Goal: Task Accomplishment & Management: Use online tool/utility

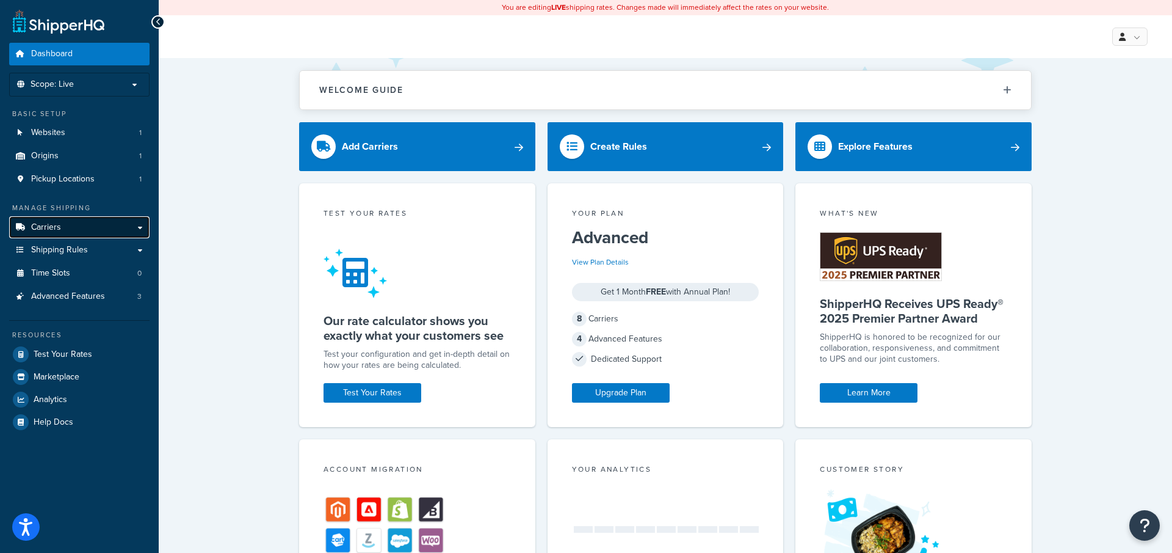
click at [121, 226] on link "Carriers" at bounding box center [79, 227] width 140 height 23
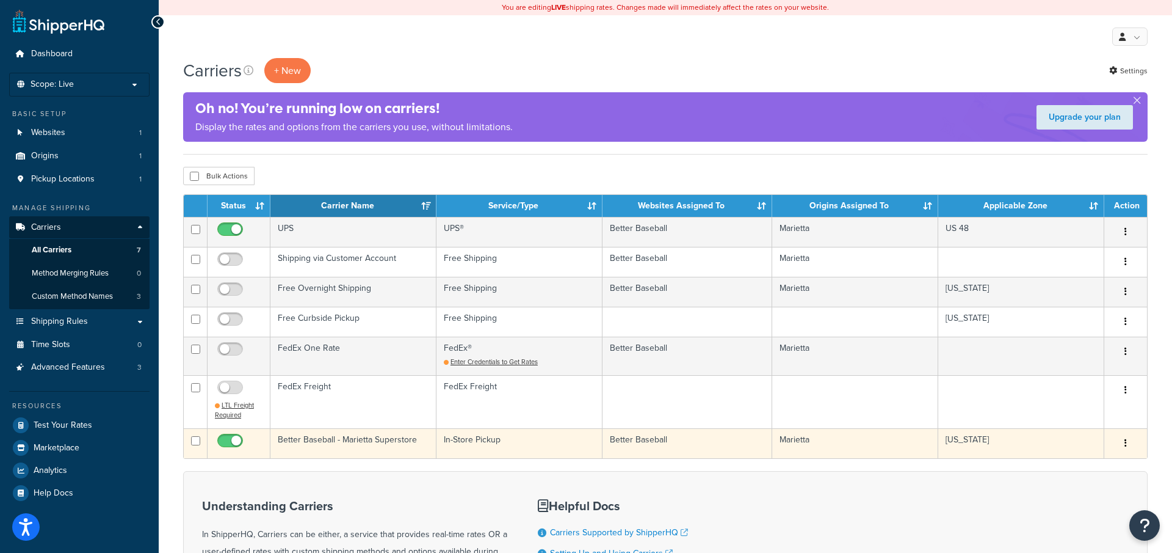
click at [377, 437] on td "Better Baseball - Marietta Superstore" at bounding box center [353, 443] width 166 height 30
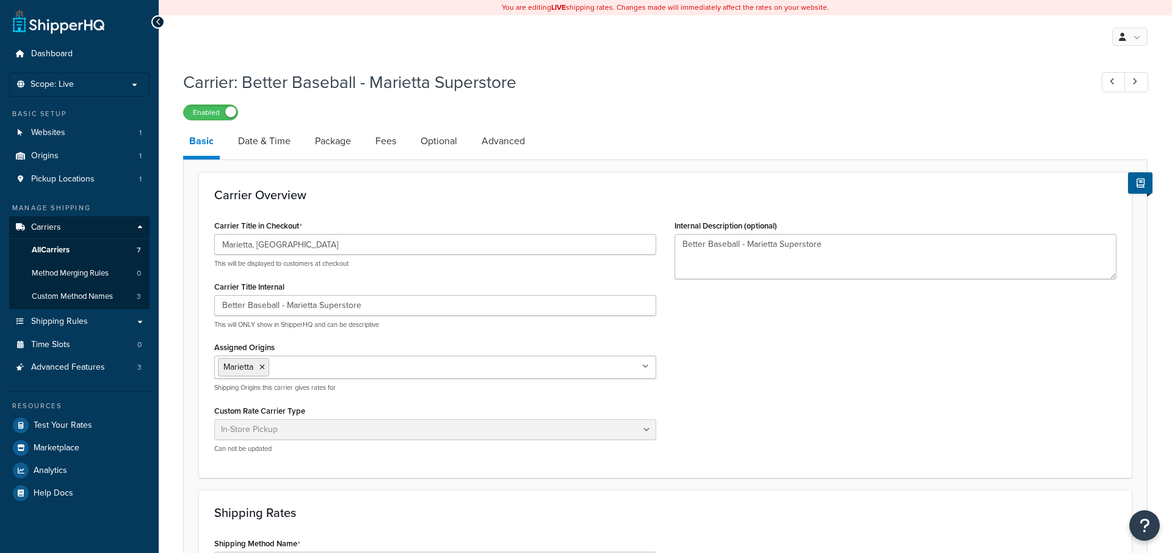
select select "pickup"
click at [506, 148] on link "Advanced" at bounding box center [504, 140] width 56 height 29
select select "false"
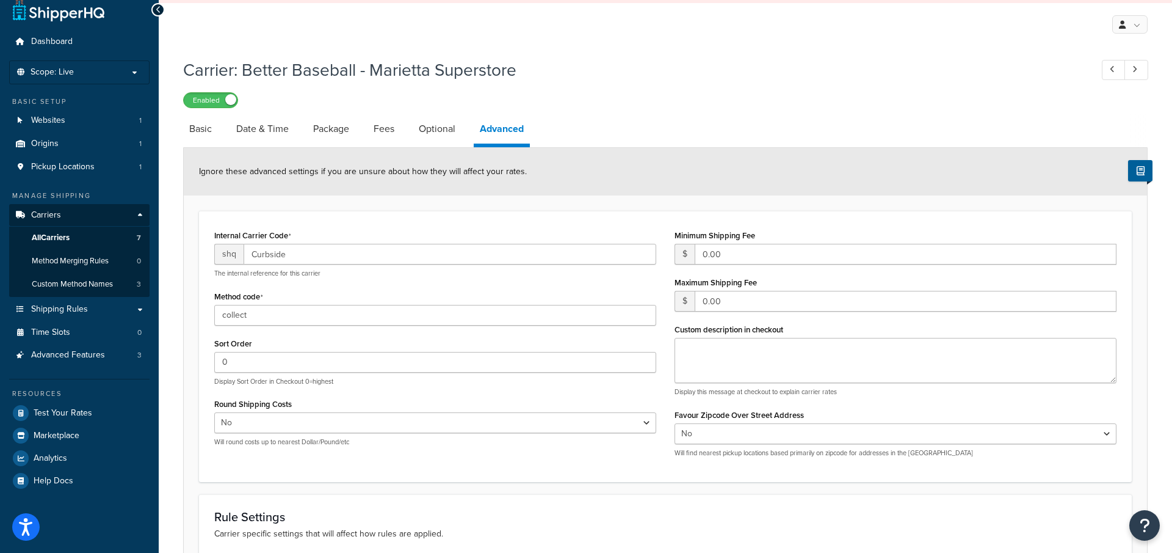
scroll to position [18, 0]
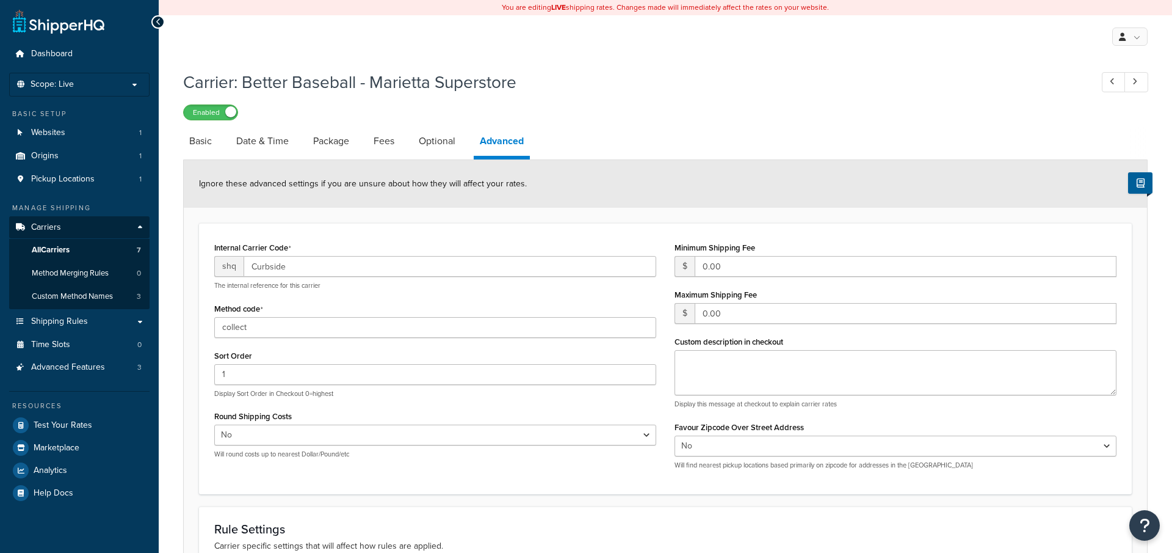
select select "false"
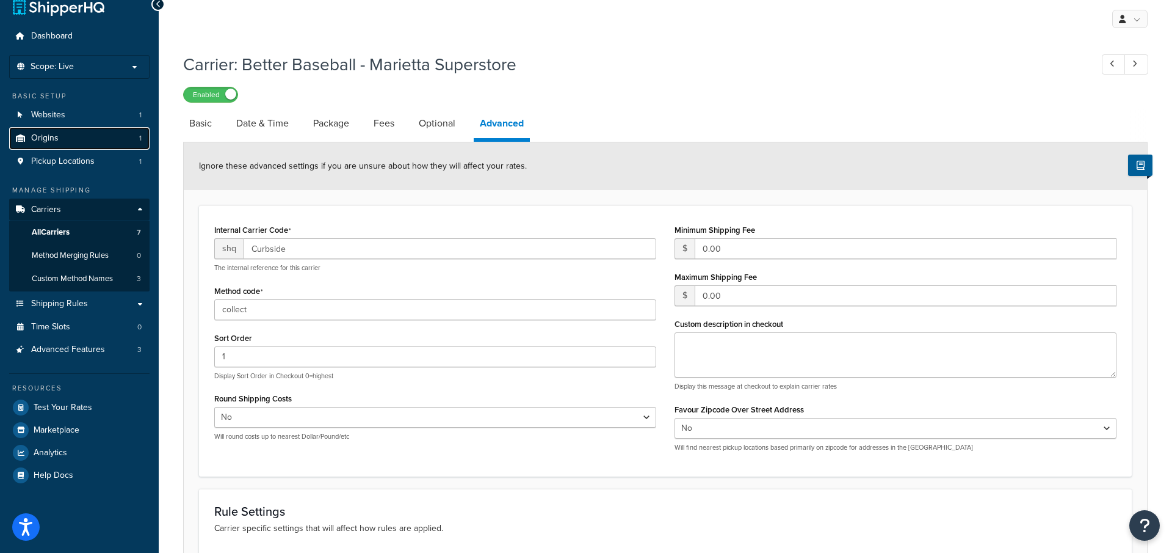
click at [92, 140] on link "Origins 1" at bounding box center [79, 138] width 140 height 23
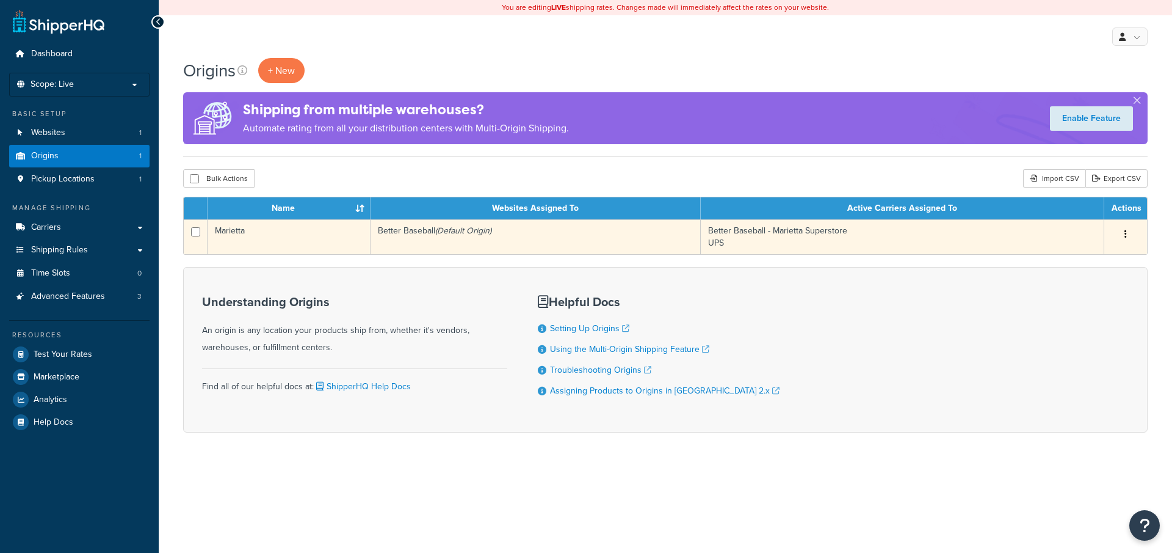
click at [409, 236] on td "Better Baseball (Default Origin)" at bounding box center [536, 236] width 330 height 35
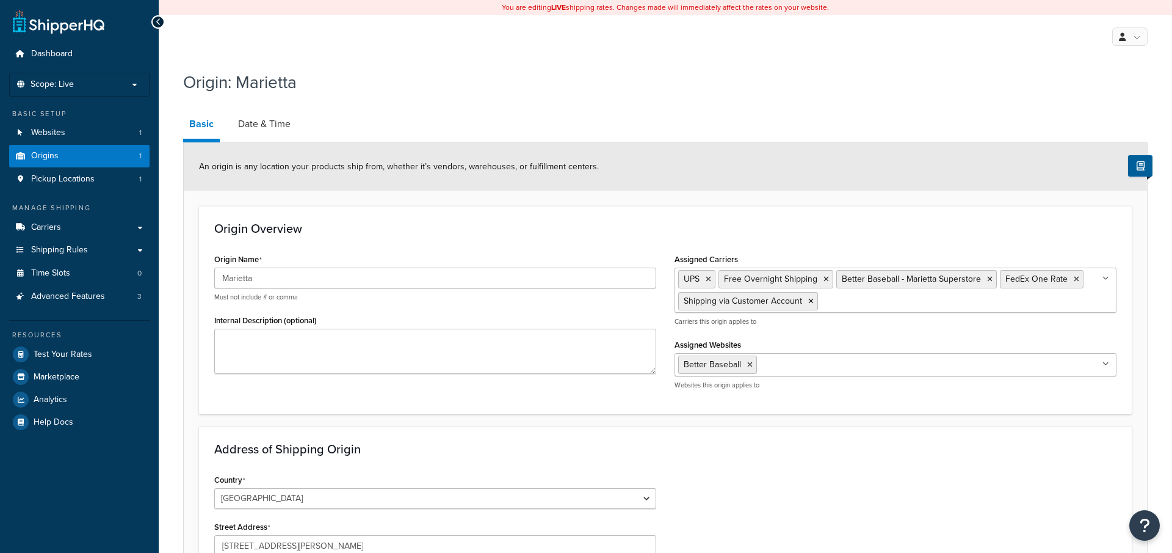
select select "10"
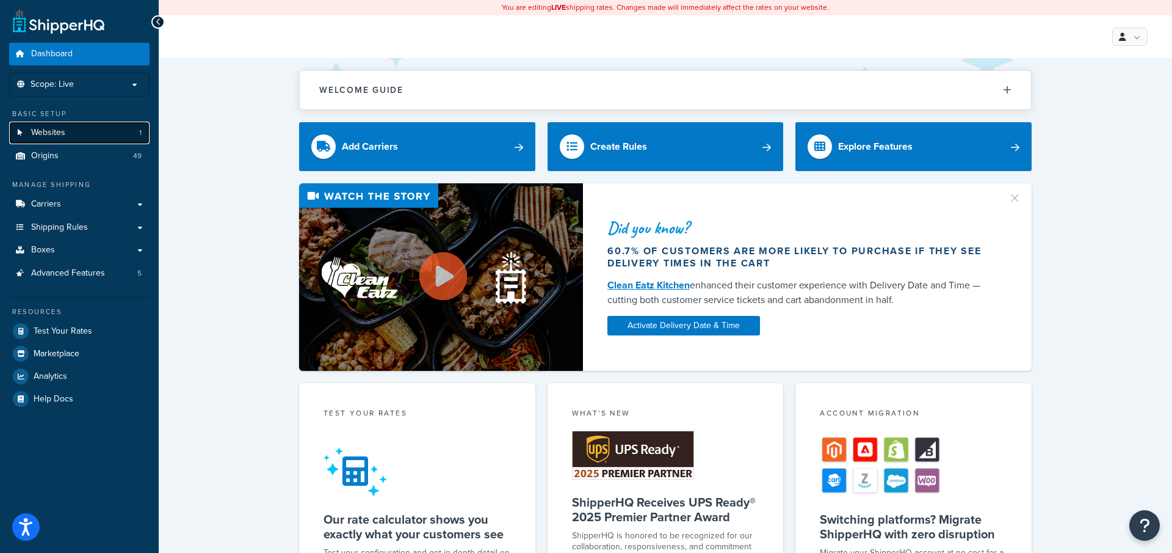
click at [106, 133] on link "Websites 1" at bounding box center [79, 132] width 140 height 23
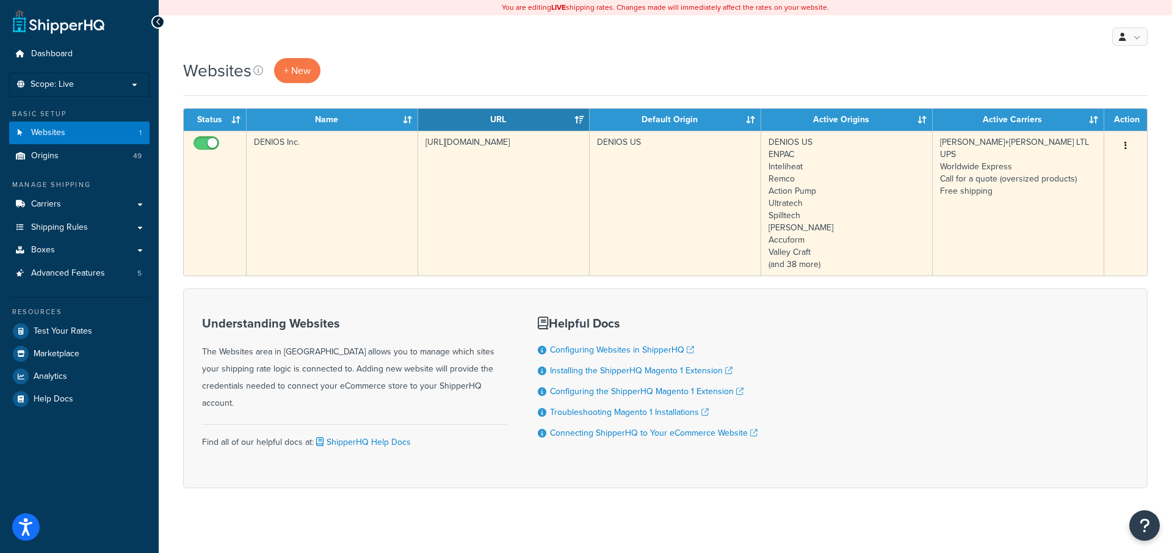
click at [364, 253] on td "DENIOS Inc." at bounding box center [333, 203] width 172 height 145
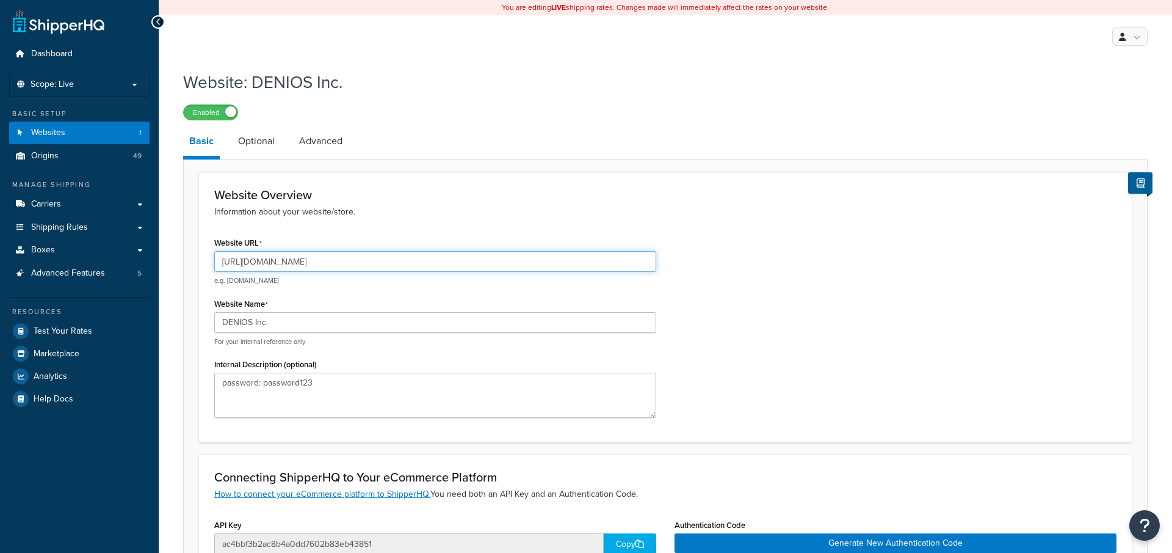
click at [327, 269] on input "https://magento-us.denios.com" at bounding box center [435, 261] width 442 height 21
click at [331, 263] on input "[URL][DOMAIN_NAME]" at bounding box center [435, 261] width 442 height 21
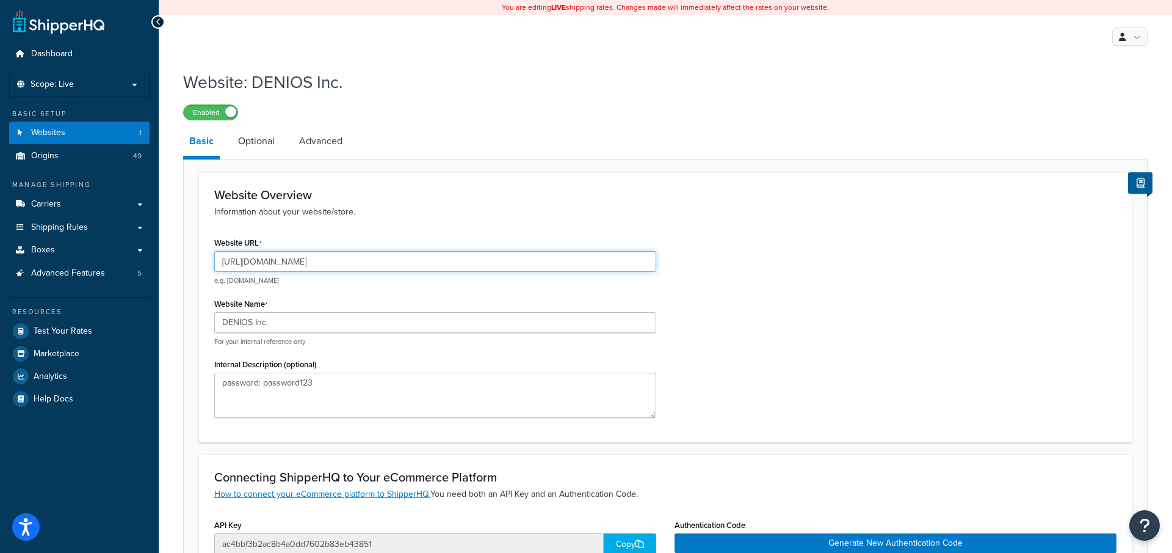
click at [331, 263] on input "[URL][DOMAIN_NAME]" at bounding box center [435, 261] width 442 height 21
click at [107, 78] on li "Scope: Live" at bounding box center [79, 85] width 140 height 24
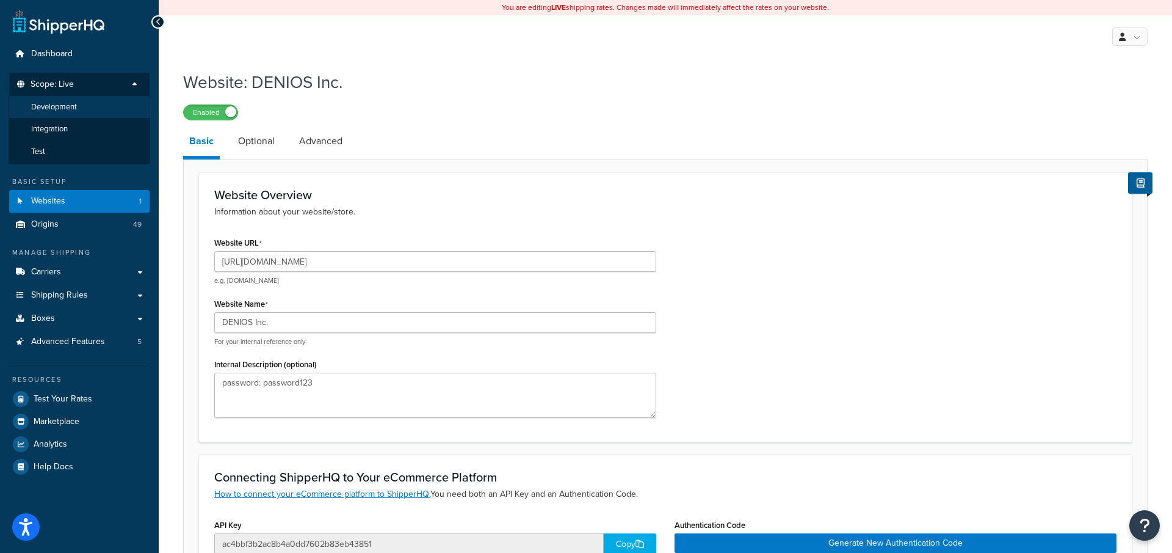
click at [74, 112] on li "Development" at bounding box center [80, 107] width 142 height 23
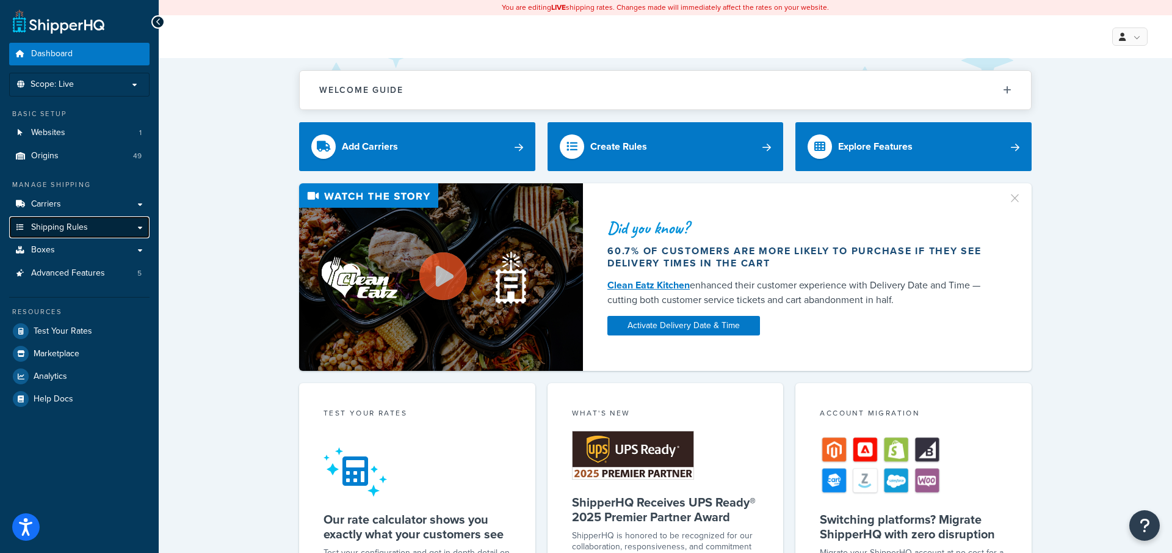
click at [74, 227] on span "Shipping Rules" at bounding box center [59, 227] width 57 height 10
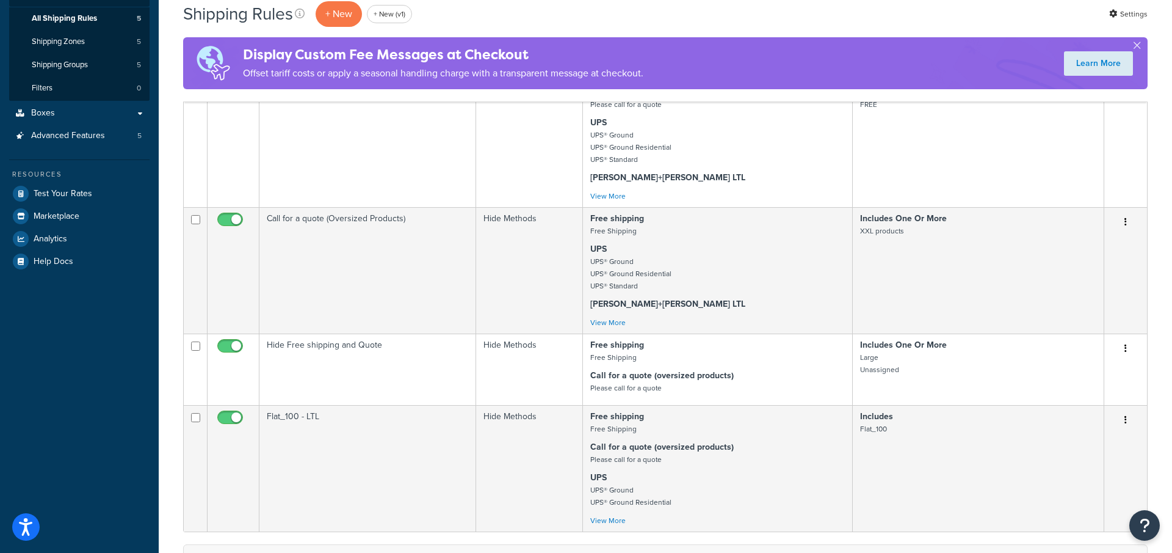
scroll to position [231, 0]
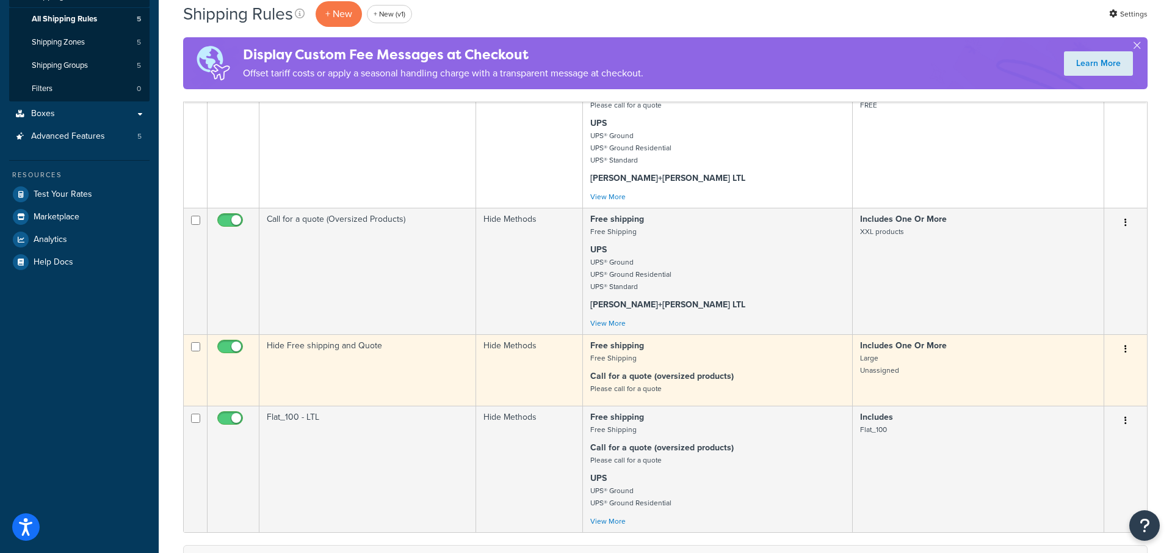
click at [464, 370] on td "Hide Free shipping and Quote" at bounding box center [367, 369] width 217 height 71
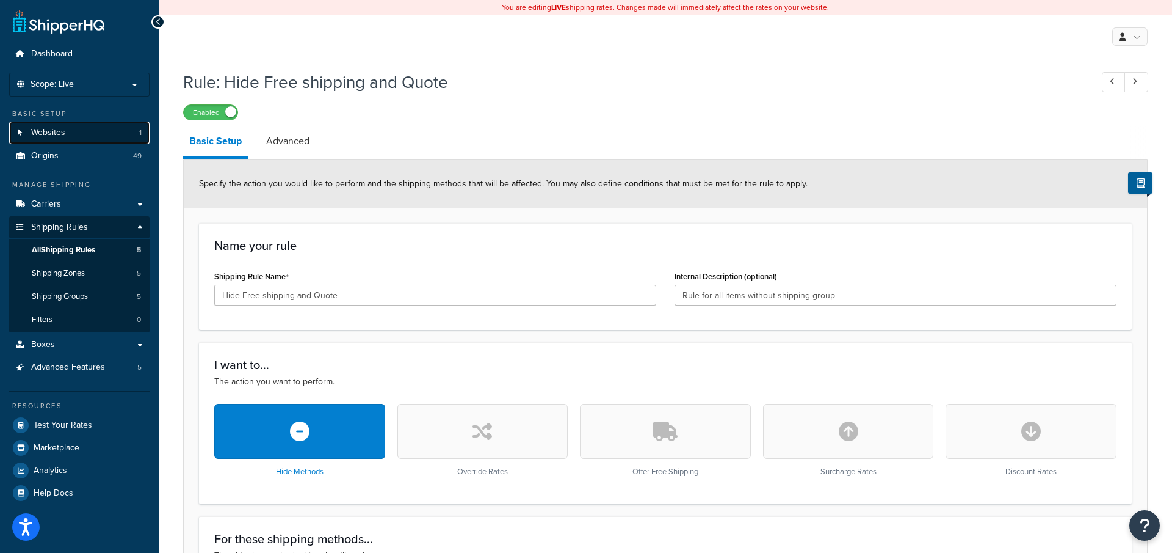
click at [89, 135] on link "Websites 1" at bounding box center [79, 132] width 140 height 23
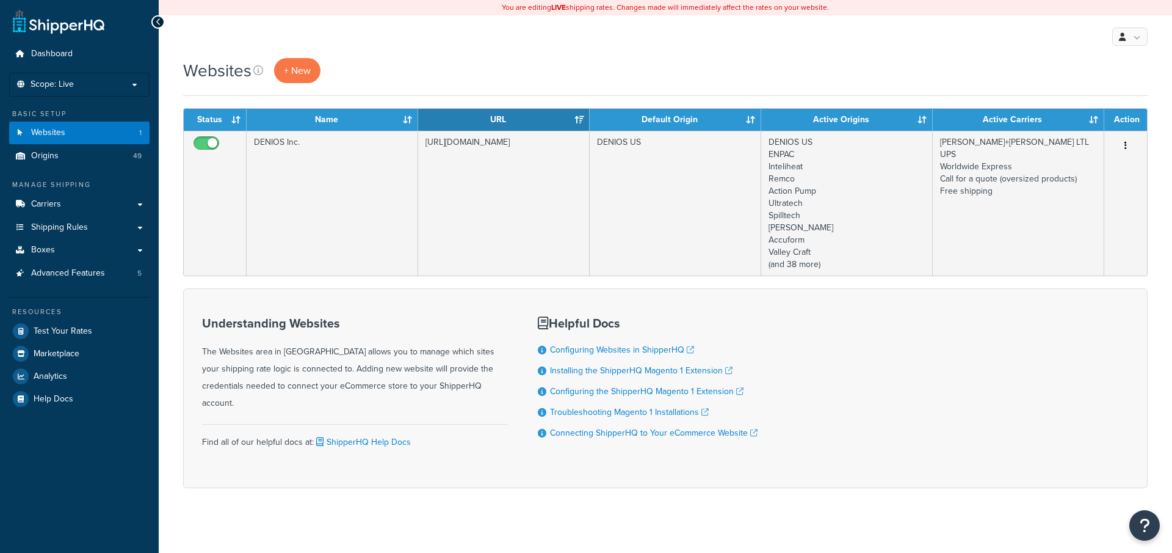
click at [461, 202] on td "[URL][DOMAIN_NAME]" at bounding box center [504, 203] width 172 height 145
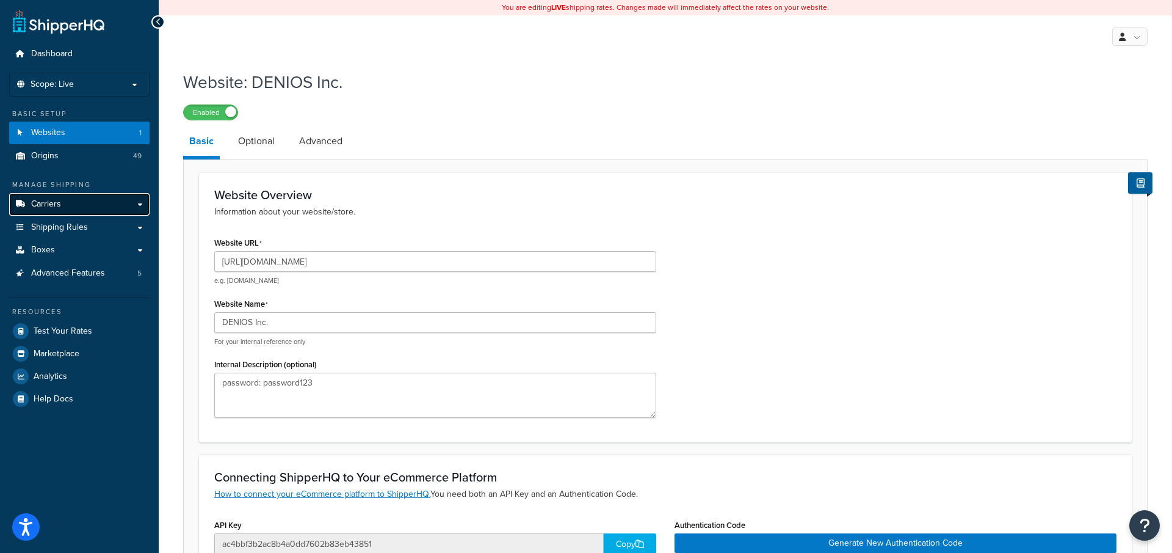
click at [100, 208] on link "Carriers" at bounding box center [79, 204] width 140 height 23
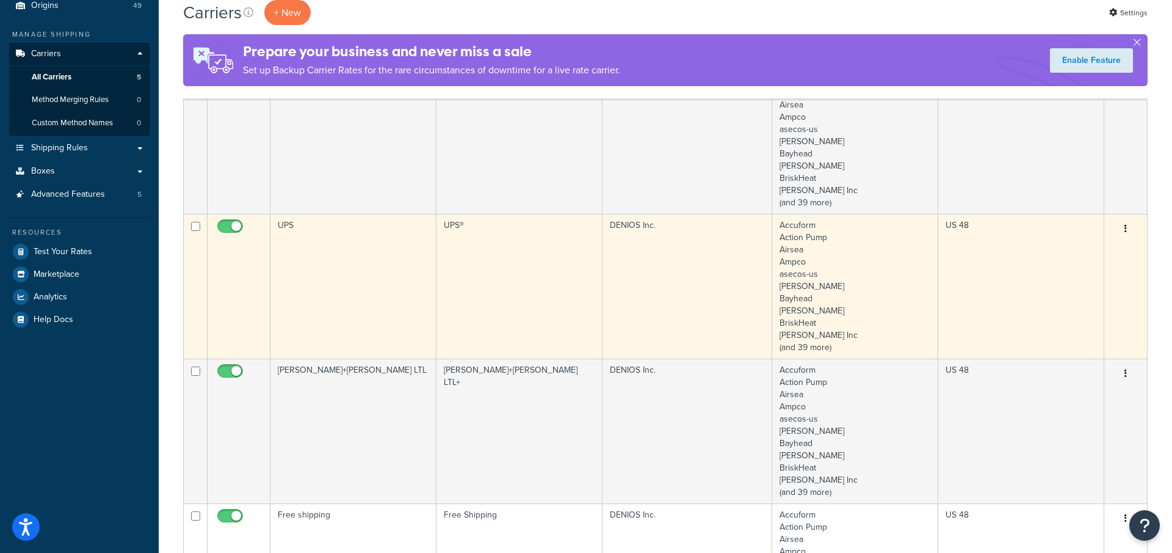
scroll to position [199, 0]
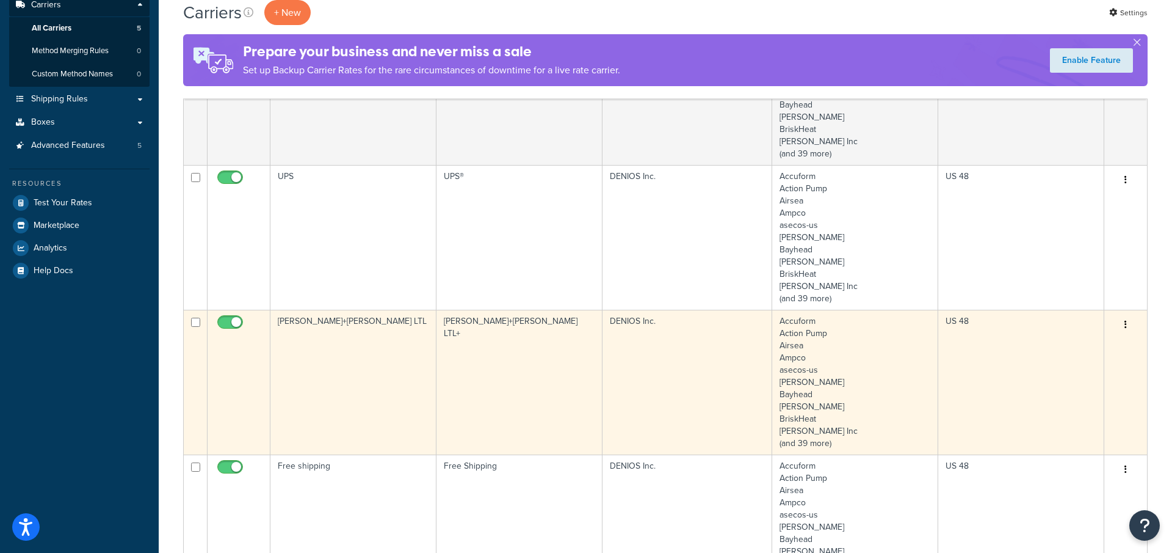
click at [473, 354] on td "[PERSON_NAME]+[PERSON_NAME] LTL+" at bounding box center [520, 382] width 166 height 145
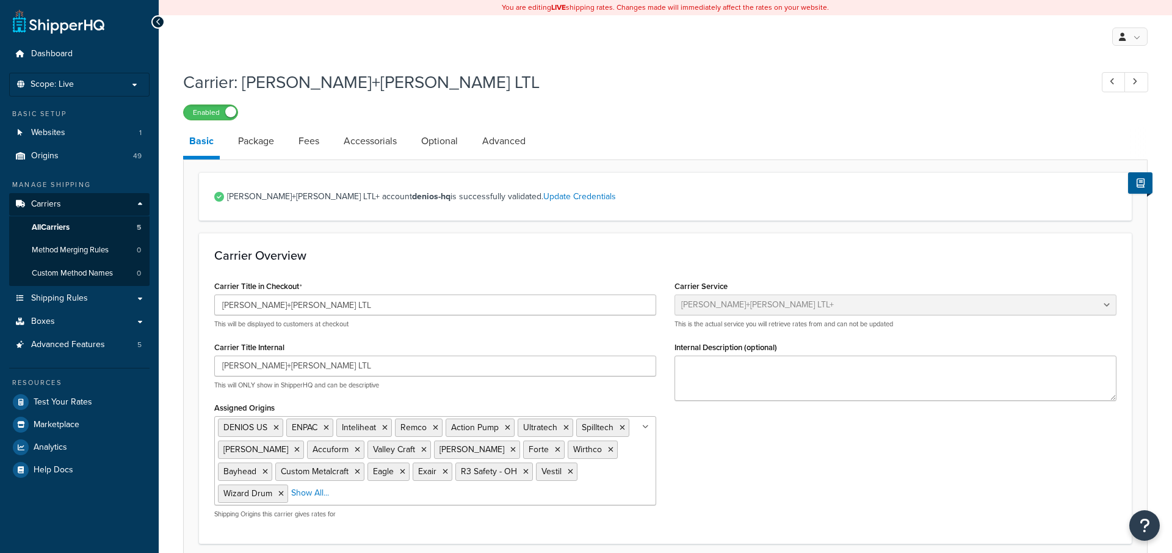
select select "reTransFreight"
click at [263, 147] on link "Package" at bounding box center [256, 140] width 48 height 29
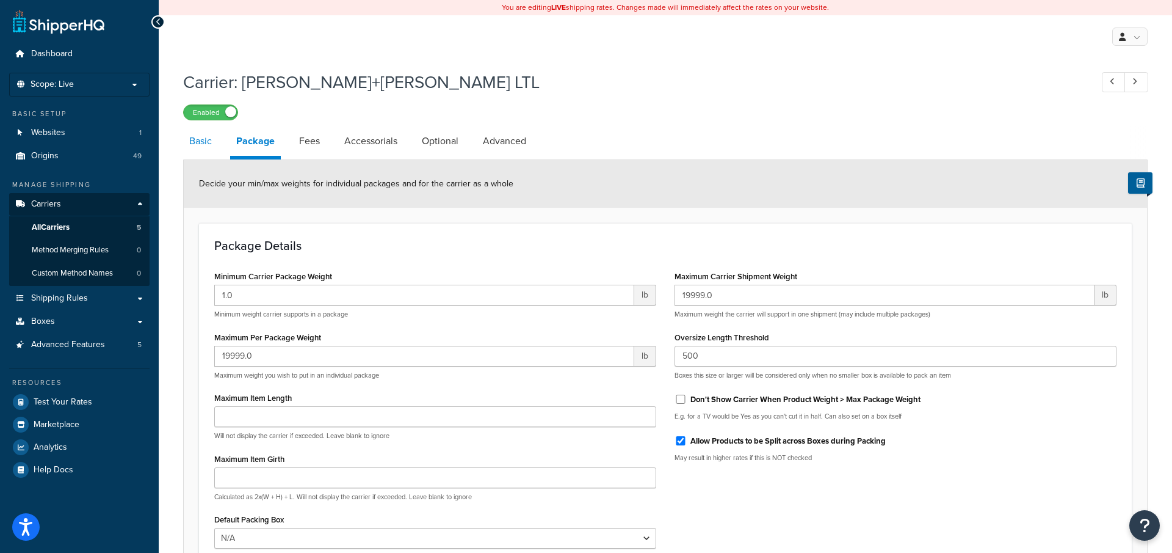
click at [198, 152] on link "Basic" at bounding box center [200, 140] width 35 height 29
select select "reTransFreight"
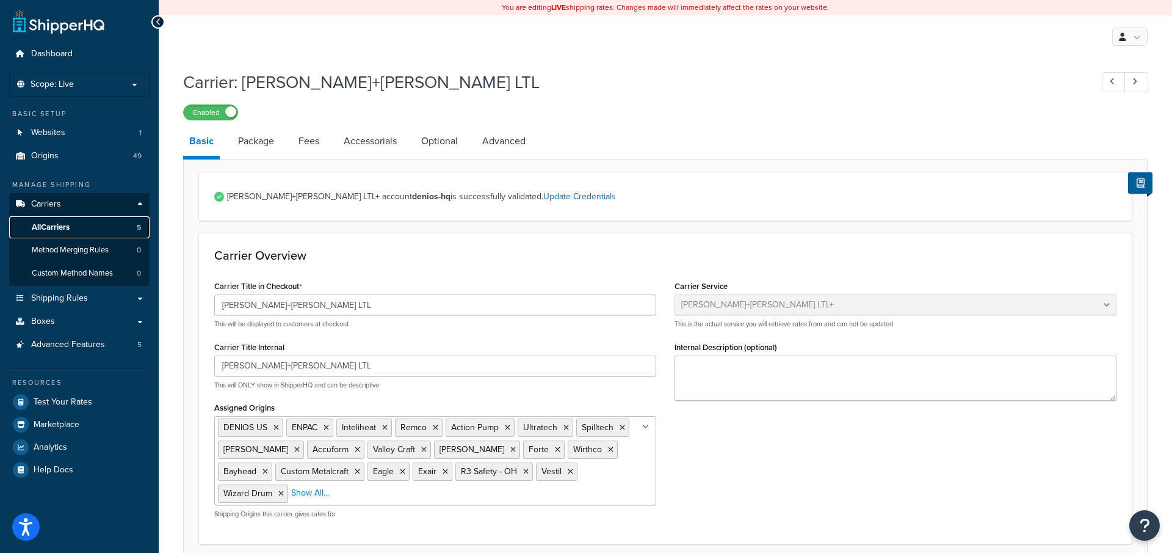
click at [96, 223] on link "All Carriers 5" at bounding box center [79, 227] width 140 height 23
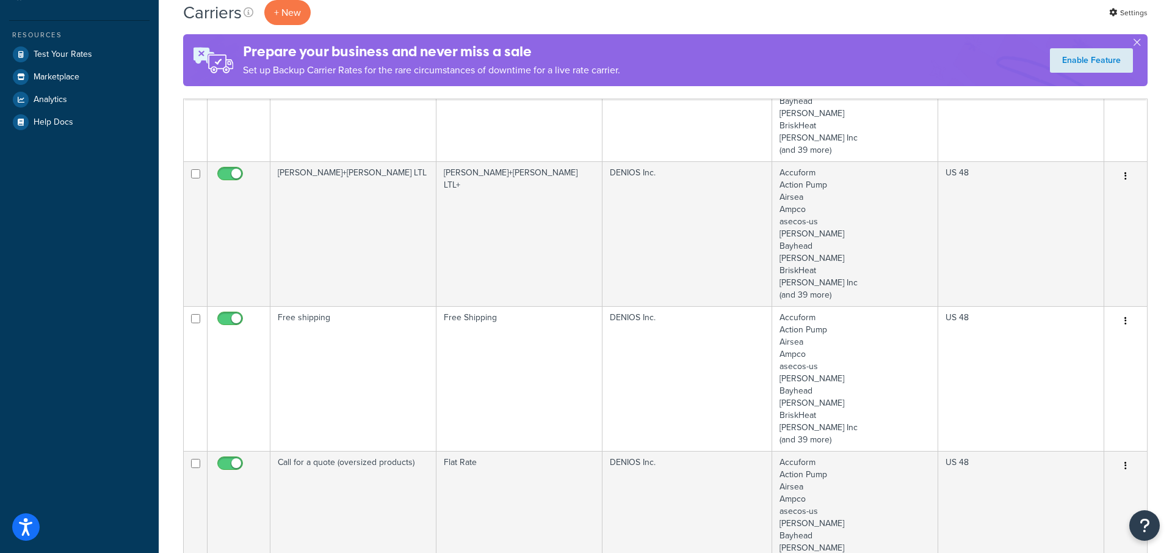
scroll to position [347, 0]
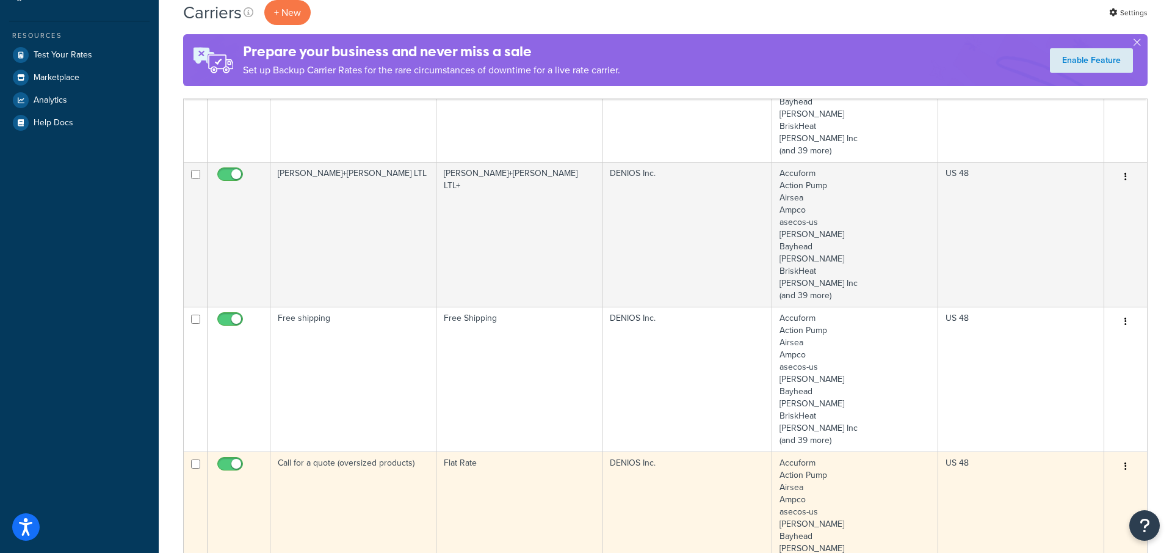
click at [480, 488] on td "Flat Rate" at bounding box center [520, 523] width 166 height 145
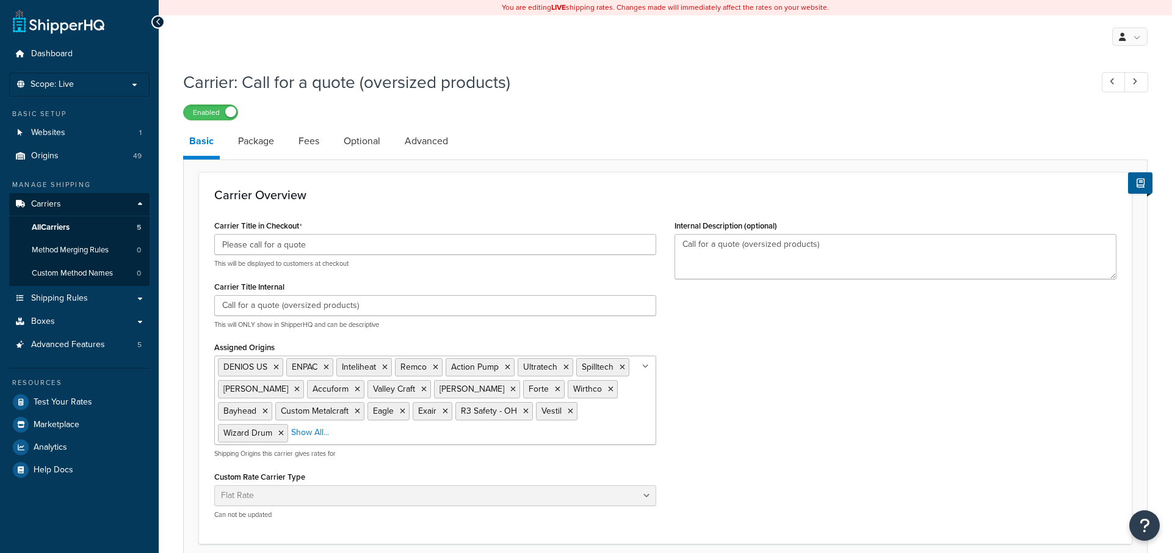
select select "flat"
click at [105, 210] on link "Carriers" at bounding box center [79, 204] width 140 height 23
click at [104, 226] on link "All Carriers 5" at bounding box center [79, 227] width 140 height 23
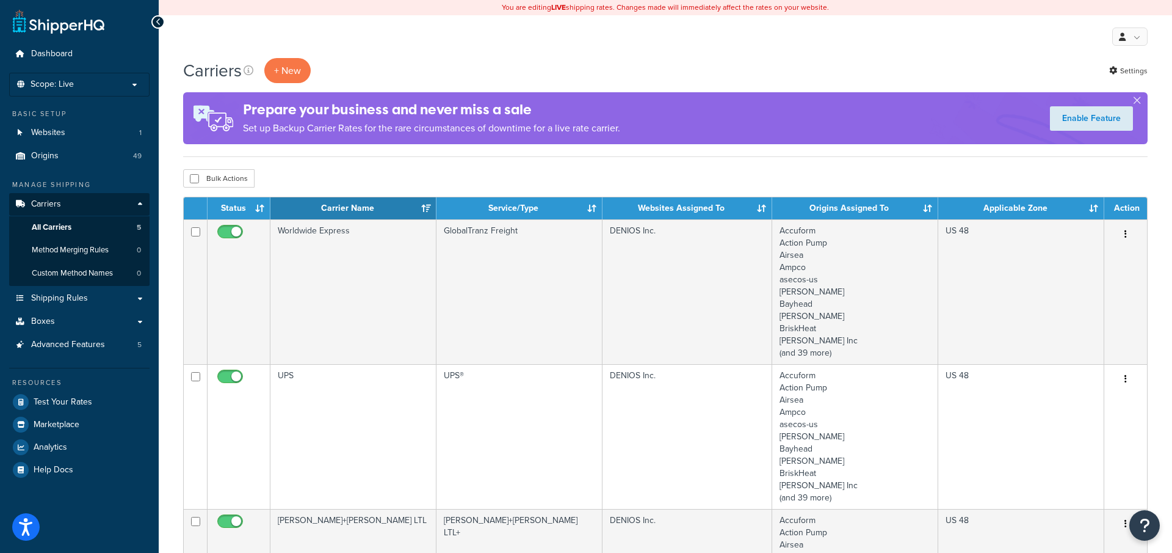
click at [343, 336] on td "Worldwide Express" at bounding box center [353, 291] width 166 height 145
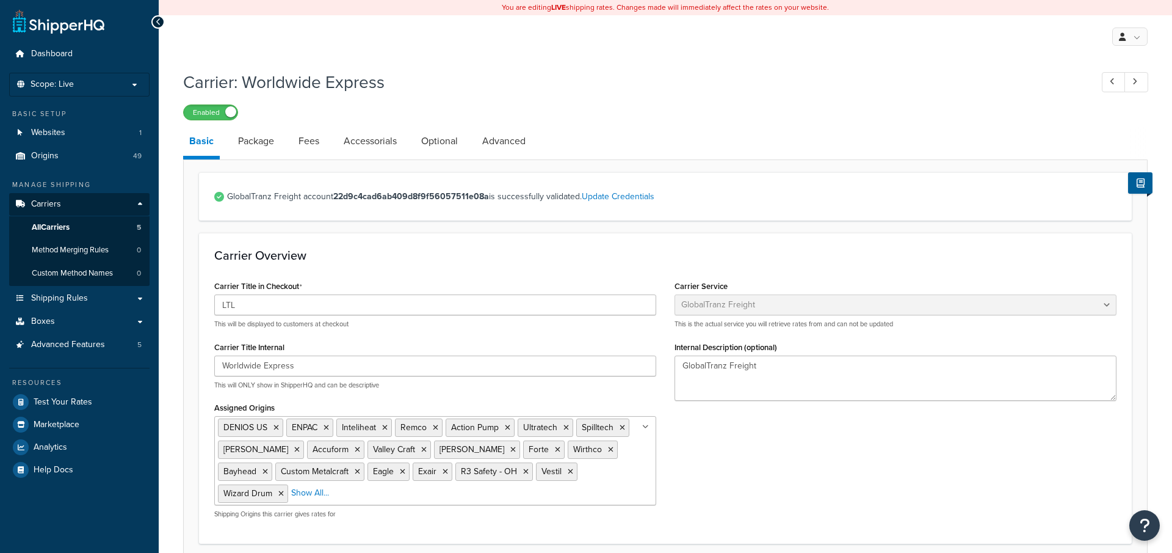
select select "globaltranzFreight"
click at [90, 223] on link "All Carriers 5" at bounding box center [79, 227] width 140 height 23
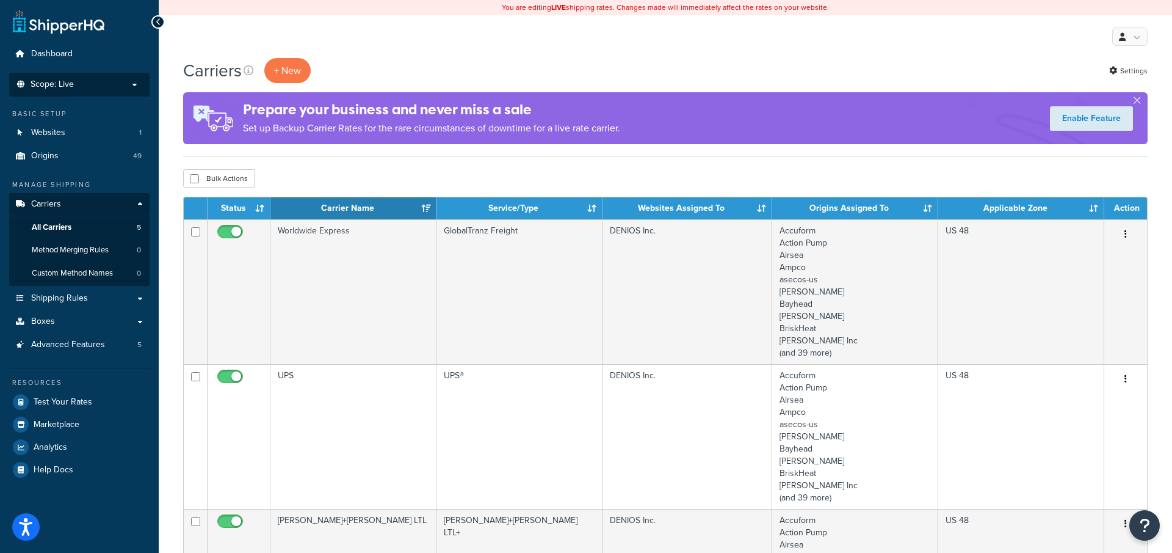
click at [44, 81] on span "Scope: Live" at bounding box center [52, 84] width 43 height 10
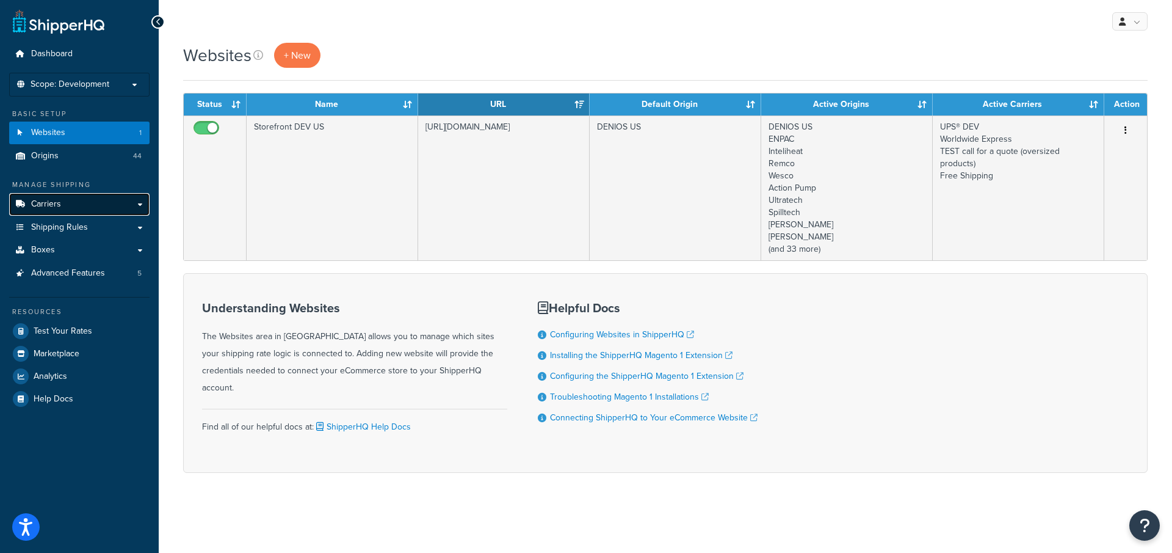
click at [84, 205] on link "Carriers" at bounding box center [79, 204] width 140 height 23
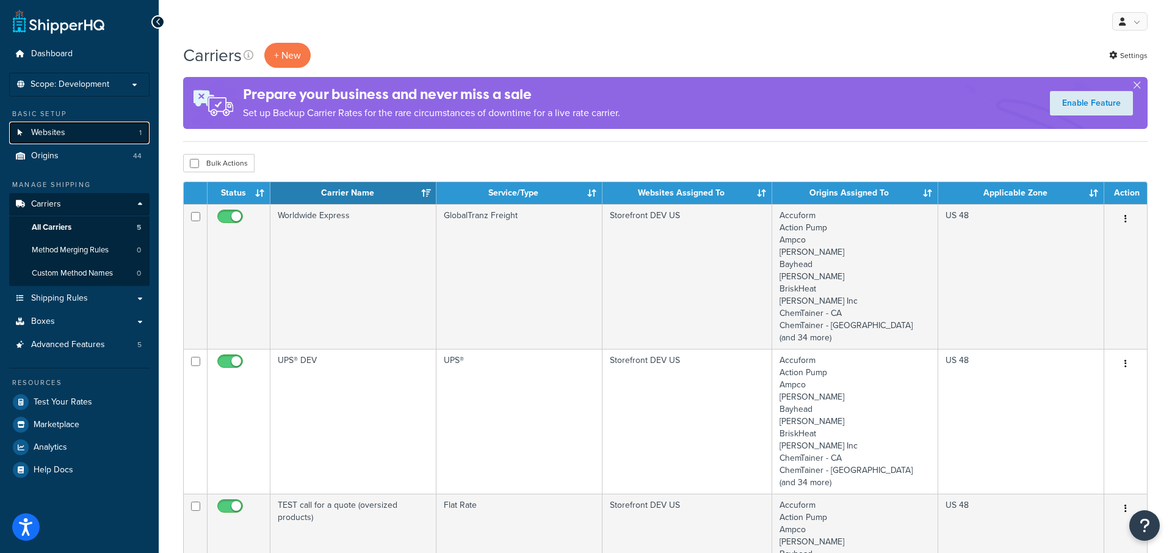
click at [78, 131] on link "Websites 1" at bounding box center [79, 132] width 140 height 23
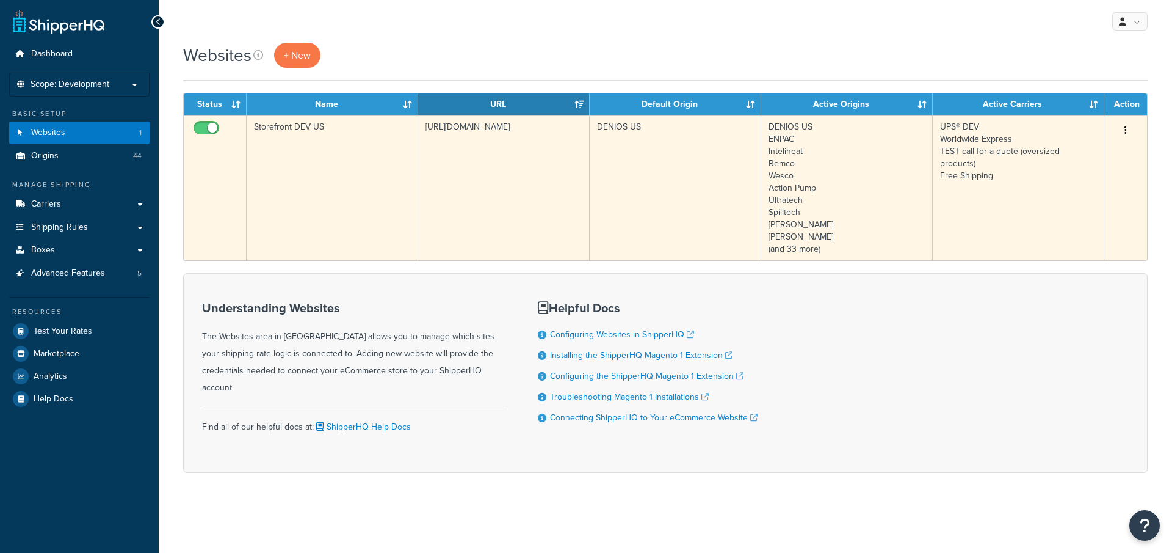
click at [404, 237] on td "Storefront DEV US" at bounding box center [333, 187] width 172 height 145
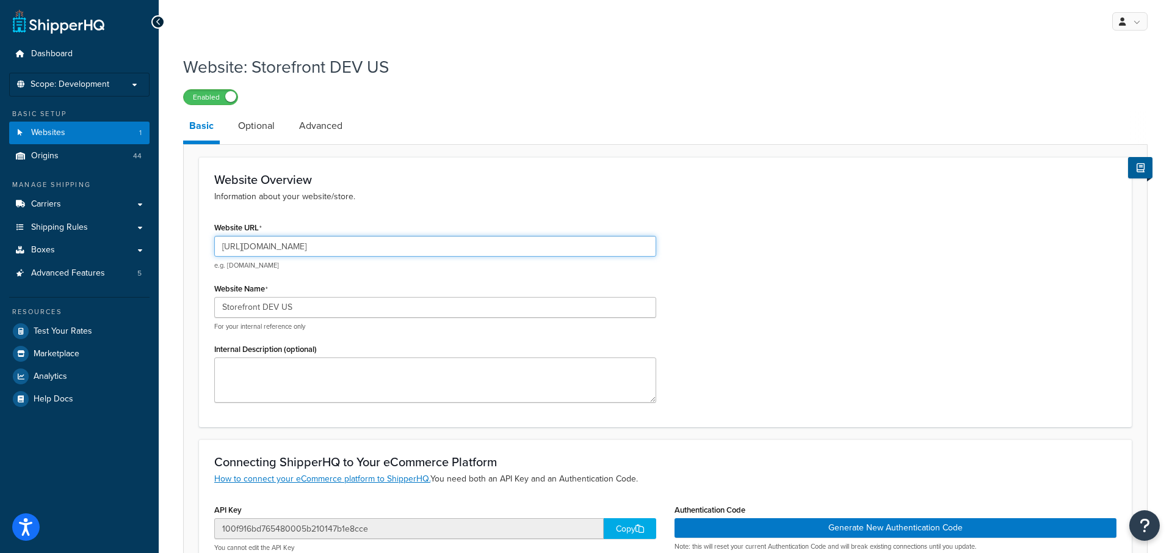
drag, startPoint x: 346, startPoint y: 248, endPoint x: 247, endPoint y: 247, distance: 98.3
click at [247, 247] on input "https://storefront-us.dev.denios.io/" at bounding box center [435, 246] width 442 height 21
click at [97, 89] on span "Scope: Development" at bounding box center [70, 84] width 79 height 10
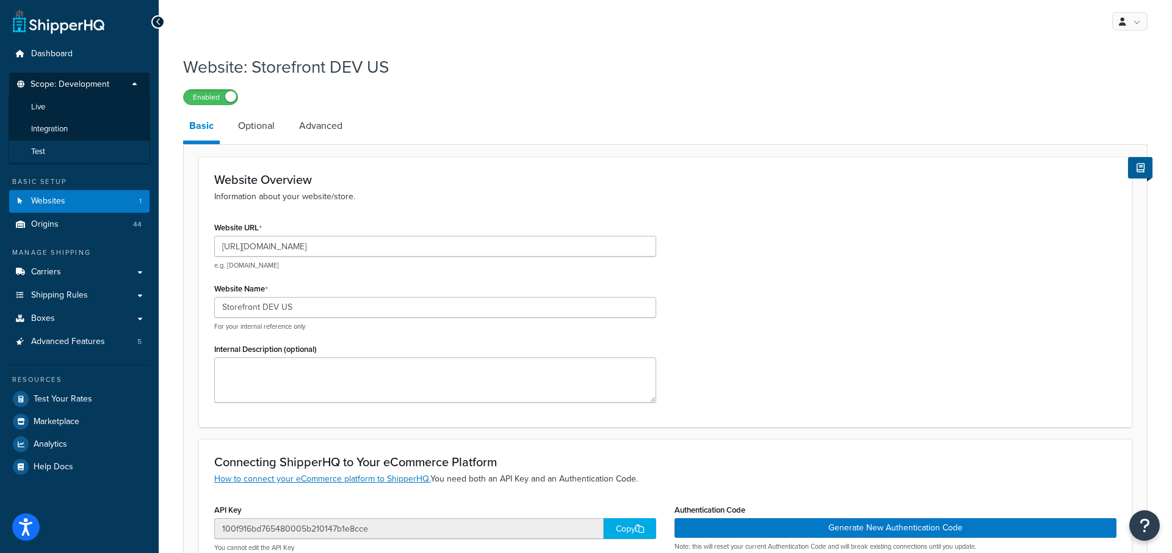
click at [71, 148] on li "Test" at bounding box center [80, 151] width 142 height 23
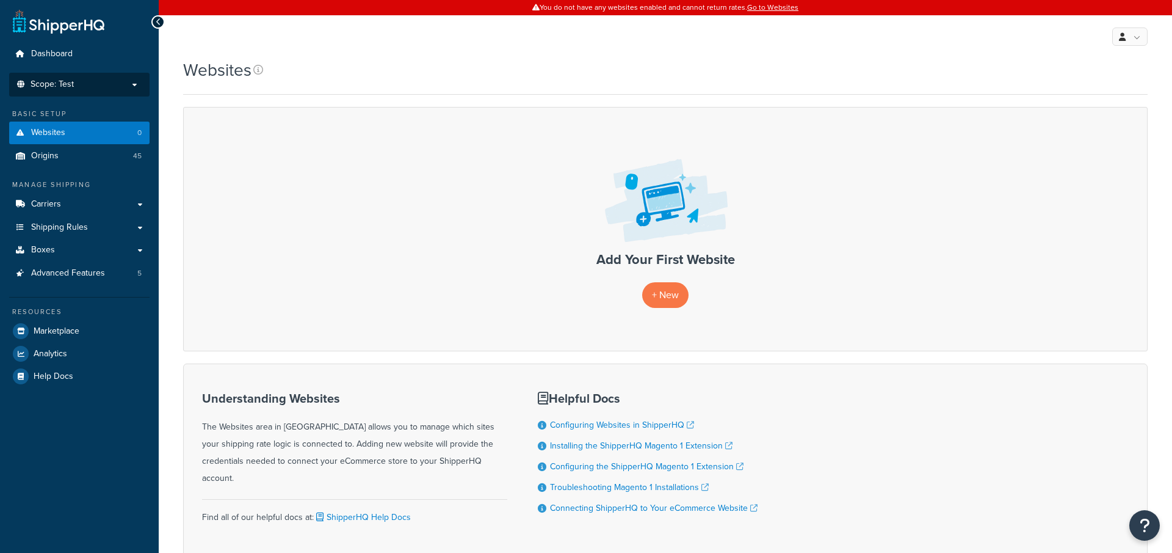
click at [64, 87] on span "Scope: Test" at bounding box center [52, 84] width 43 height 10
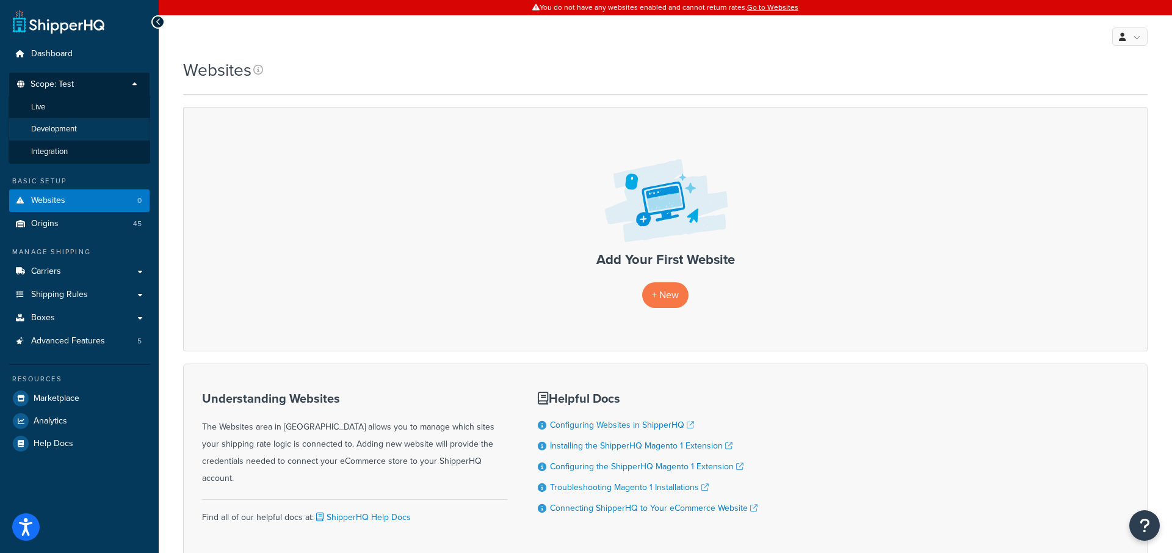
click at [71, 129] on span "Development" at bounding box center [54, 129] width 46 height 10
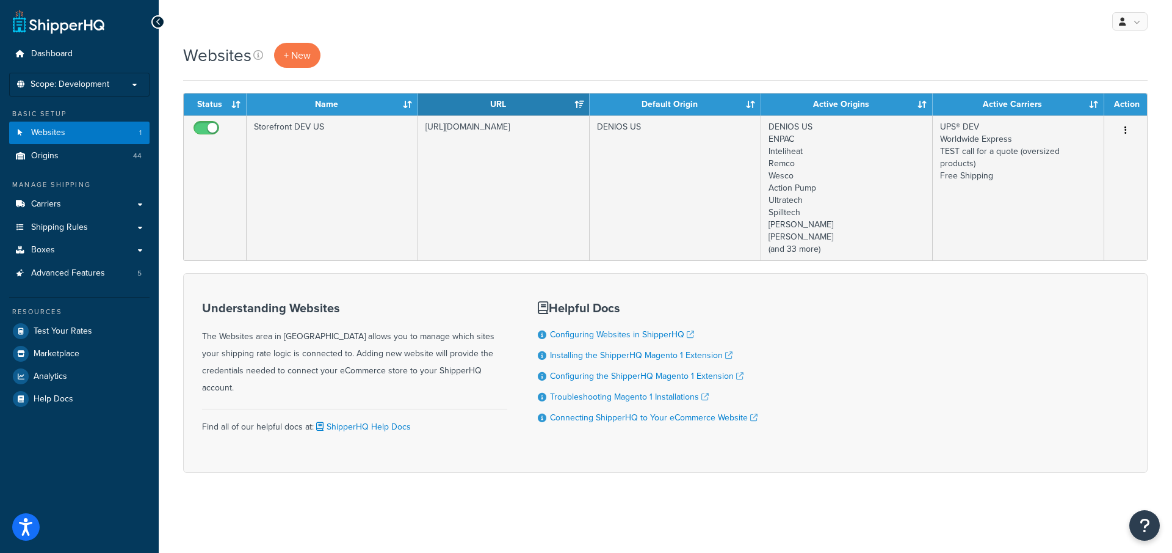
click at [63, 79] on span "Scope: Development" at bounding box center [70, 84] width 79 height 10
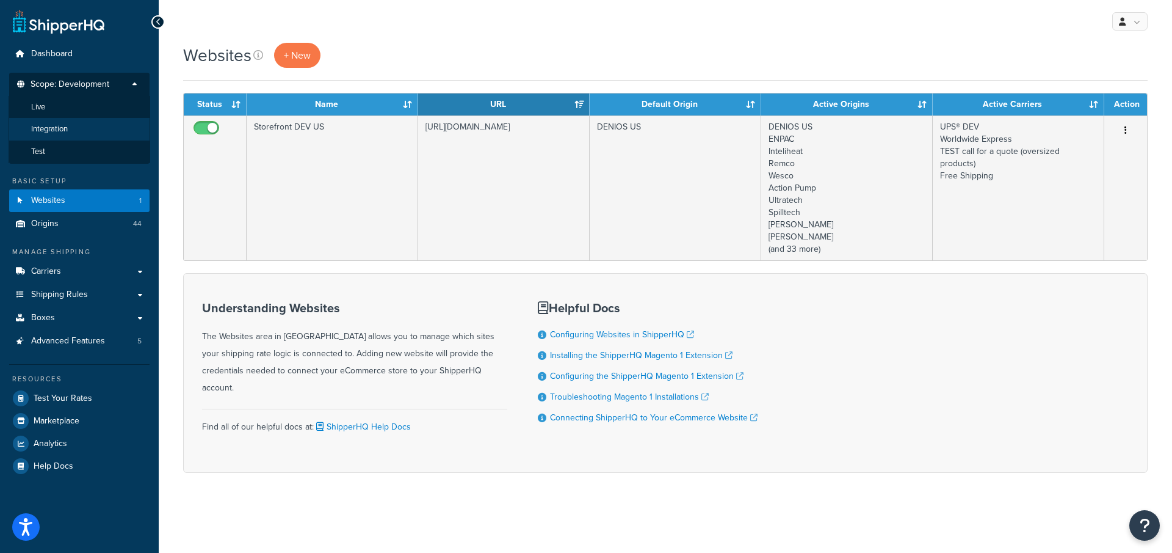
click at [58, 128] on span "Integration" at bounding box center [49, 129] width 37 height 10
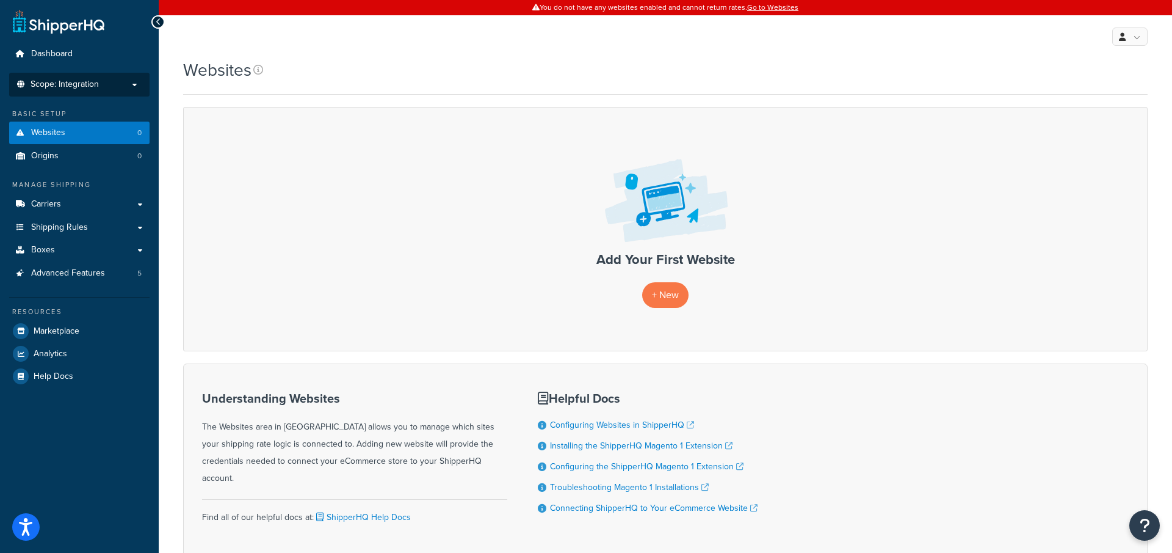
click at [59, 93] on li "Scope: Integration Live Development Test" at bounding box center [79, 85] width 140 height 24
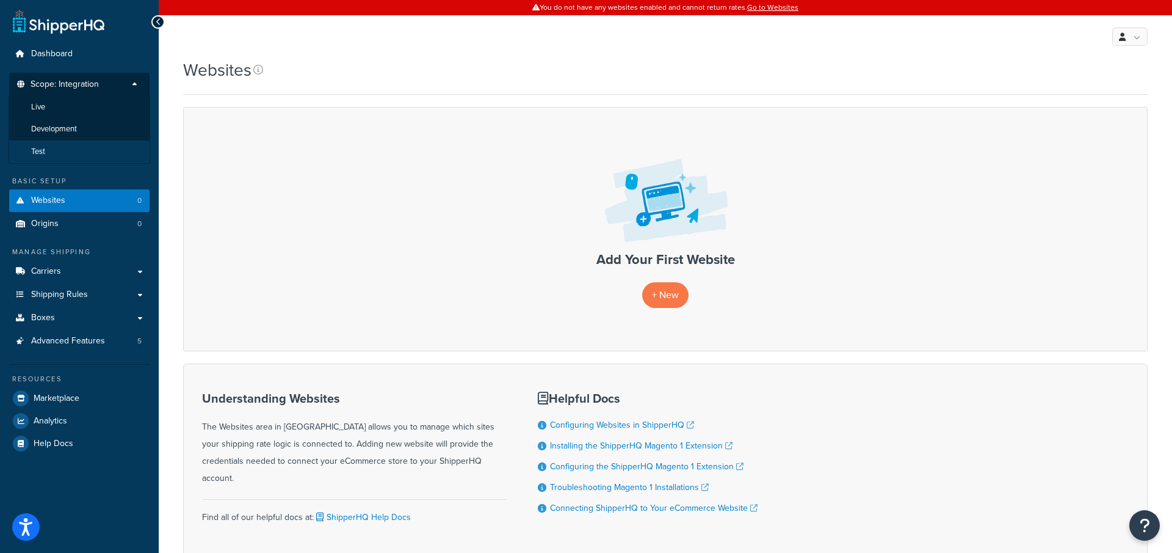
click at [60, 147] on li "Test" at bounding box center [80, 151] width 142 height 23
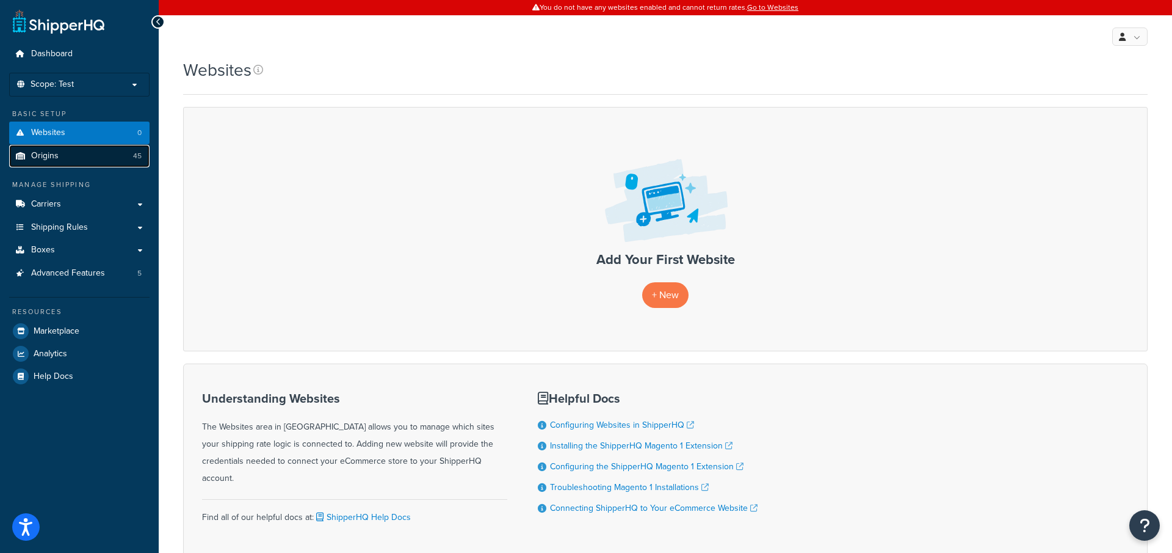
click at [93, 158] on link "Origins 45" at bounding box center [79, 156] width 140 height 23
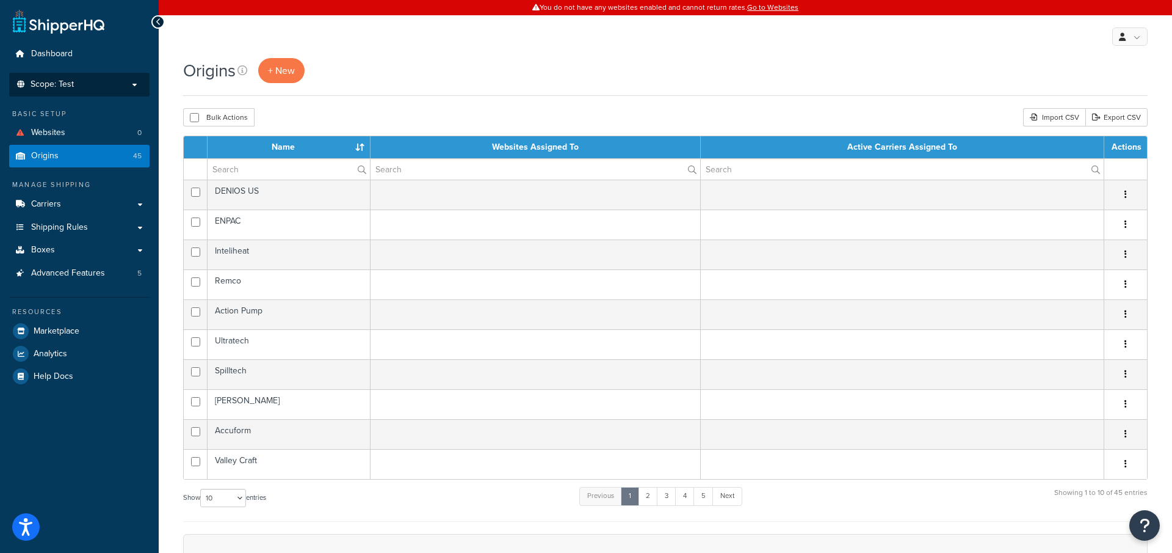
click at [99, 92] on li "Scope: Test Live Development Integration" at bounding box center [79, 85] width 140 height 24
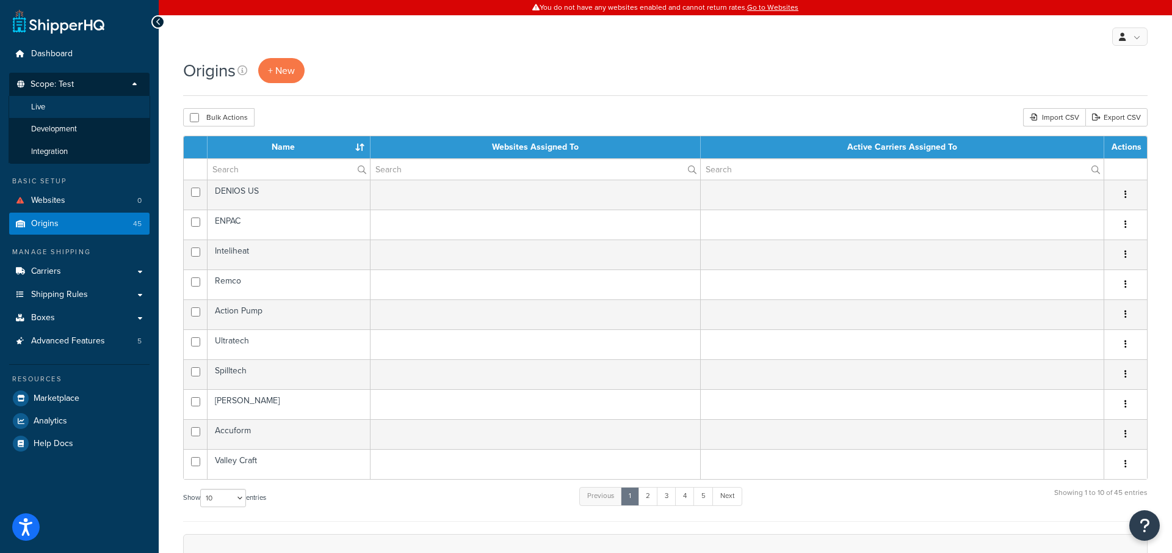
click at [68, 109] on li "Live" at bounding box center [80, 107] width 142 height 23
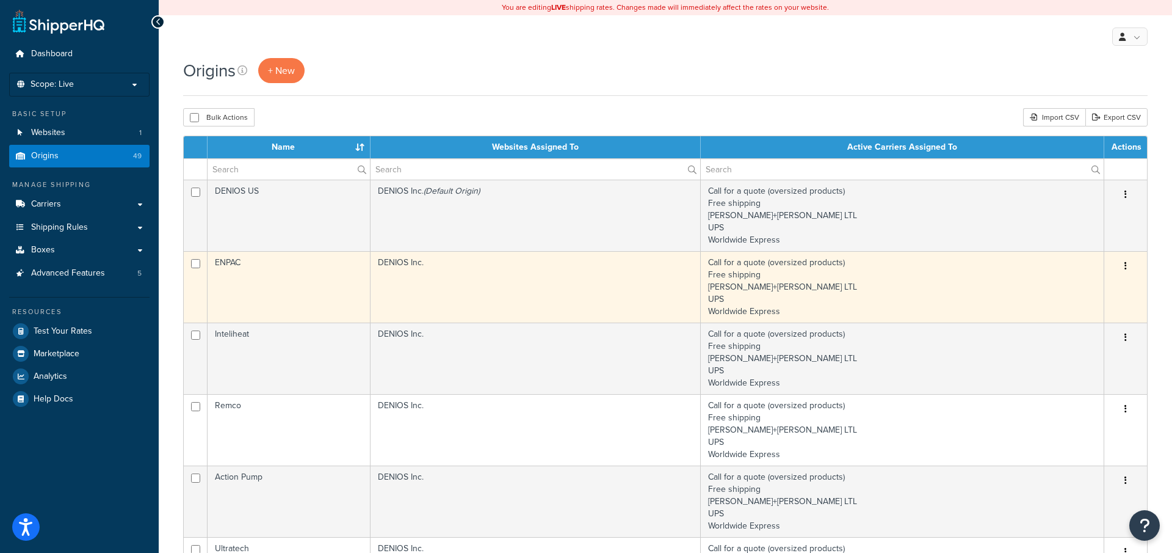
scroll to position [13, 0]
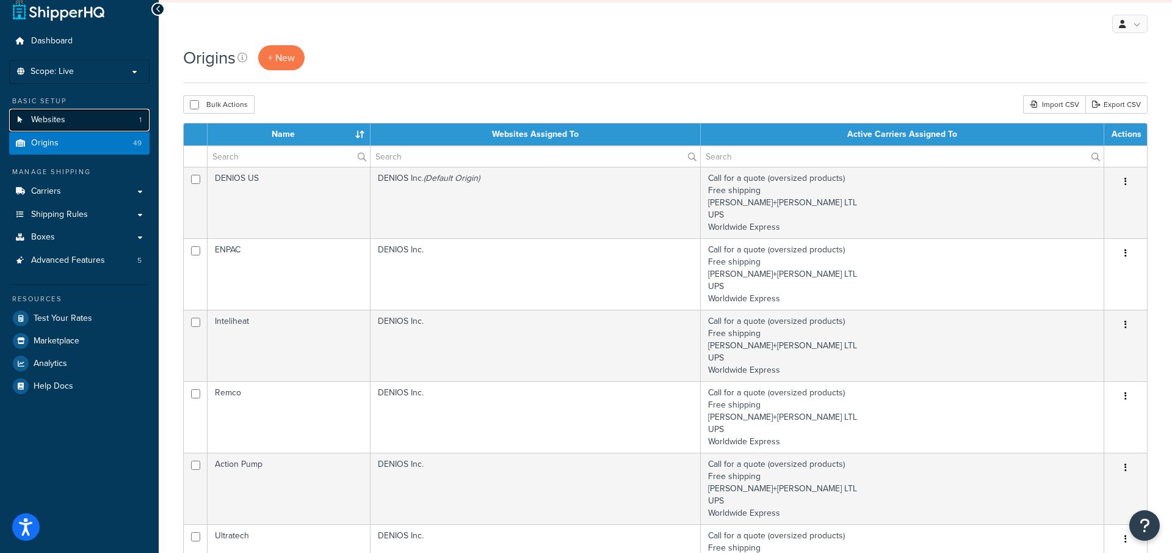
click at [118, 124] on link "Websites 1" at bounding box center [79, 120] width 140 height 23
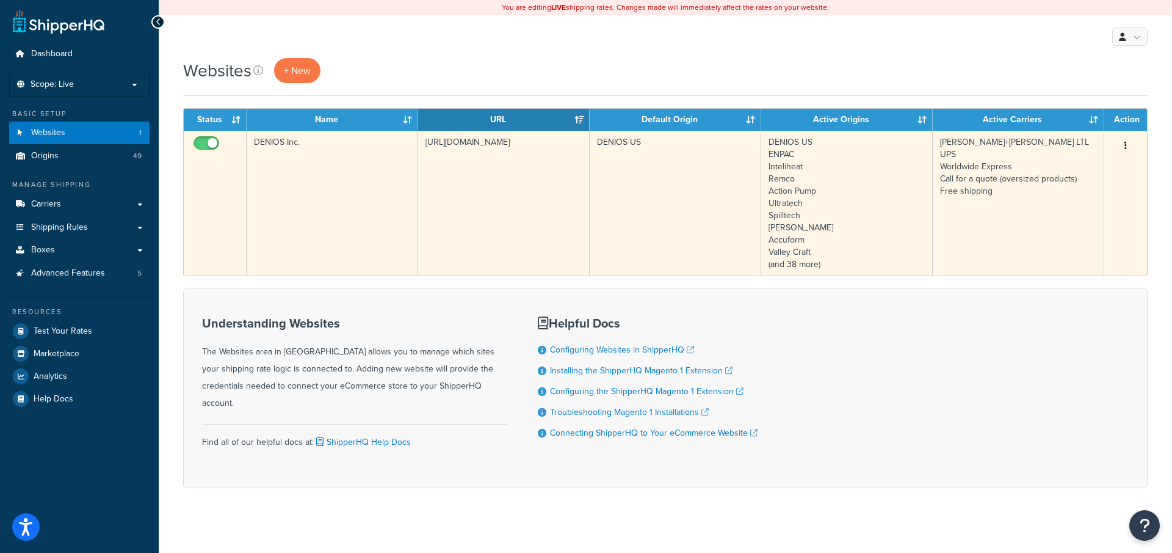
click at [458, 252] on td "https://magento-us.denios.com" at bounding box center [504, 203] width 172 height 145
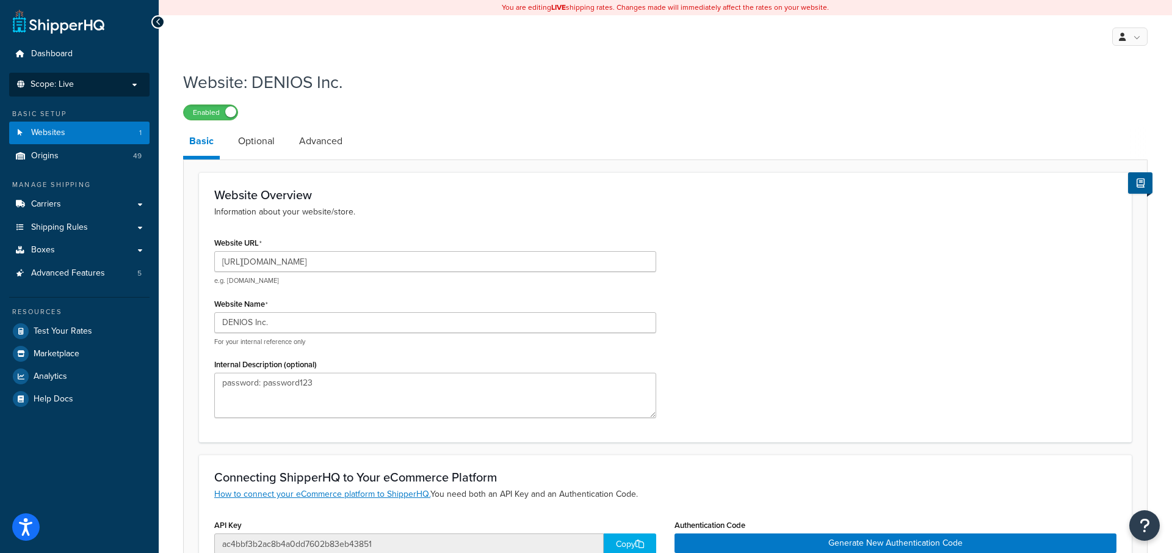
click at [85, 83] on p "Scope: Live" at bounding box center [79, 84] width 129 height 10
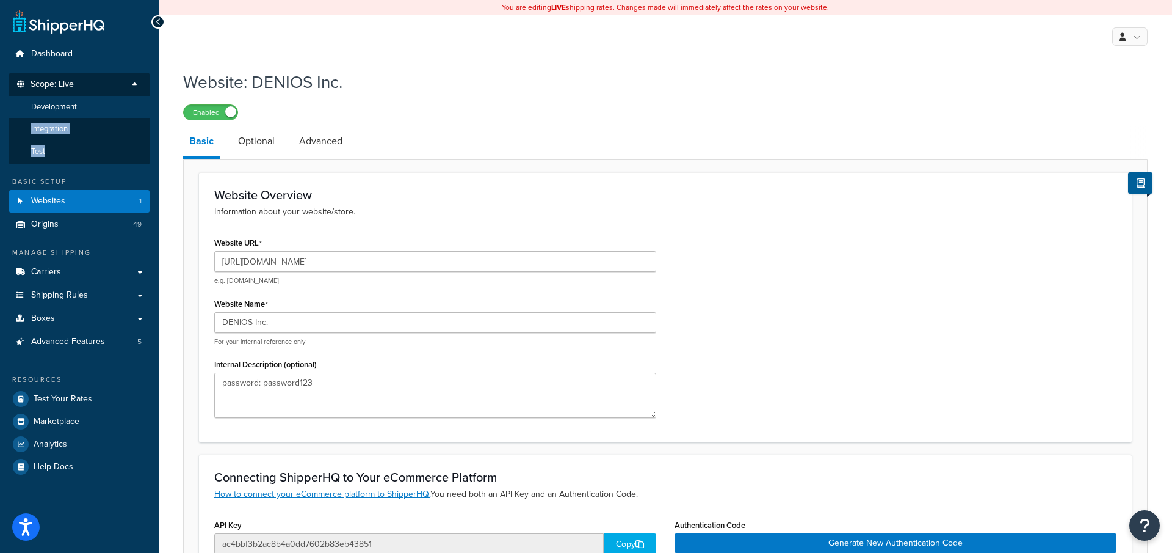
drag, startPoint x: 62, startPoint y: 148, endPoint x: 87, endPoint y: 111, distance: 44.5
click at [87, 111] on ul "Development Integration Test" at bounding box center [80, 130] width 142 height 68
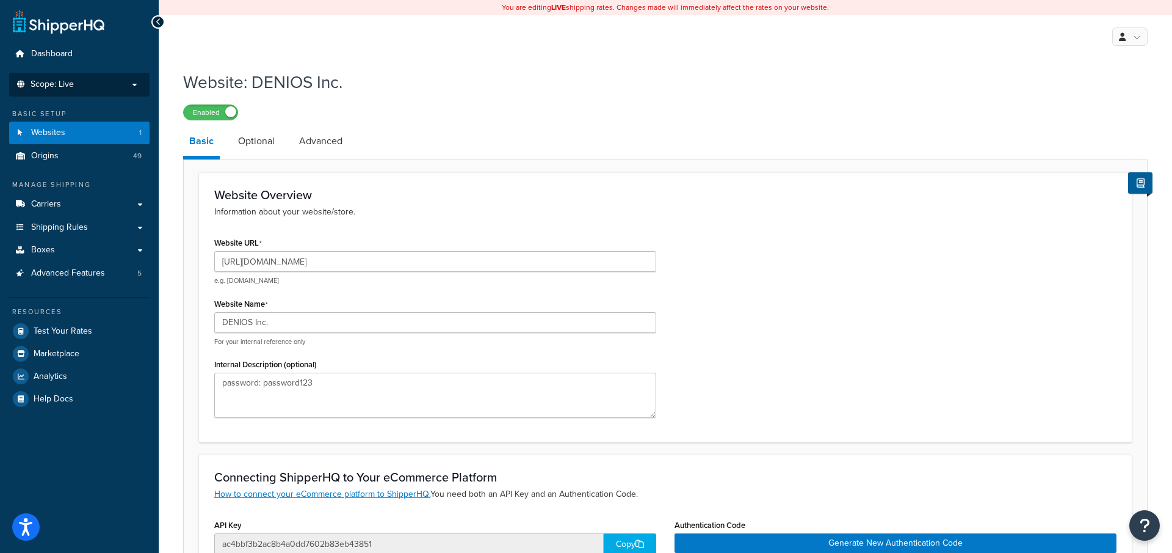
click at [87, 111] on div "Basic Setup" at bounding box center [79, 114] width 140 height 10
click at [84, 82] on p "Scope: Live" at bounding box center [79, 84] width 129 height 10
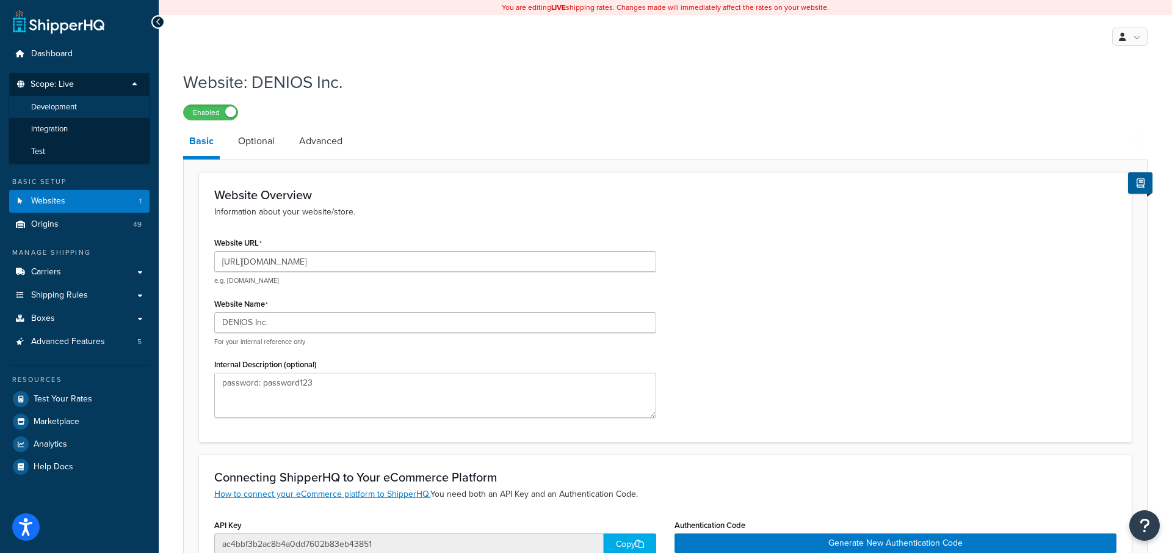
click at [83, 110] on li "Development" at bounding box center [80, 107] width 142 height 23
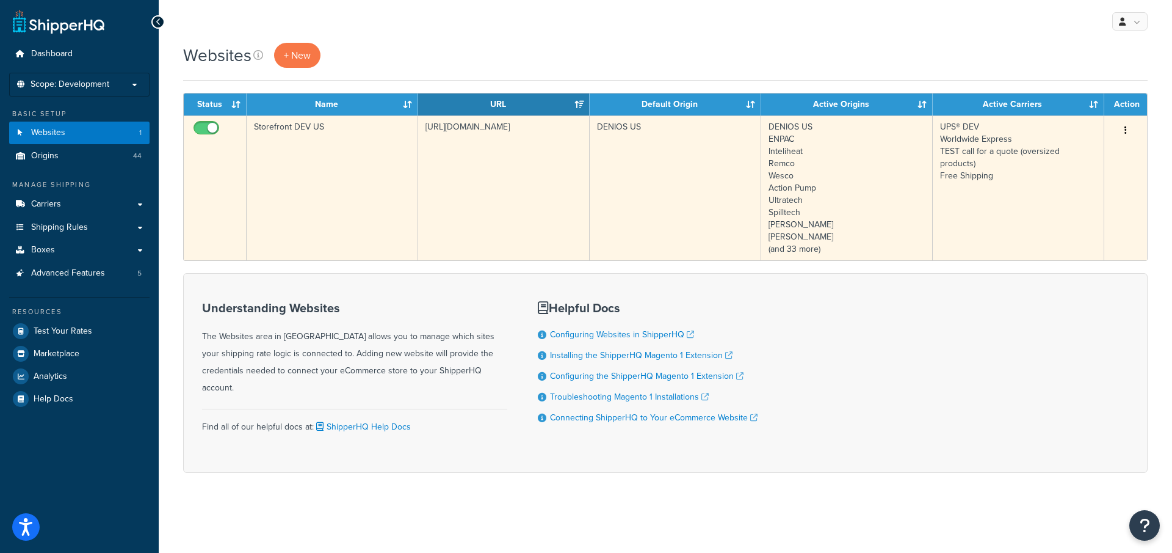
click at [401, 234] on td "Storefront DEV US" at bounding box center [333, 187] width 172 height 145
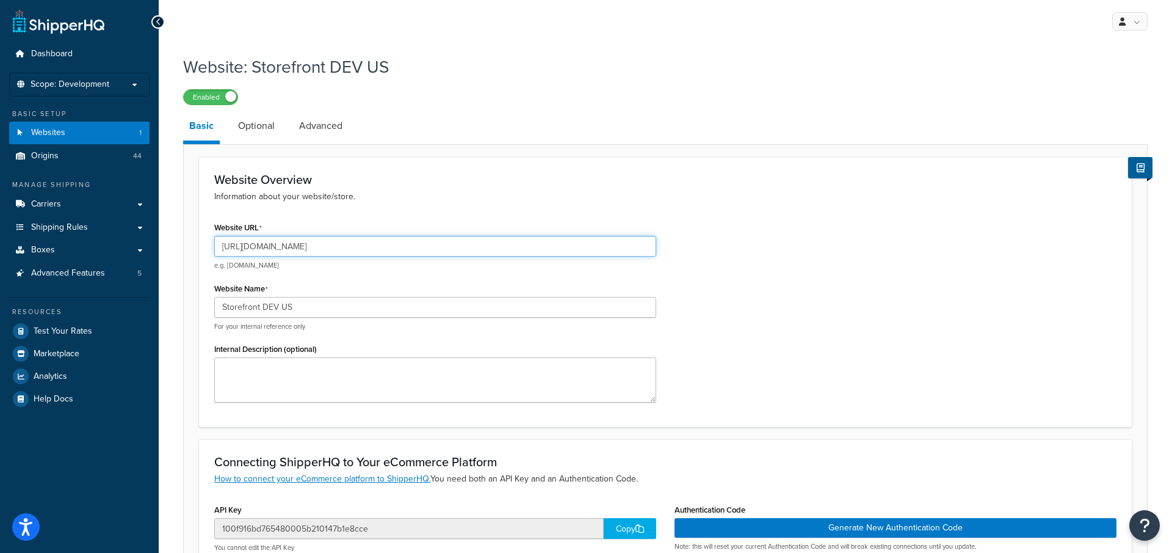
click at [325, 248] on input "https://storefront-us.dev.denios.io/" at bounding box center [435, 246] width 442 height 21
click at [99, 87] on span "Scope: Development" at bounding box center [70, 84] width 79 height 10
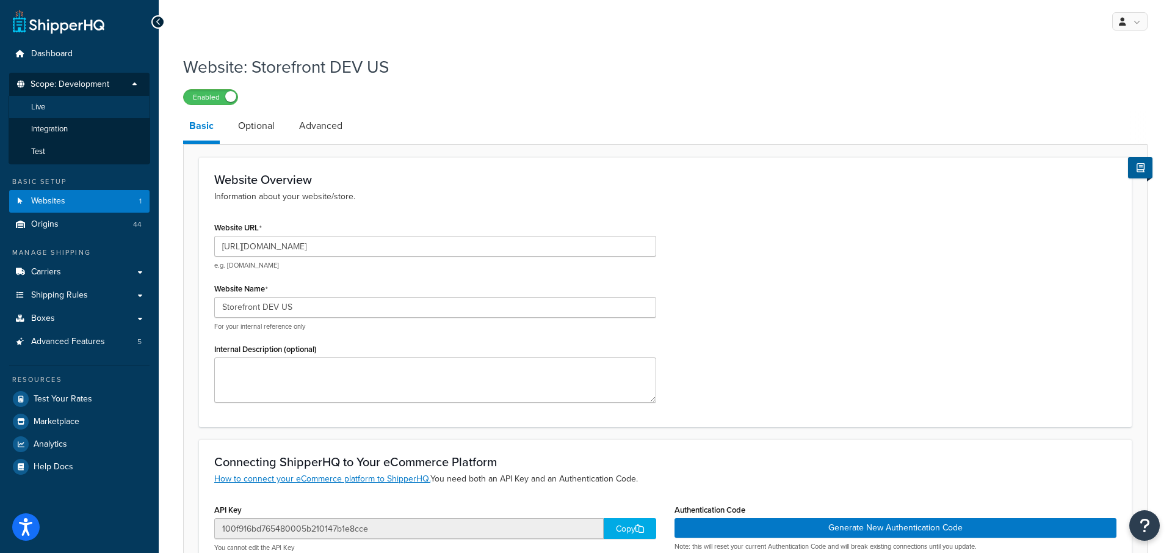
click at [67, 114] on li "Live" at bounding box center [80, 107] width 142 height 23
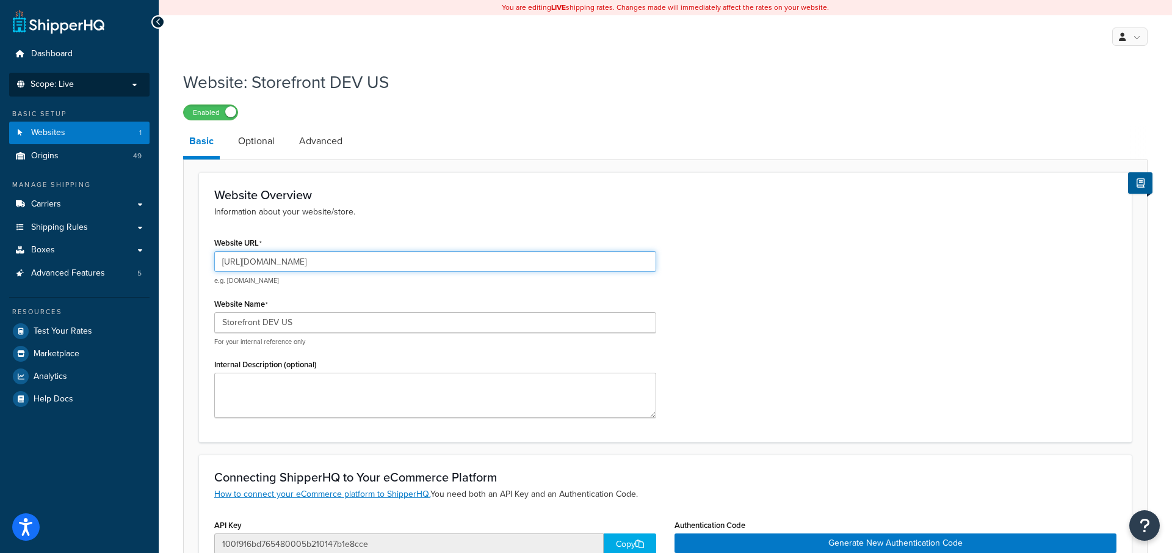
click at [346, 261] on input "https://storefront-us.dev.denios.io/" at bounding box center [435, 261] width 442 height 21
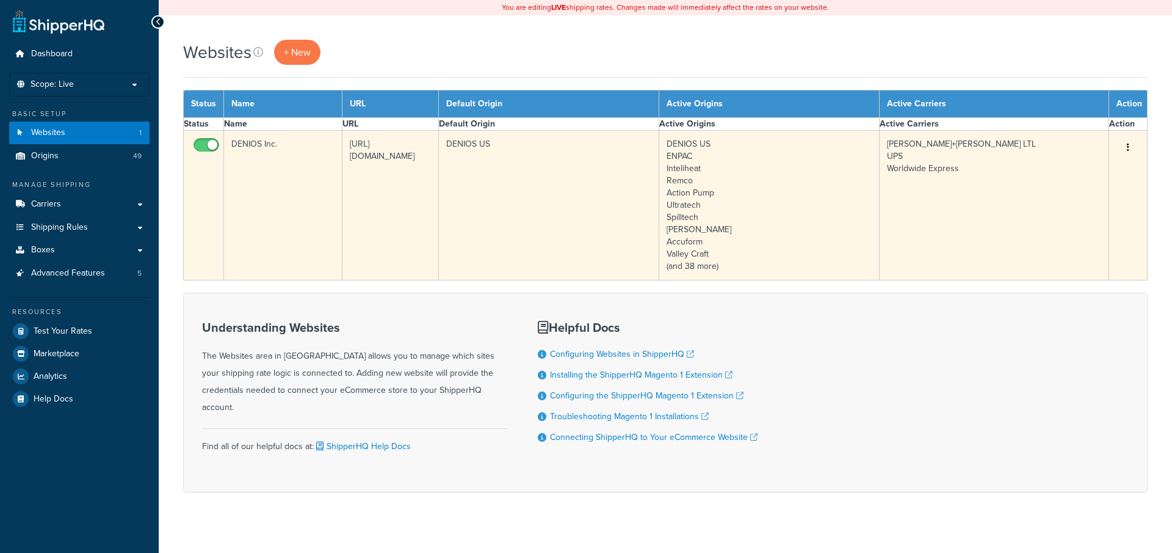
click at [343, 256] on td "DENIOS Inc." at bounding box center [283, 206] width 118 height 150
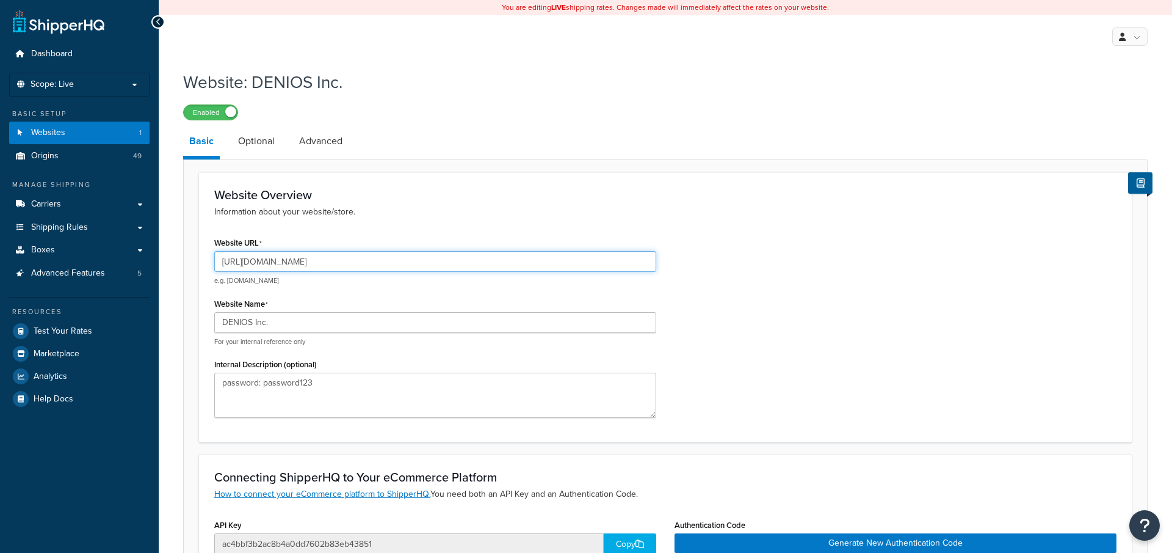
click at [338, 264] on input "[URL][DOMAIN_NAME]" at bounding box center [435, 261] width 442 height 21
click at [347, 264] on input "[URL][DOMAIN_NAME]" at bounding box center [435, 261] width 442 height 21
drag, startPoint x: 361, startPoint y: 264, endPoint x: 253, endPoint y: 264, distance: 108.1
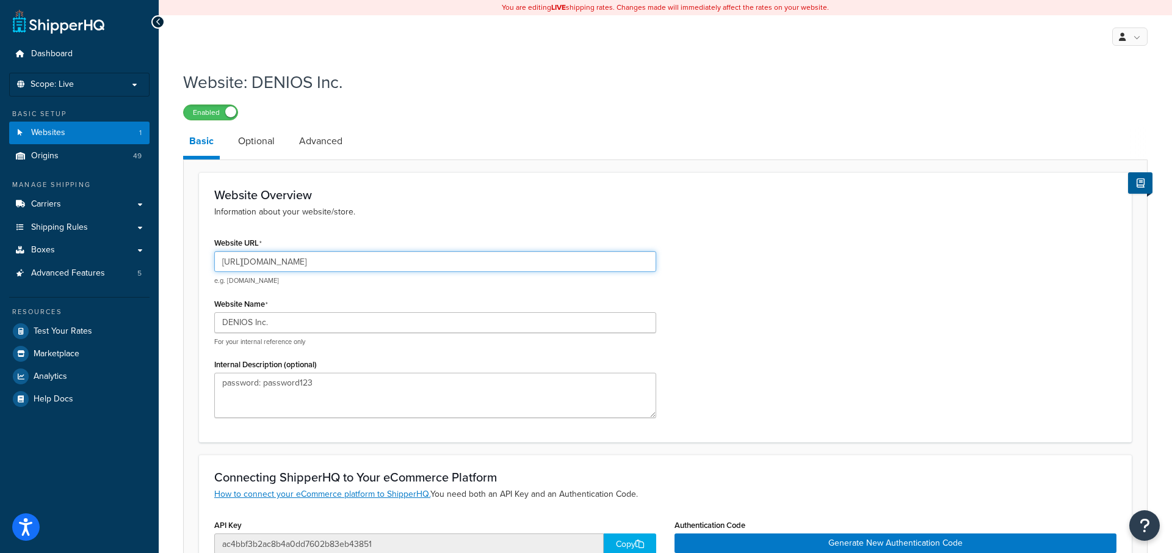
click at [253, 264] on input "[URL][DOMAIN_NAME]" at bounding box center [435, 261] width 442 height 21
drag, startPoint x: 370, startPoint y: 263, endPoint x: 249, endPoint y: 266, distance: 120.9
click at [249, 266] on input "[URL][DOMAIN_NAME]" at bounding box center [435, 261] width 442 height 21
click at [91, 89] on li "Scope: Live" at bounding box center [79, 85] width 140 height 24
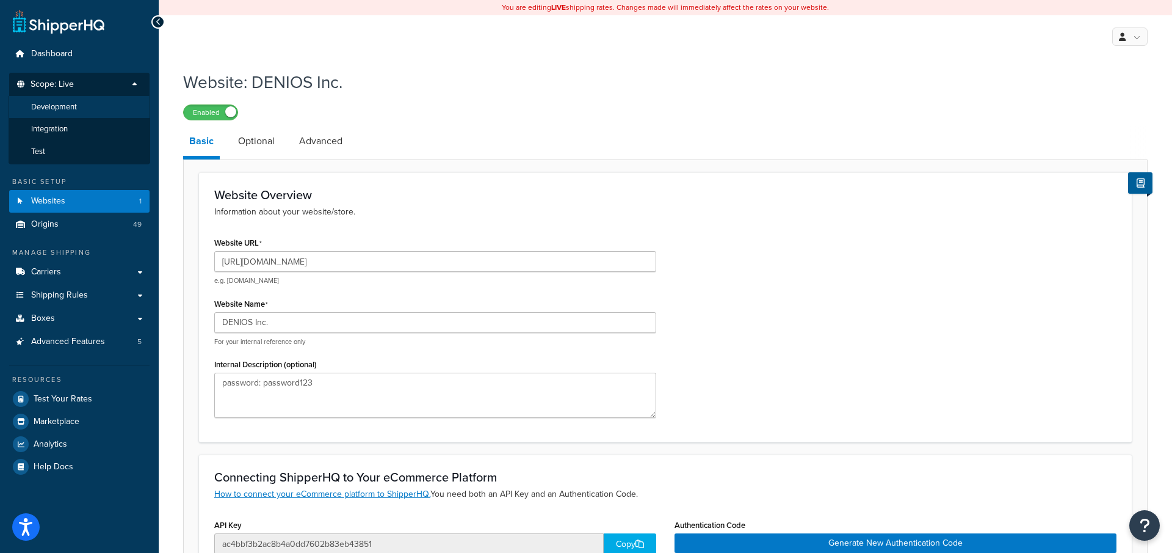
click at [70, 111] on span "Development" at bounding box center [54, 107] width 46 height 10
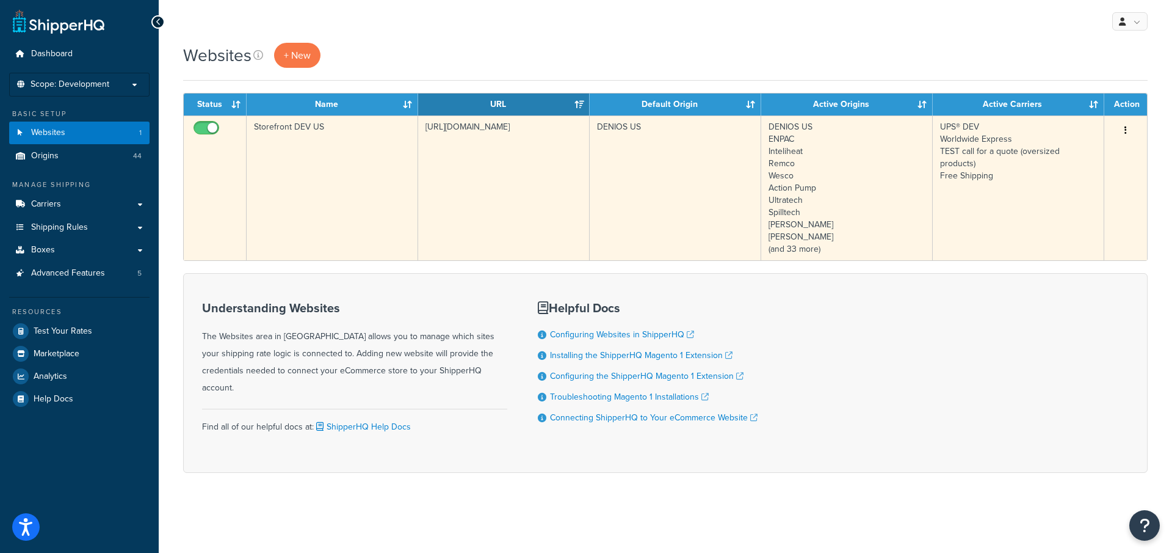
click at [343, 225] on td "Storefront DEV US" at bounding box center [333, 187] width 172 height 145
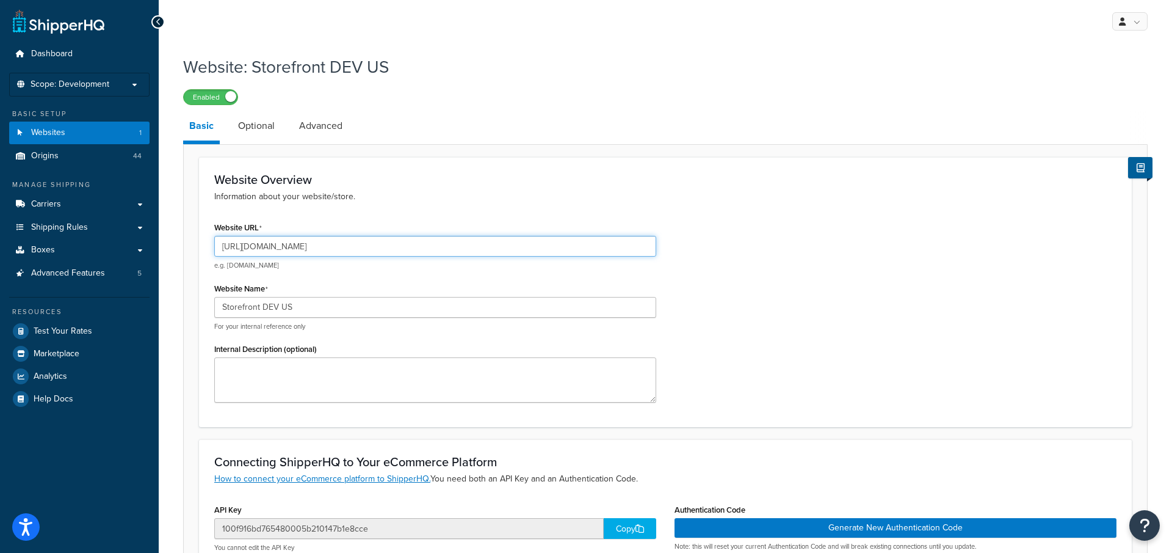
drag, startPoint x: 372, startPoint y: 250, endPoint x: 247, endPoint y: 249, distance: 124.6
click at [247, 249] on input "https://storefront-us.dev.denios.io/" at bounding box center [435, 246] width 442 height 21
click at [116, 90] on li "Scope: Development" at bounding box center [79, 85] width 140 height 24
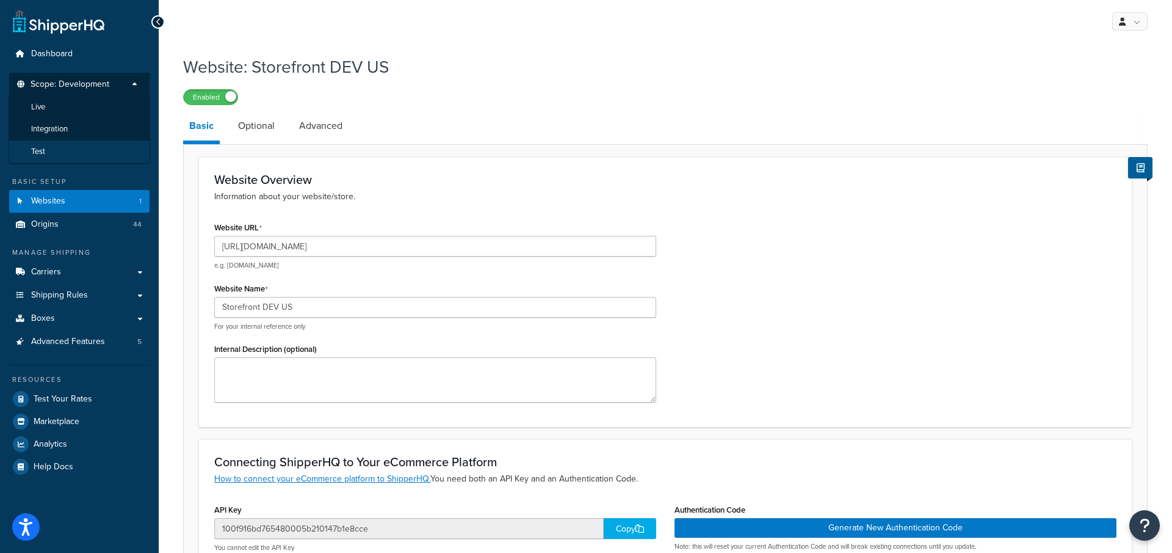
click at [86, 148] on li "Test" at bounding box center [80, 151] width 142 height 23
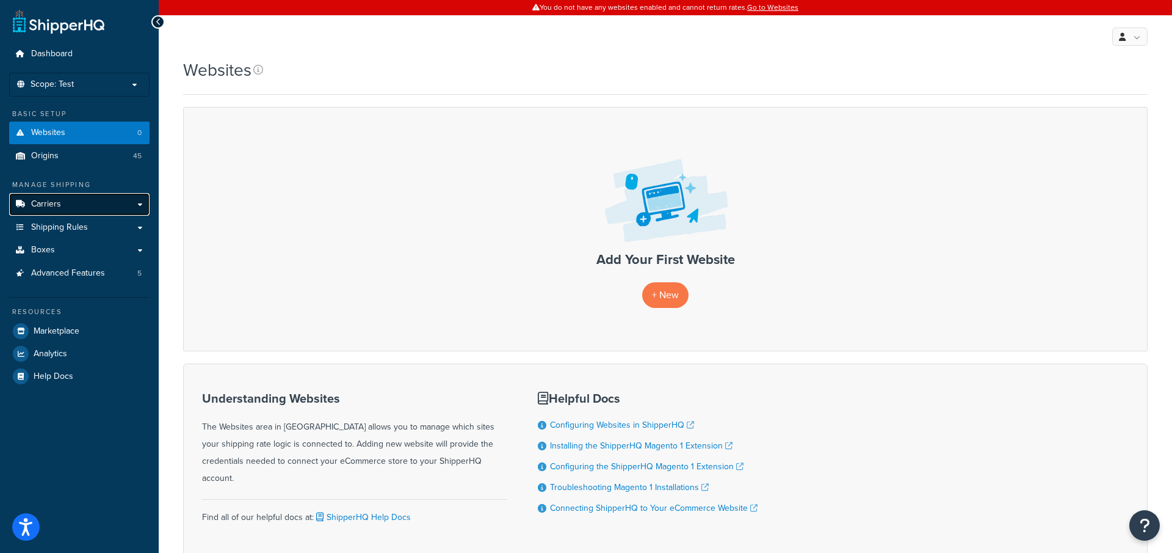
click at [100, 205] on link "Carriers" at bounding box center [79, 204] width 140 height 23
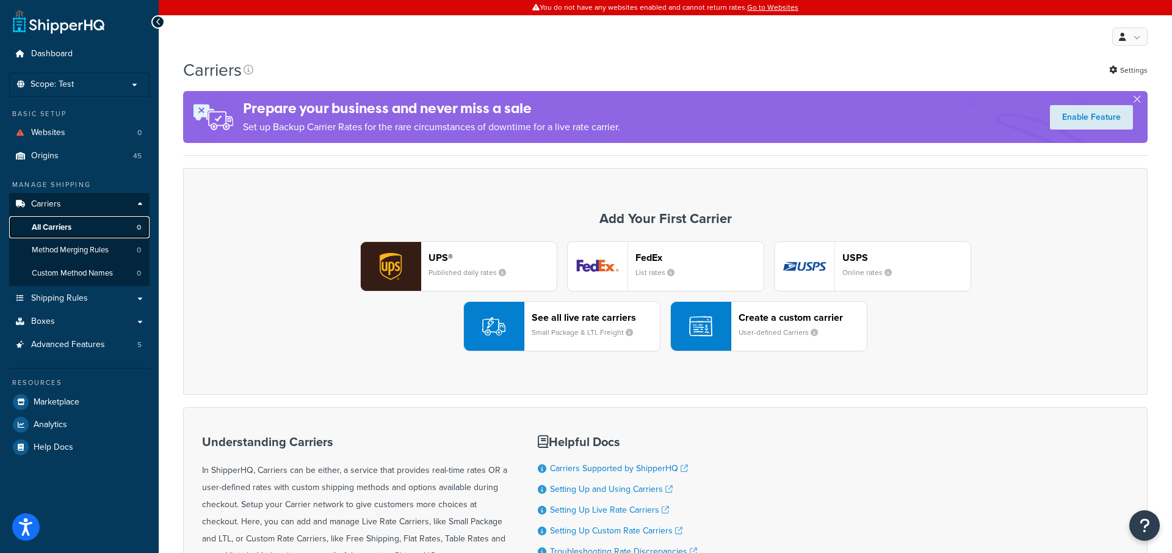
click at [115, 233] on link "All Carriers 0" at bounding box center [79, 227] width 140 height 23
click at [79, 299] on span "Shipping Rules" at bounding box center [59, 298] width 57 height 10
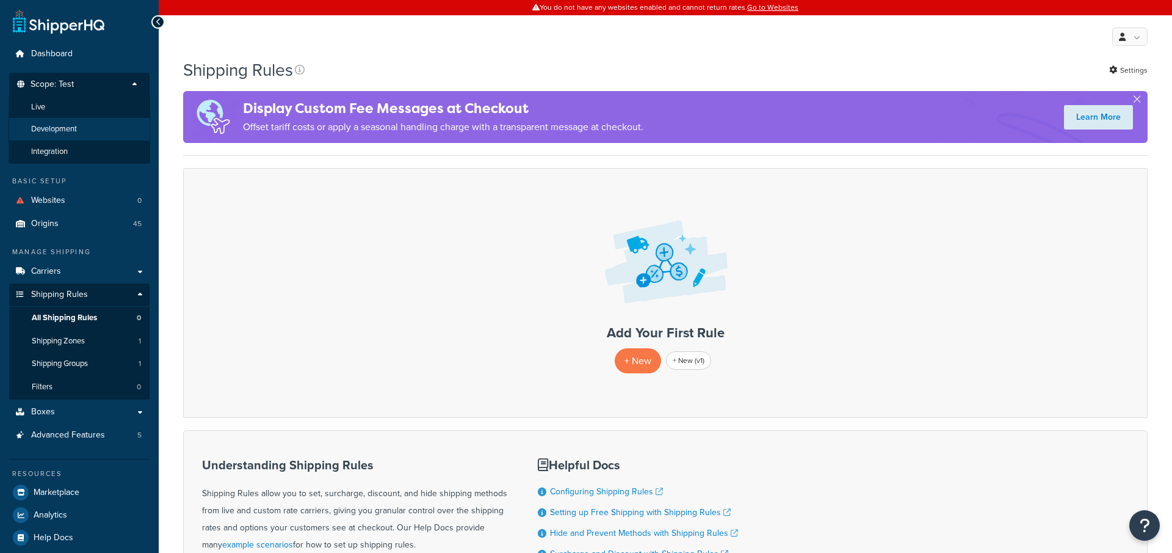
click at [93, 129] on li "Development" at bounding box center [80, 129] width 142 height 23
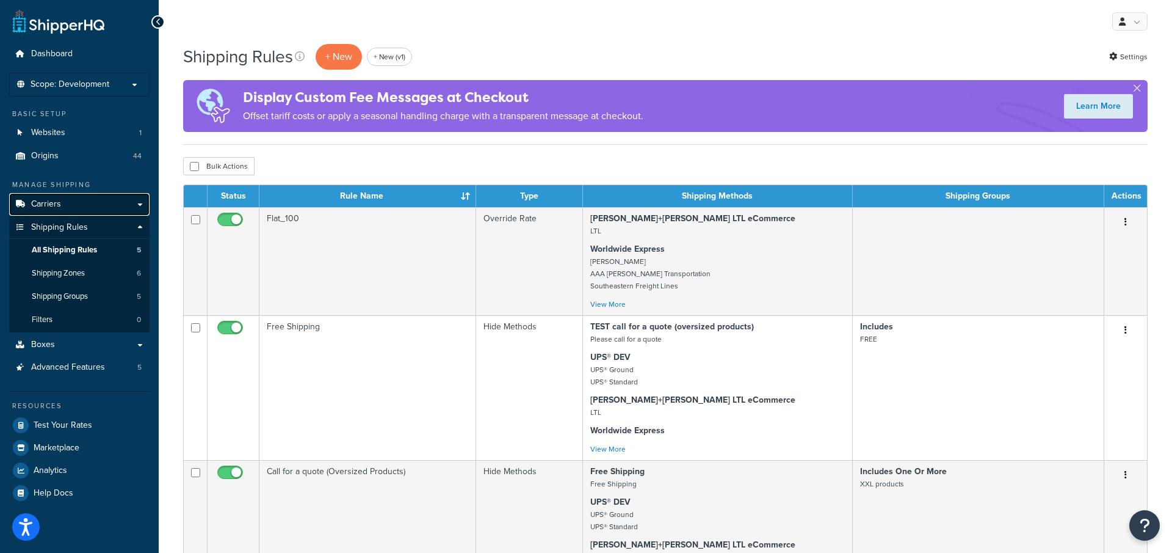
click at [128, 208] on link "Carriers" at bounding box center [79, 204] width 140 height 23
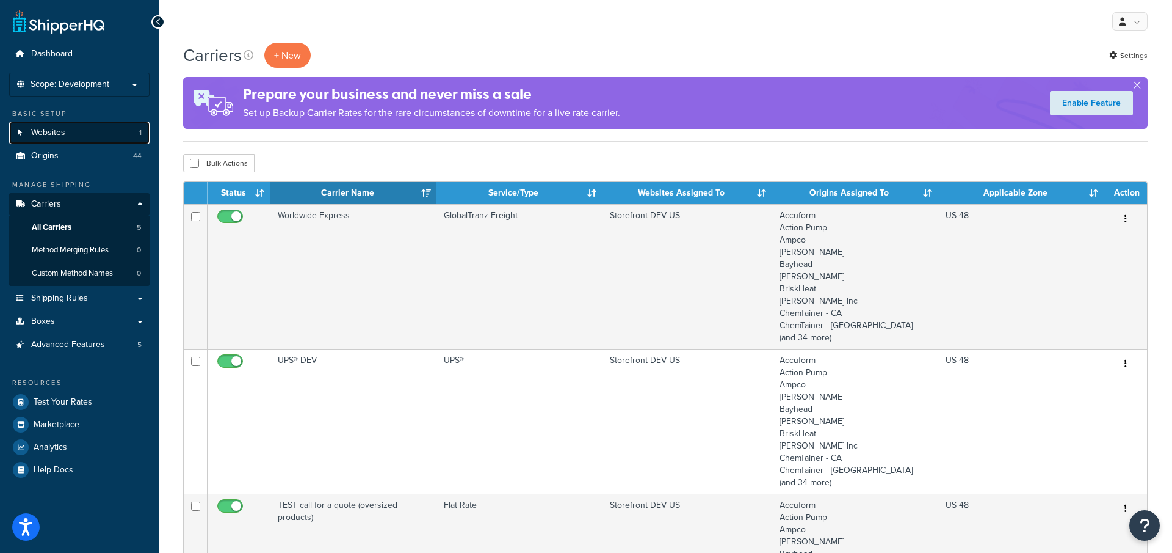
click at [75, 128] on link "Websites 1" at bounding box center [79, 132] width 140 height 23
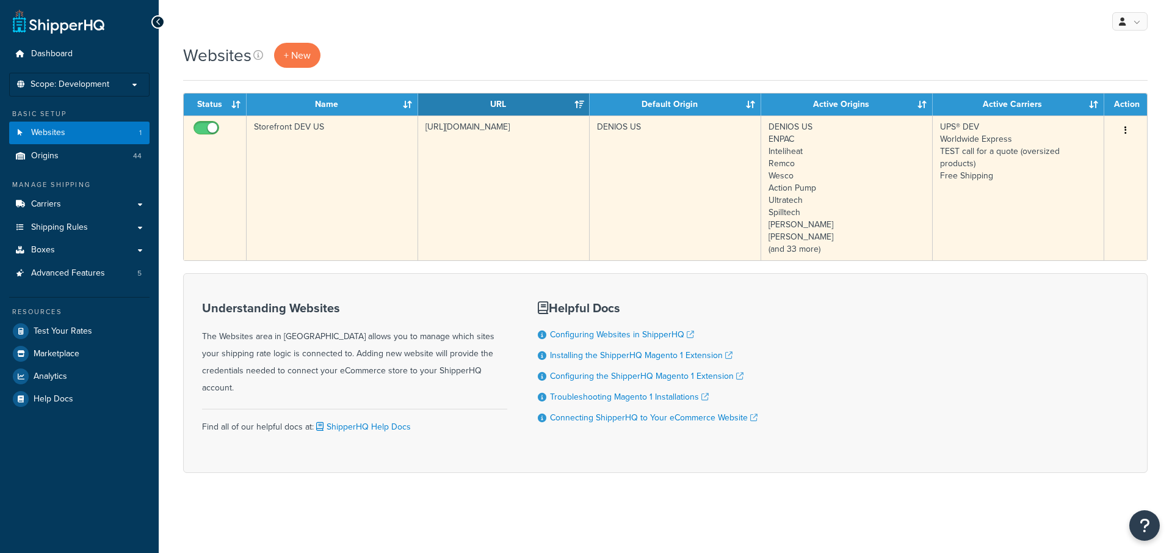
click at [341, 244] on td "Storefront DEV US" at bounding box center [333, 187] width 172 height 145
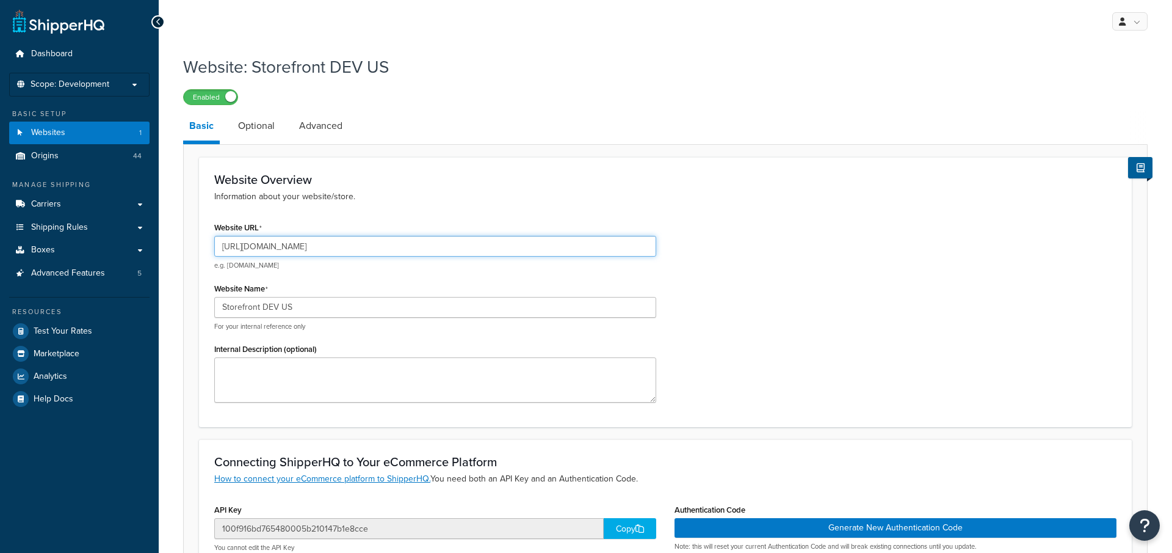
click at [340, 250] on input "https://storefront-us.dev.denios.io/" at bounding box center [435, 246] width 442 height 21
click at [285, 249] on input "https://storefront-us.dev.denios.io/" at bounding box center [435, 246] width 442 height 21
drag, startPoint x: 249, startPoint y: 249, endPoint x: 372, endPoint y: 247, distance: 122.7
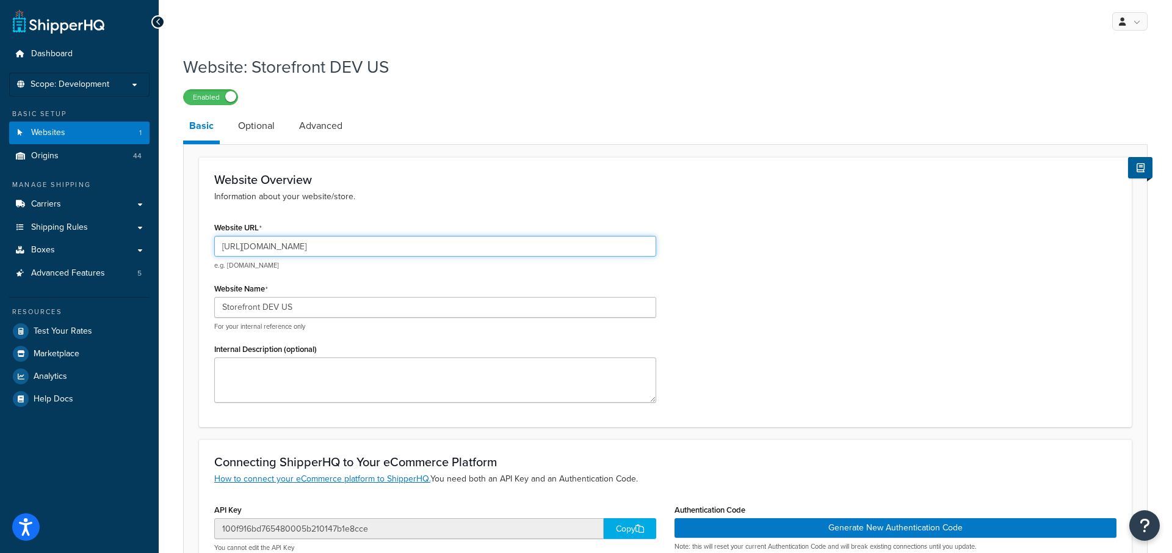
click at [372, 247] on input "https://storefront-us.dev.denios.io/" at bounding box center [435, 246] width 442 height 21
click at [327, 249] on input "https://storefront-us.dev.denios.io/" at bounding box center [435, 246] width 442 height 21
drag, startPoint x: 345, startPoint y: 249, endPoint x: 247, endPoint y: 248, distance: 97.7
click at [247, 248] on input "https://storefront-us.dev.denios.io/" at bounding box center [435, 246] width 442 height 21
click at [334, 242] on input "https://storefront-us.dev.denios.io/" at bounding box center [435, 246] width 442 height 21
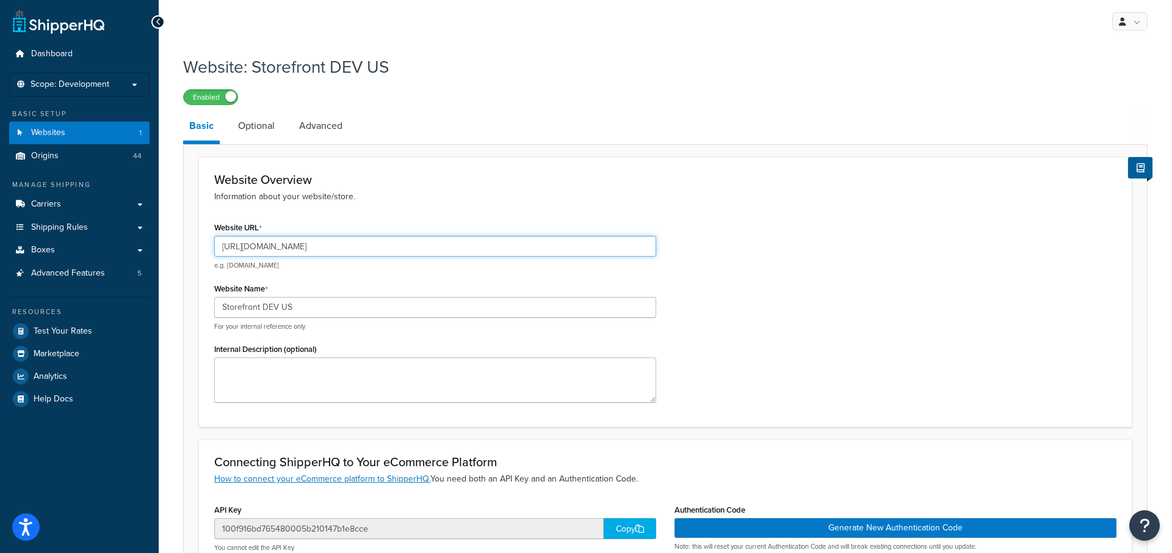
click at [334, 242] on input "https://storefront-us.dev.denios.io/" at bounding box center [435, 246] width 442 height 21
click at [95, 231] on link "Shipping Rules" at bounding box center [79, 227] width 140 height 23
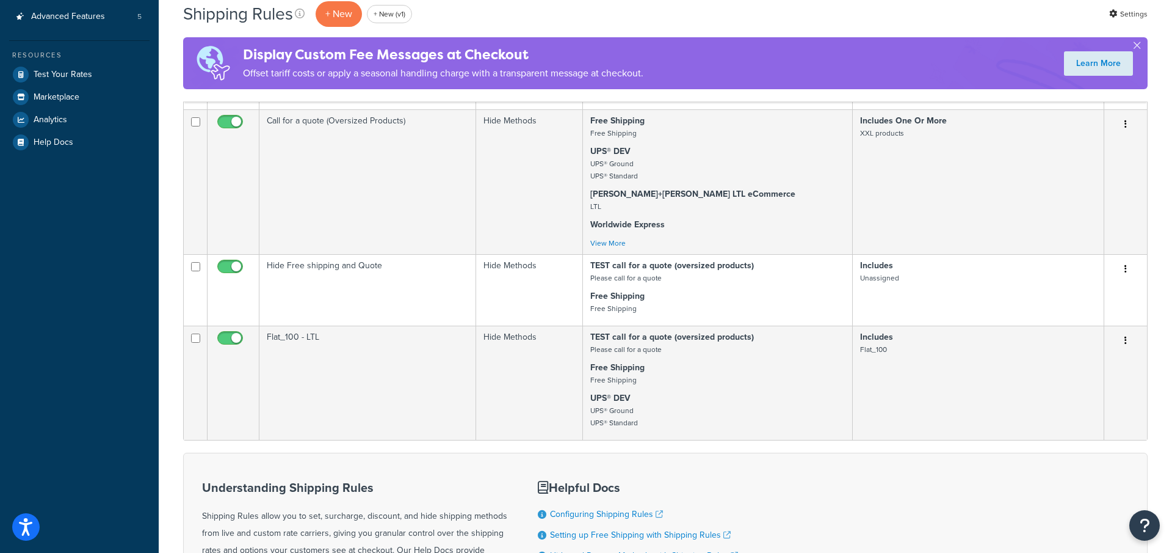
scroll to position [321, 0]
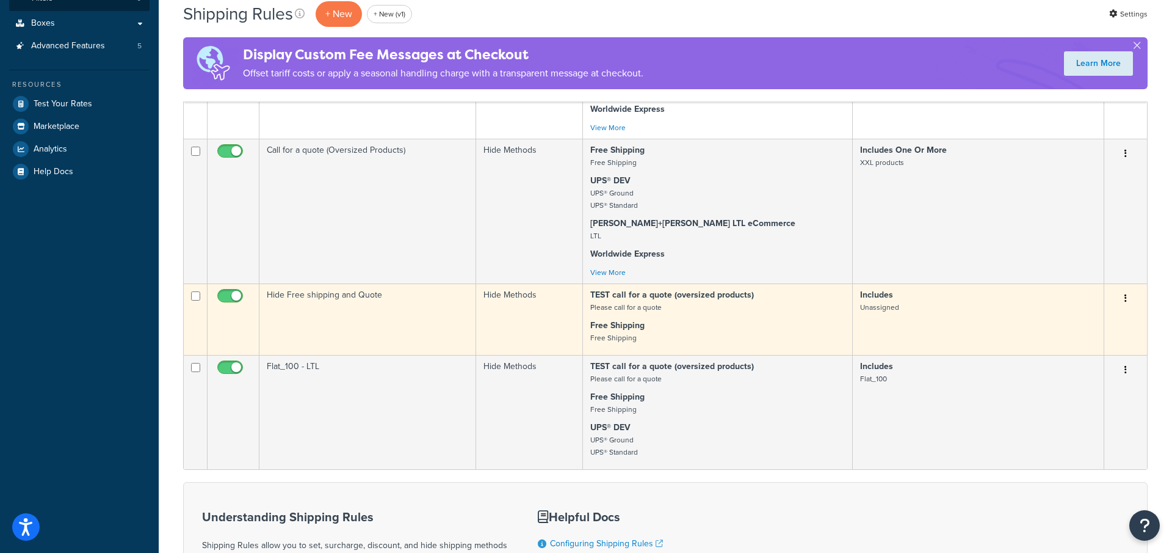
click at [449, 324] on td "Hide Free shipping and Quote" at bounding box center [367, 318] width 217 height 71
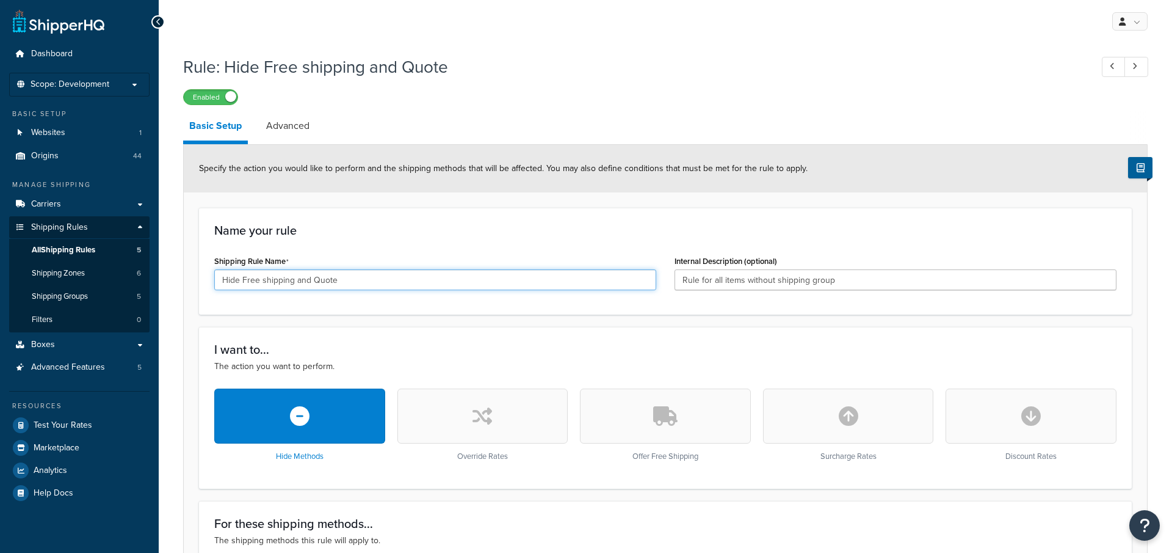
click at [433, 279] on input "Hide Free shipping and Quote" at bounding box center [435, 279] width 442 height 21
click at [375, 286] on input "Hide Free shipping and Quote" at bounding box center [435, 279] width 442 height 21
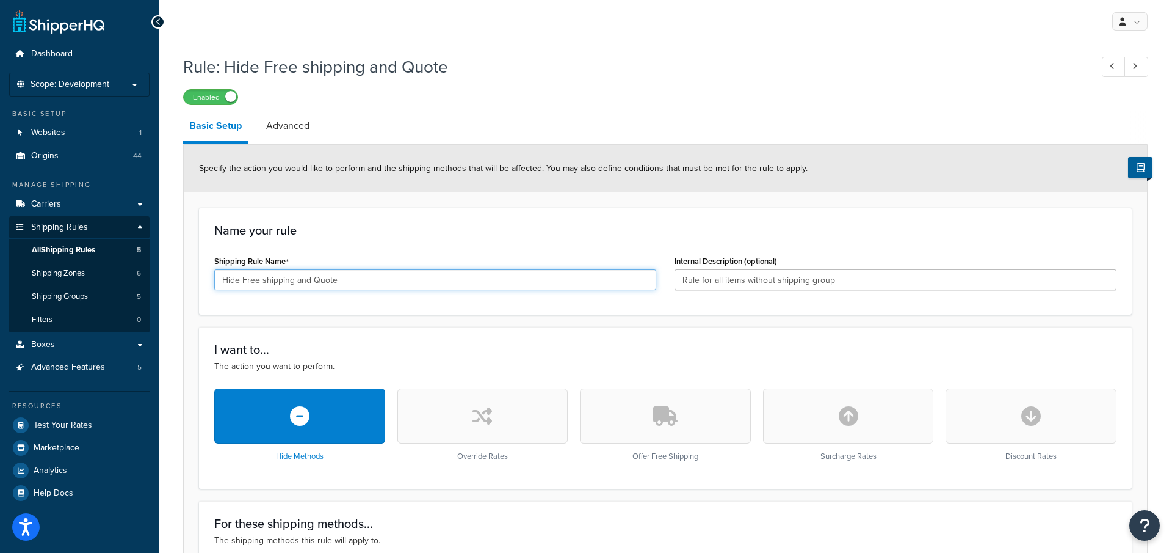
click at [375, 286] on input "Hide Free shipping and Quote" at bounding box center [435, 279] width 442 height 21
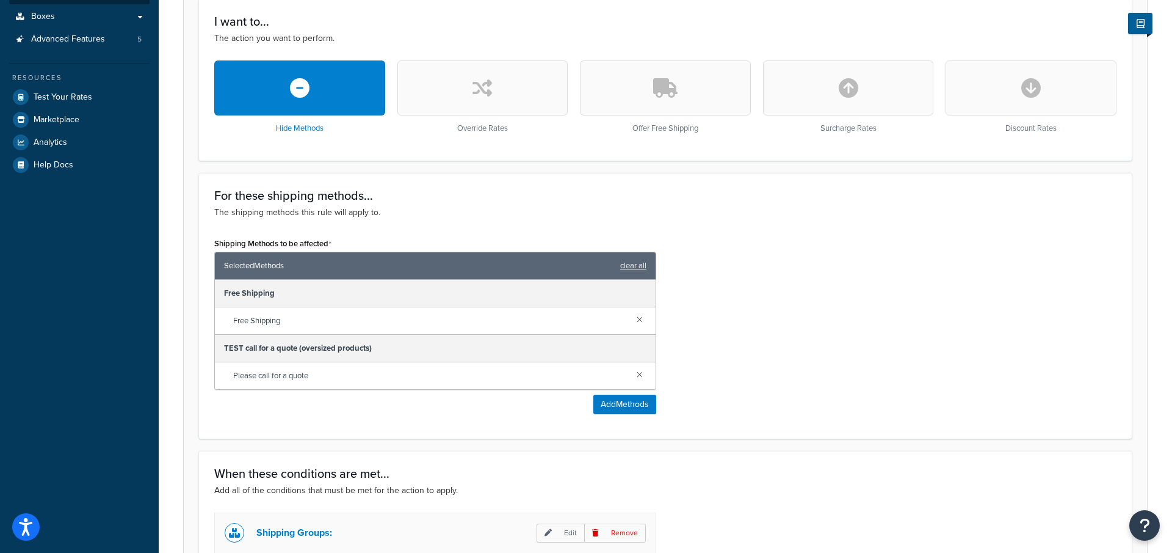
scroll to position [328, 0]
click at [298, 319] on span "Free Shipping" at bounding box center [430, 319] width 394 height 17
click at [287, 295] on div "Free Shipping" at bounding box center [435, 292] width 441 height 27
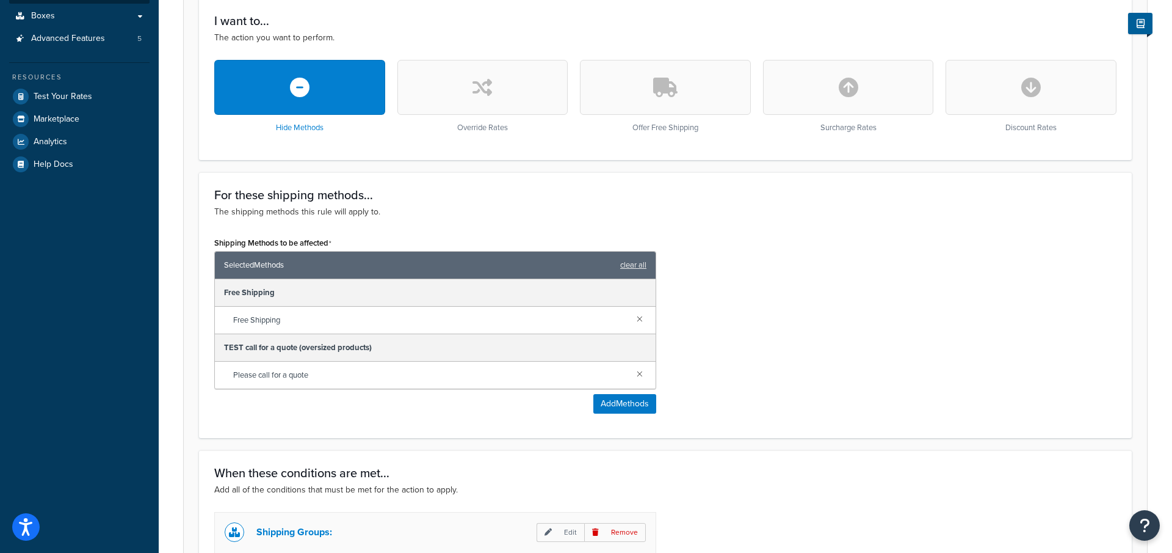
click at [287, 295] on div "Free Shipping" at bounding box center [435, 292] width 441 height 27
copy div "Free Shipping"
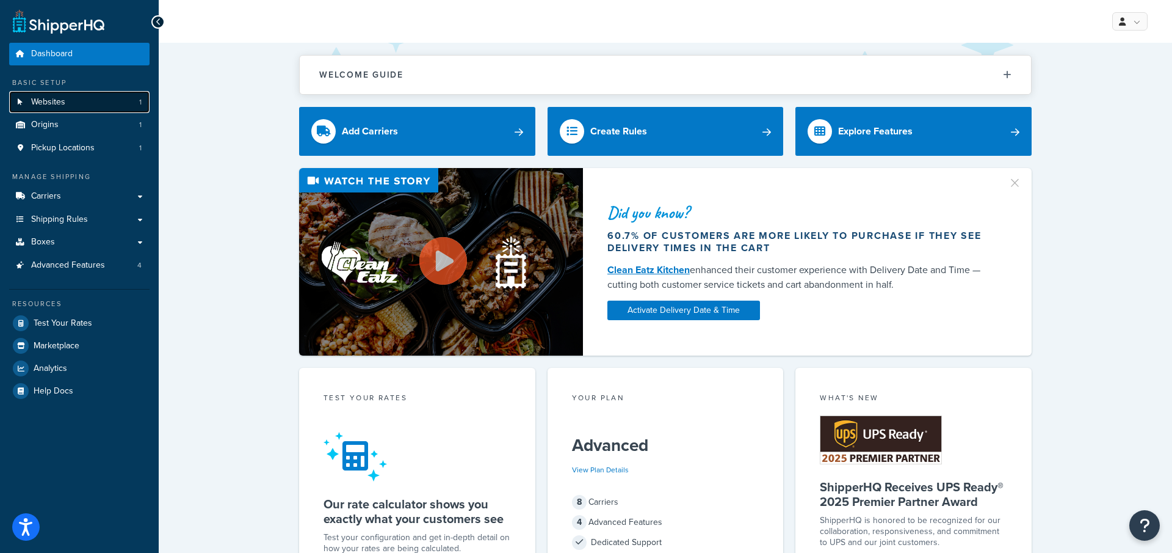
click at [92, 103] on link "Websites 1" at bounding box center [79, 102] width 140 height 23
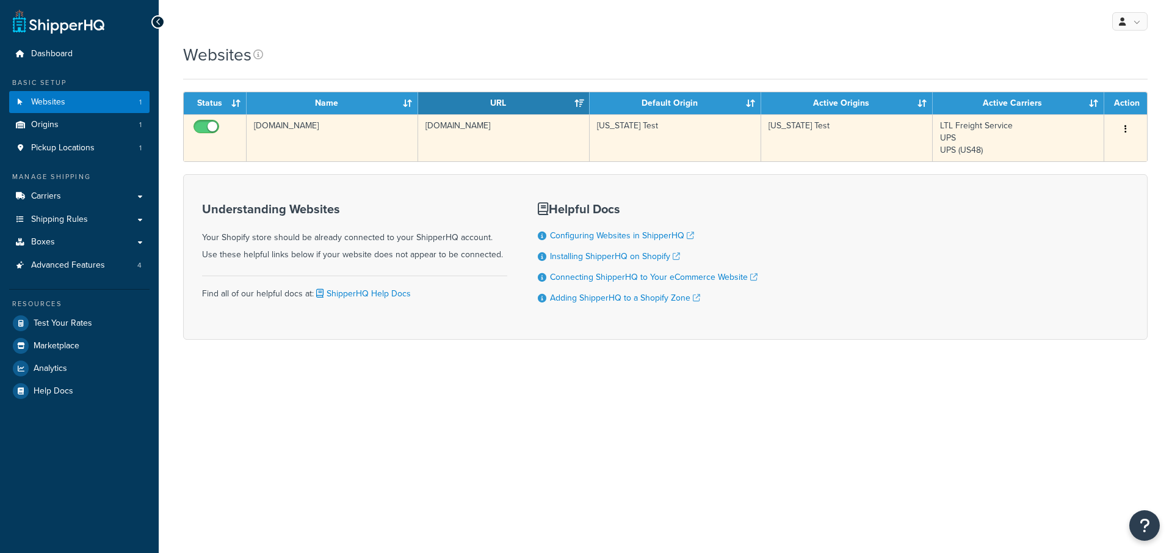
click at [344, 140] on td "[DOMAIN_NAME]" at bounding box center [333, 137] width 172 height 47
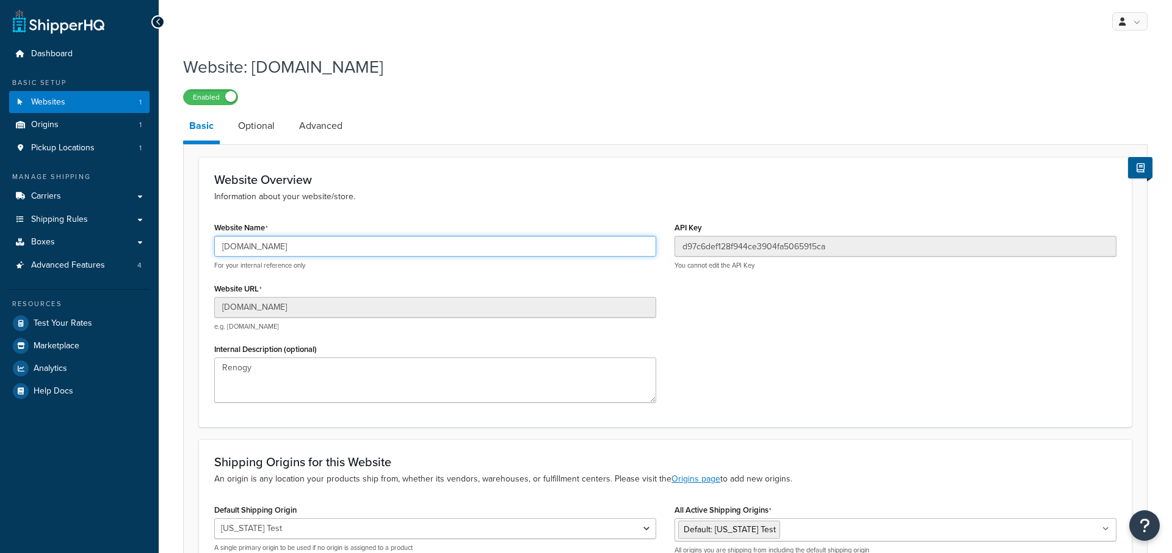
click at [295, 246] on input "[DOMAIN_NAME]" at bounding box center [435, 246] width 442 height 21
click at [92, 200] on link "Carriers" at bounding box center [79, 196] width 140 height 23
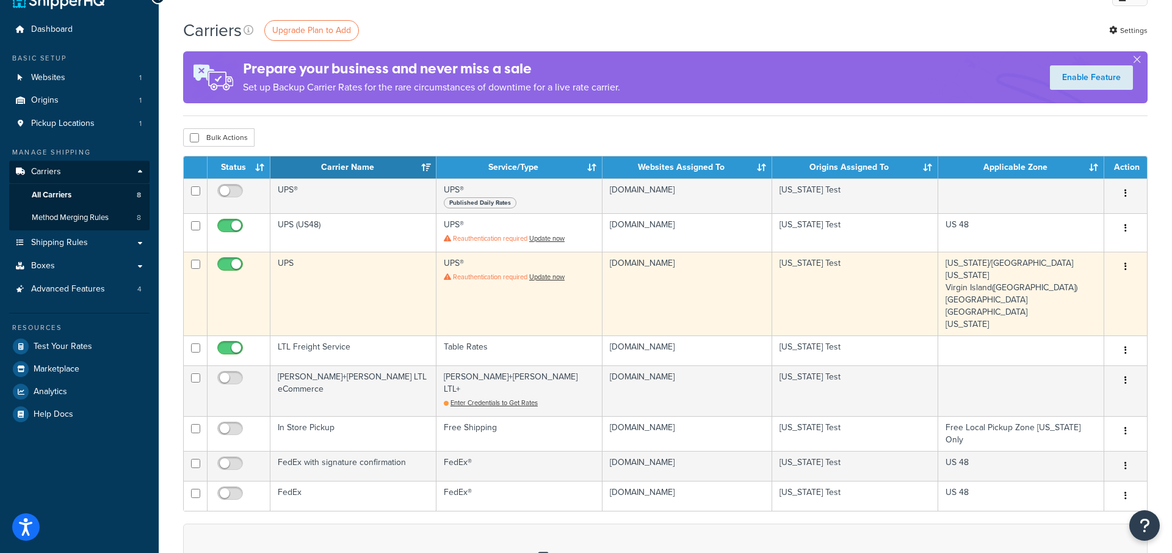
click at [393, 306] on td "UPS" at bounding box center [353, 294] width 166 height 84
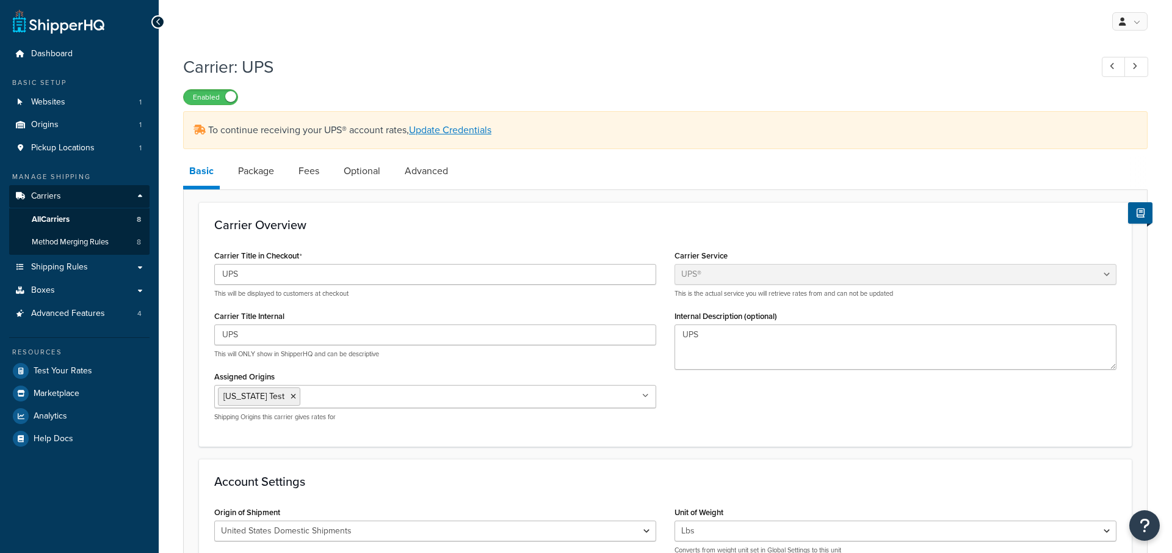
select select "ups"
click at [118, 223] on link "All Carriers 8" at bounding box center [79, 219] width 140 height 23
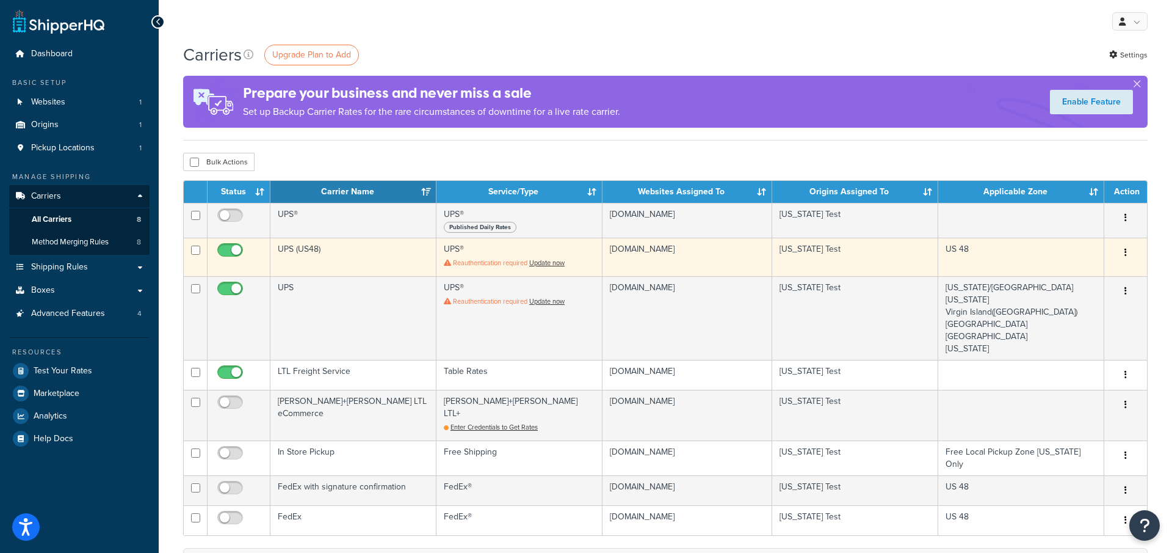
click at [351, 261] on td "UPS (US48)" at bounding box center [353, 256] width 166 height 38
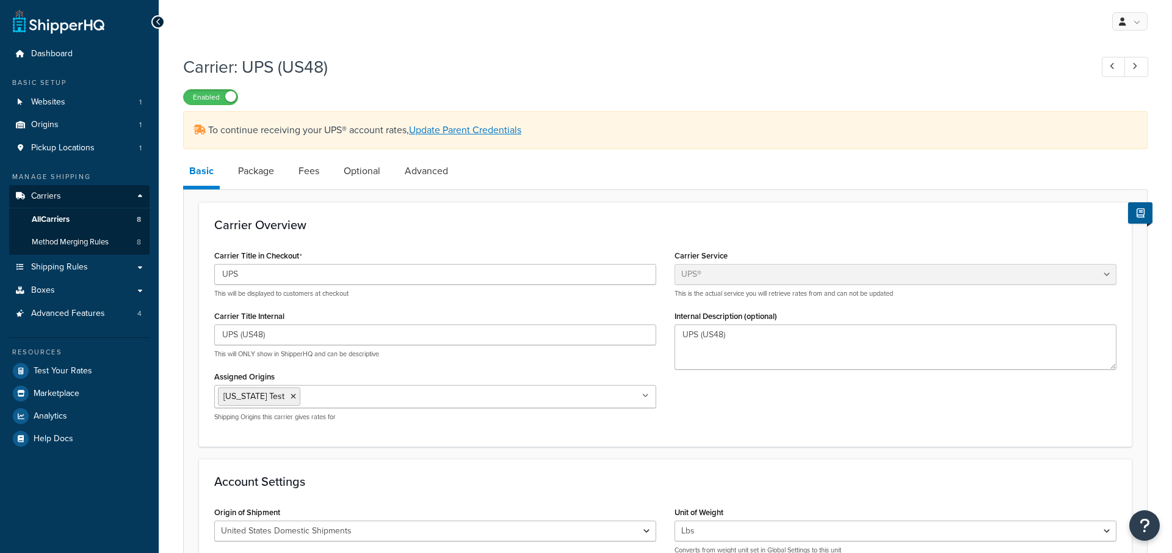
select select "ups"
click at [253, 173] on link "Package" at bounding box center [256, 170] width 48 height 29
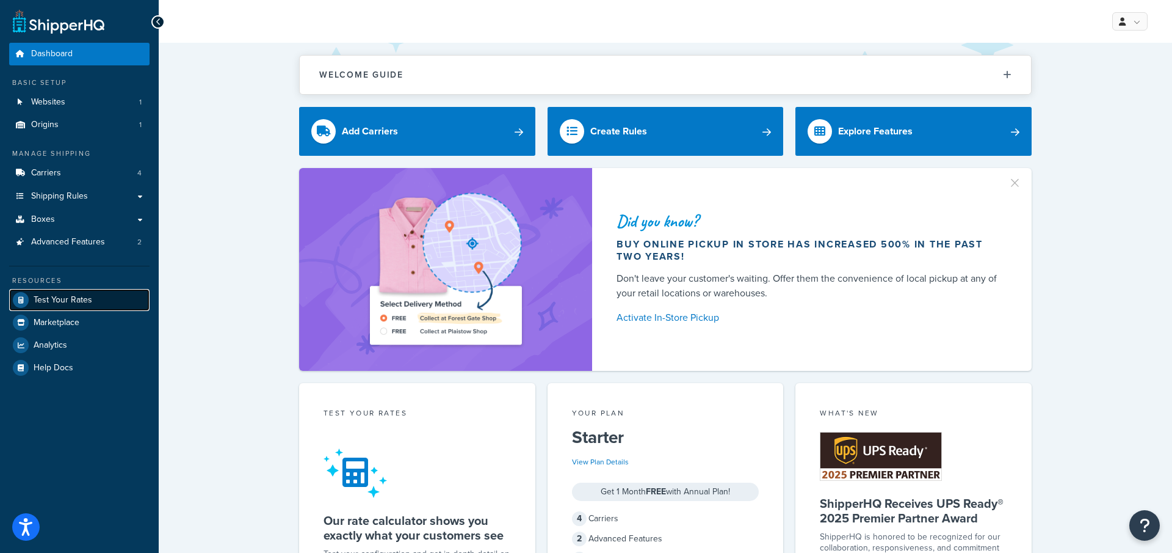
click at [74, 295] on span "Test Your Rates" at bounding box center [63, 300] width 59 height 10
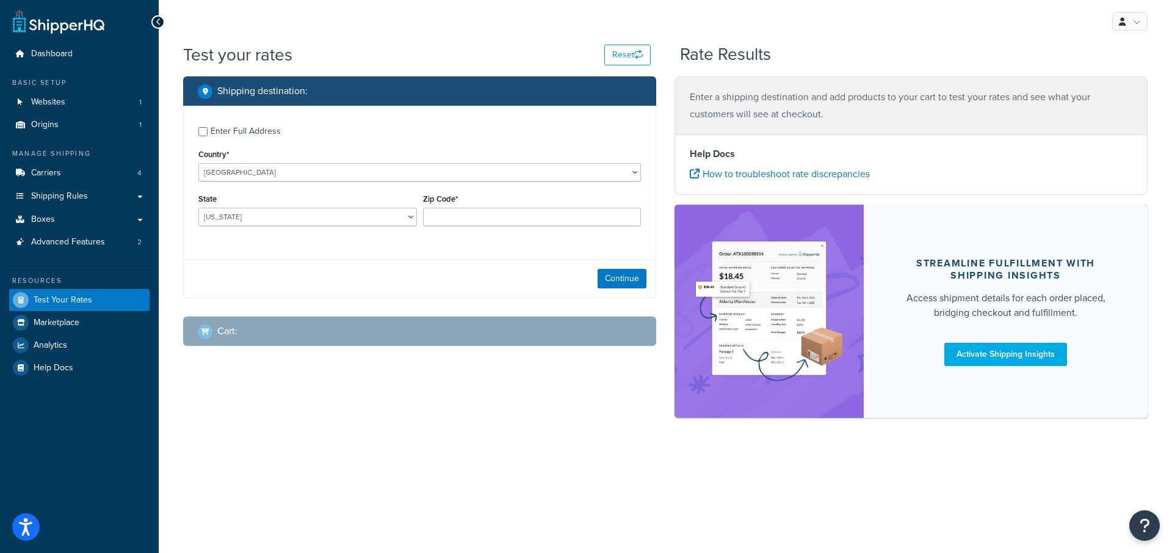
click at [235, 125] on div "Enter Full Address" at bounding box center [246, 131] width 70 height 17
click at [208, 127] on input "Enter Full Address" at bounding box center [202, 131] width 9 height 9
checkbox input "true"
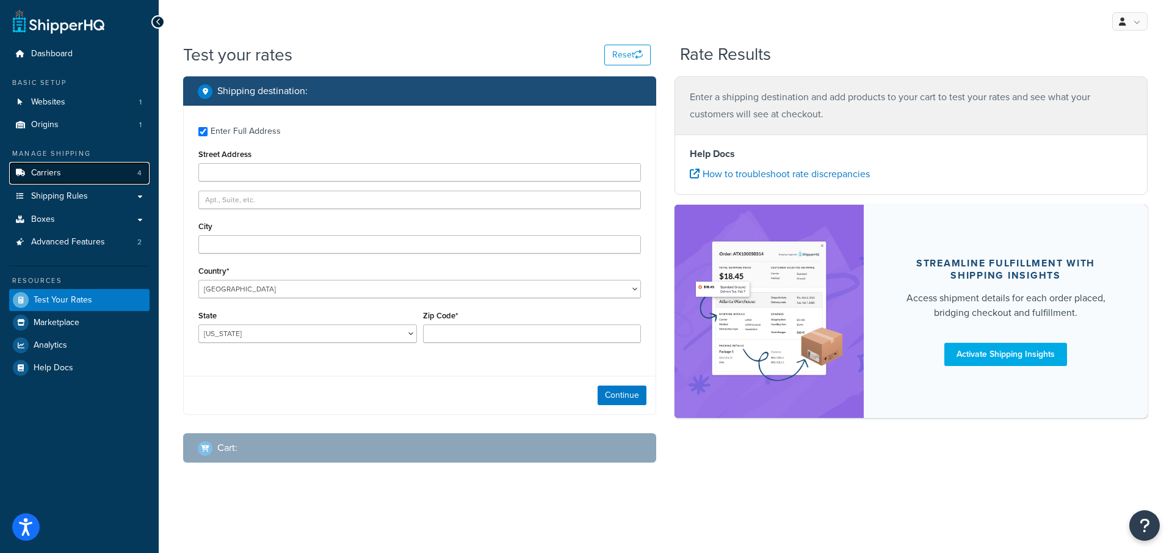
click at [95, 176] on link "Carriers 4" at bounding box center [79, 173] width 140 height 23
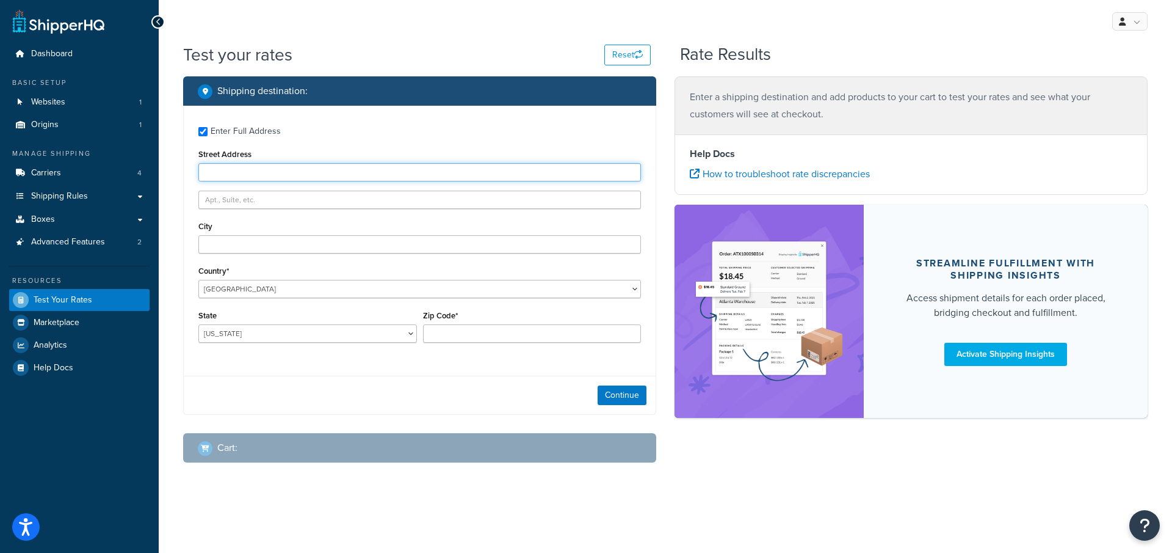
click at [425, 168] on input "Street Address" at bounding box center [419, 172] width 443 height 18
click at [540, 339] on input "Zip Code*" at bounding box center [532, 333] width 219 height 18
type input "08902"
click at [301, 329] on select "Alabama Alaska American Samoa Arizona Arkansas Armed Forces Americas Armed Forc…" at bounding box center [307, 333] width 219 height 18
select select "NJ"
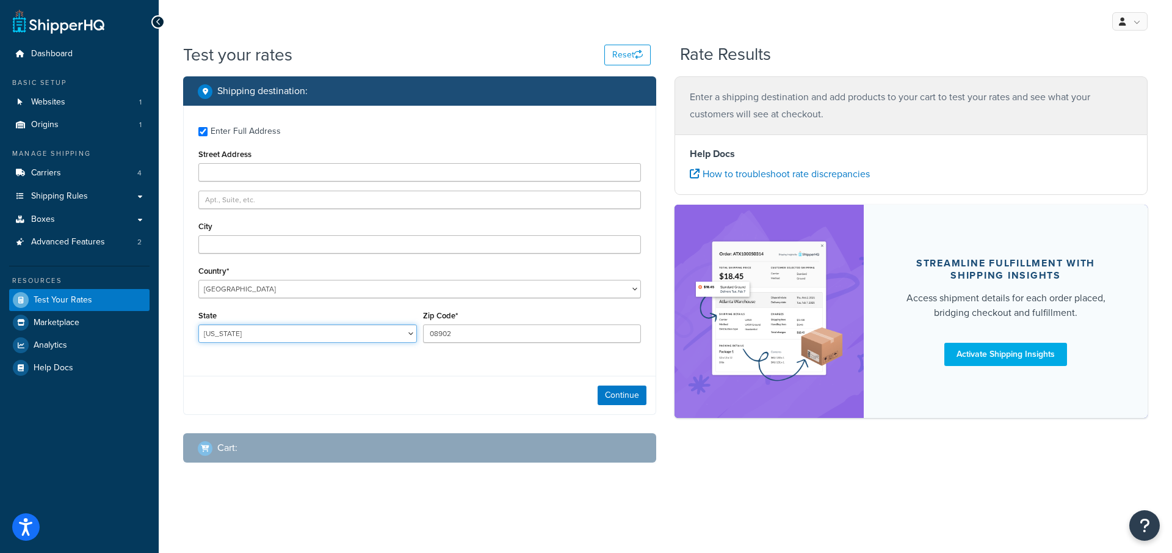
click at [198, 324] on select "Alabama Alaska American Samoa Arizona Arkansas Armed Forces Americas Armed Forc…" at bounding box center [307, 333] width 219 height 18
click at [623, 397] on button "Continue" at bounding box center [622, 395] width 49 height 20
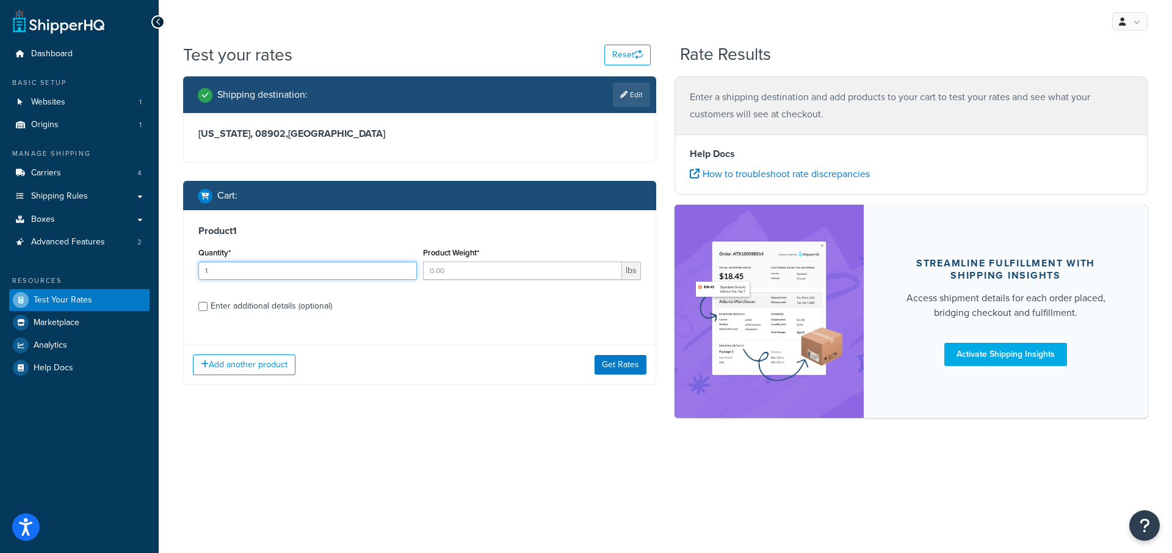
click at [386, 270] on input "1" at bounding box center [307, 270] width 219 height 18
type input "1"
type input "2.13"
click at [281, 301] on div "Enter additional details (optional)" at bounding box center [271, 305] width 121 height 17
click at [208, 302] on input "Enter additional details (optional)" at bounding box center [202, 306] width 9 height 9
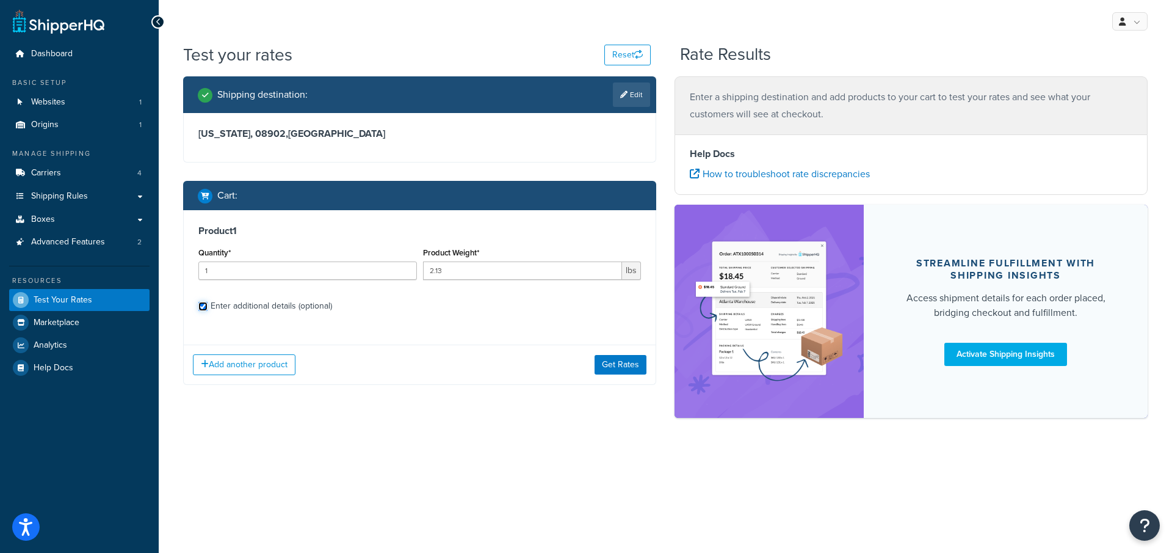
checkbox input "true"
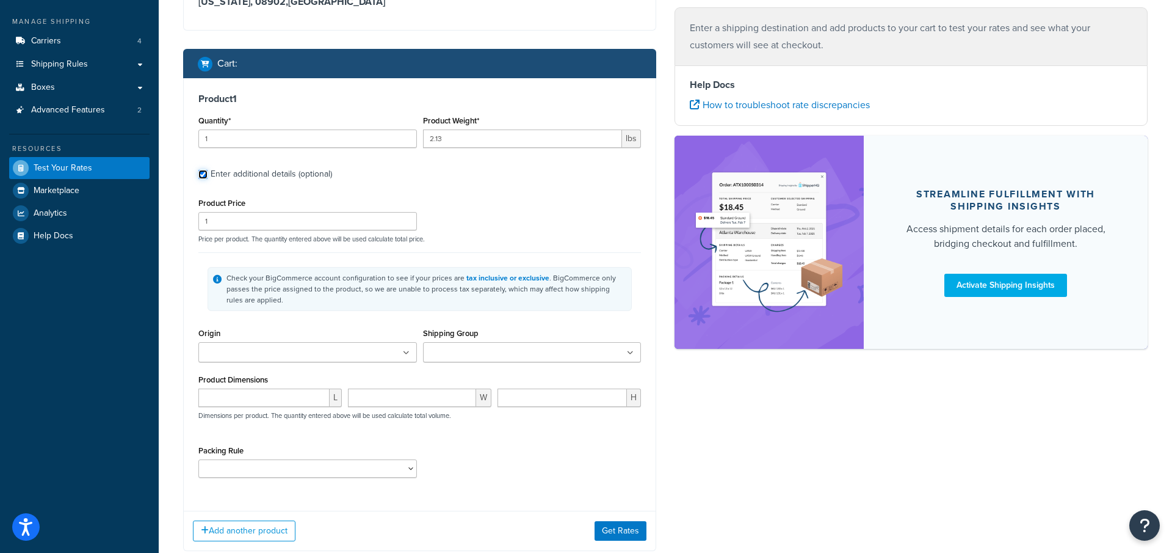
scroll to position [172, 0]
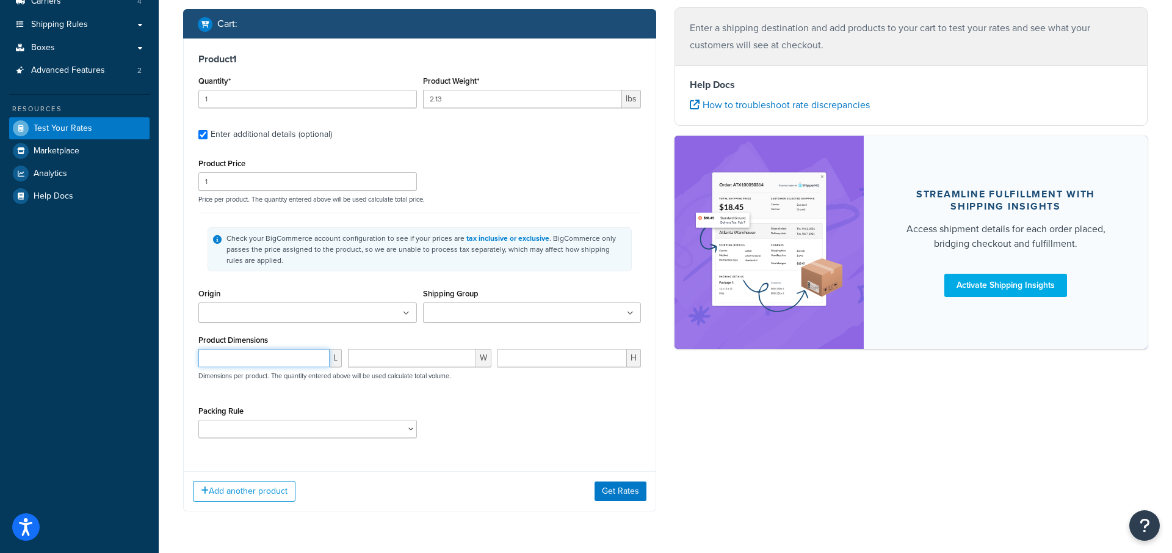
click at [267, 361] on input "number" at bounding box center [263, 358] width 131 height 18
type input "29"
type input "10"
type input "3"
click at [609, 488] on button "Get Rates" at bounding box center [621, 491] width 52 height 20
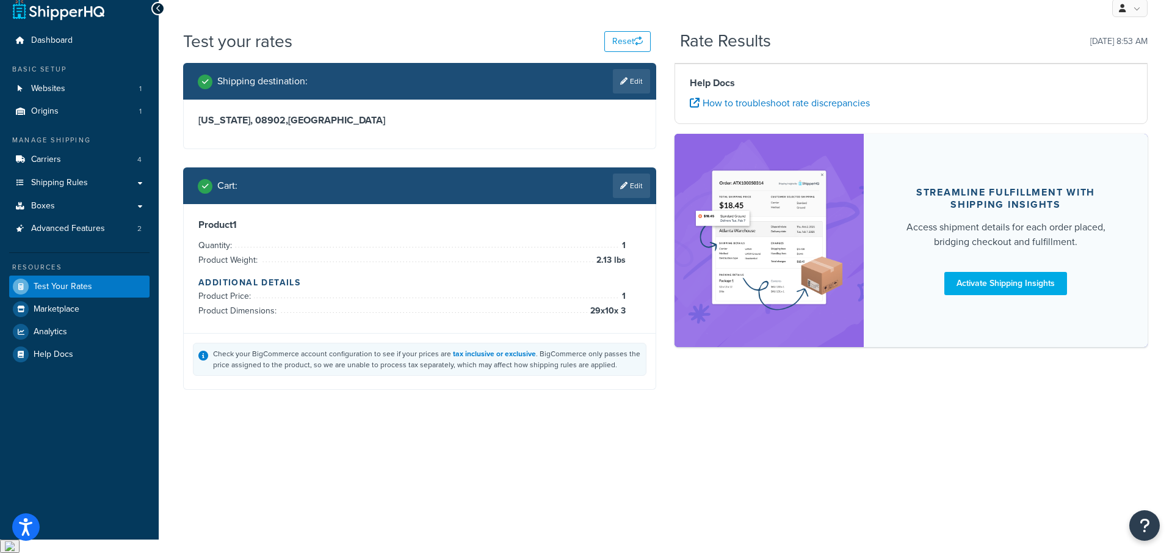
scroll to position [0, 0]
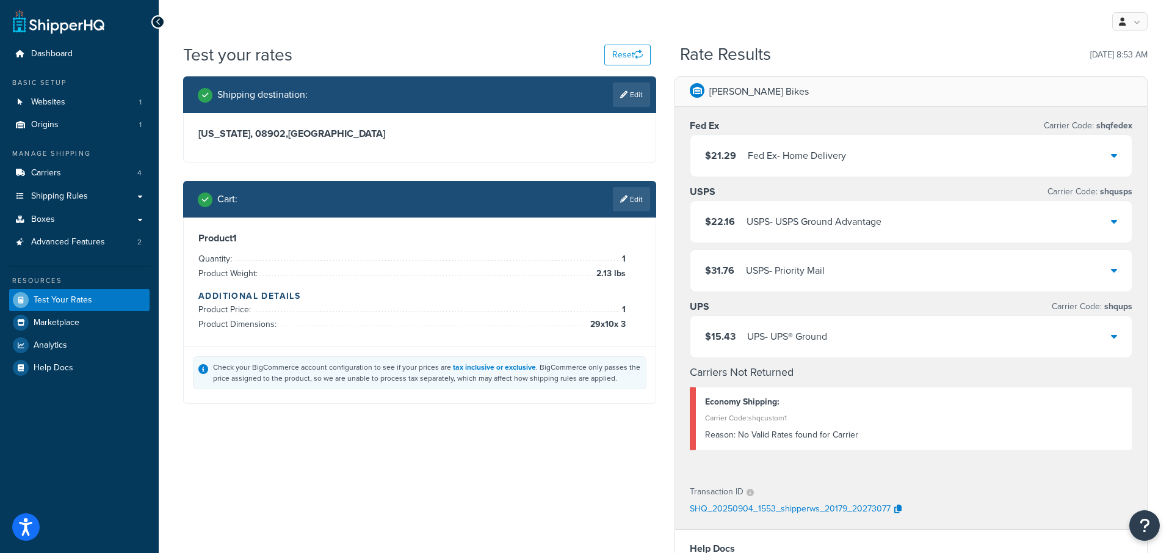
click at [775, 201] on div "$22.16 USPS - USPS Ground Advantage" at bounding box center [911, 222] width 441 height 42
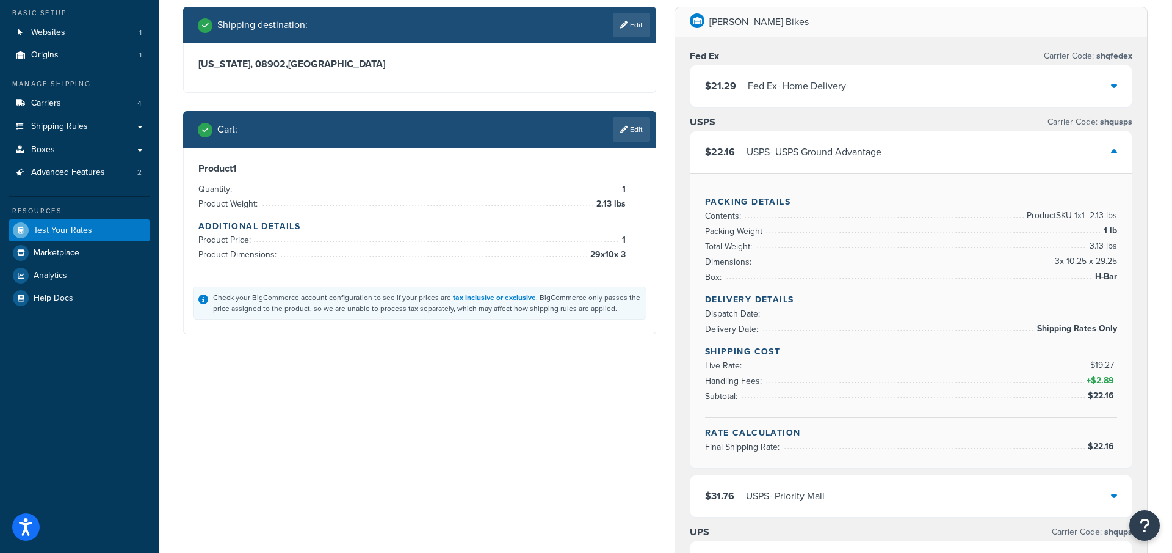
scroll to position [78, 0]
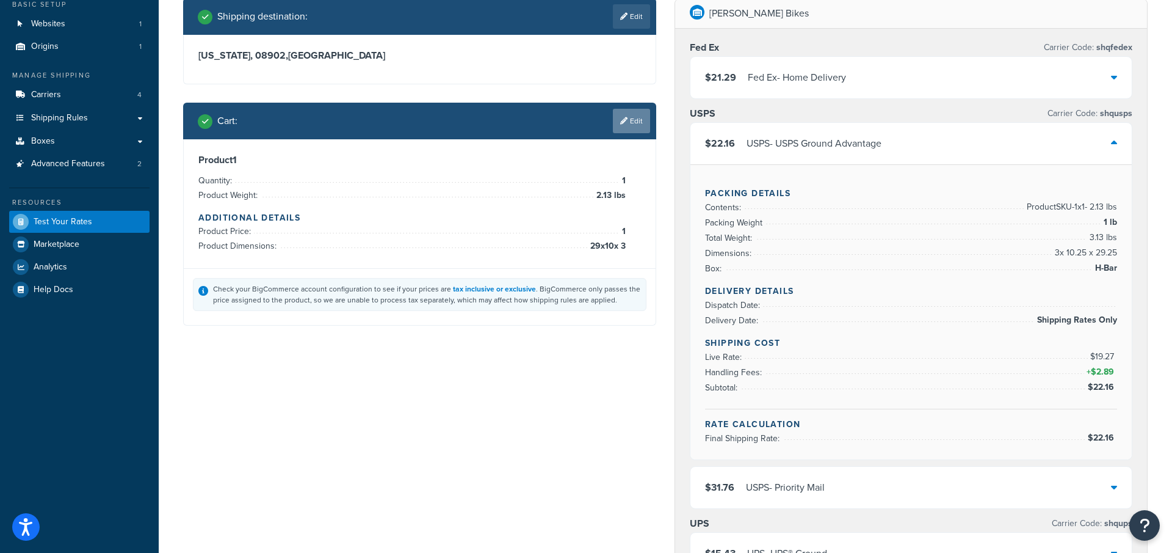
click at [645, 115] on link "Edit" at bounding box center [631, 121] width 37 height 24
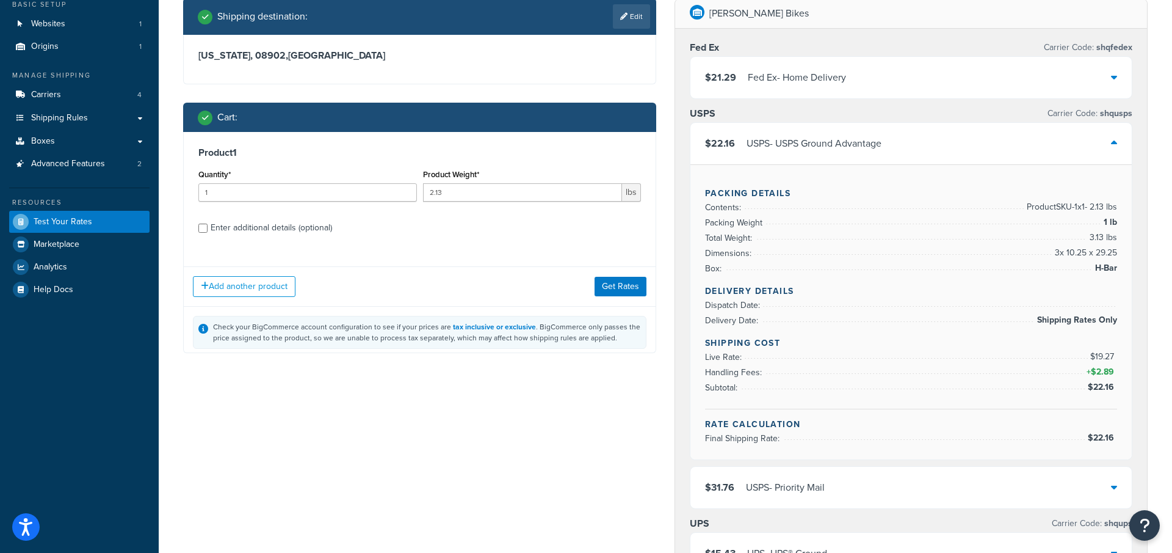
click at [283, 237] on div "Product 1 Quantity* 1 Product Weight* 2.13 lbs Enter additional details (option…" at bounding box center [420, 194] width 472 height 125
click at [283, 231] on div "Enter additional details (optional)" at bounding box center [271, 227] width 121 height 17
click at [208, 231] on input "Enter additional details (optional)" at bounding box center [202, 227] width 9 height 9
checkbox input "true"
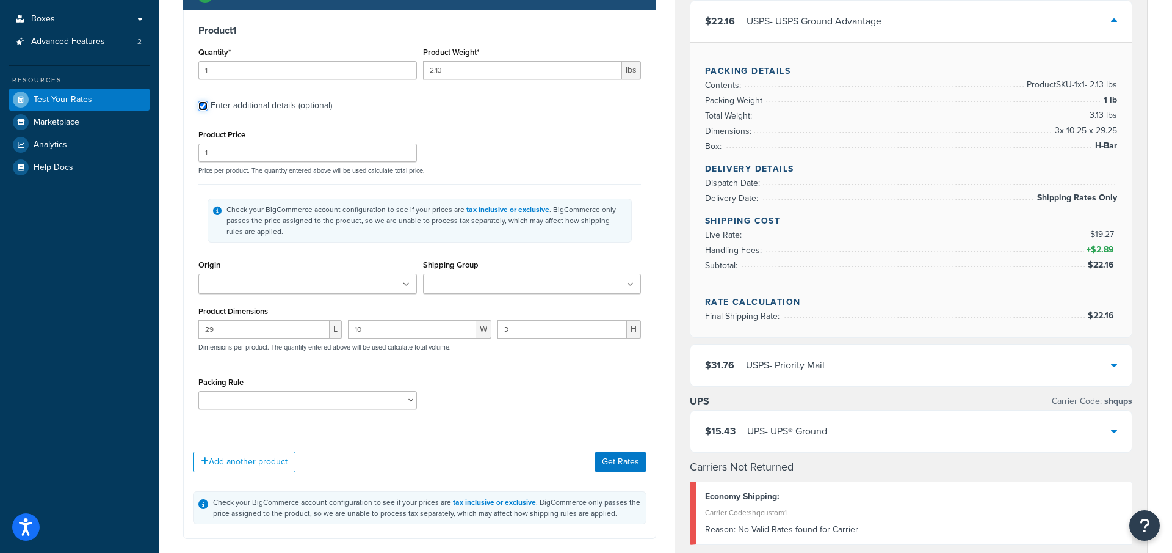
scroll to position [208, 0]
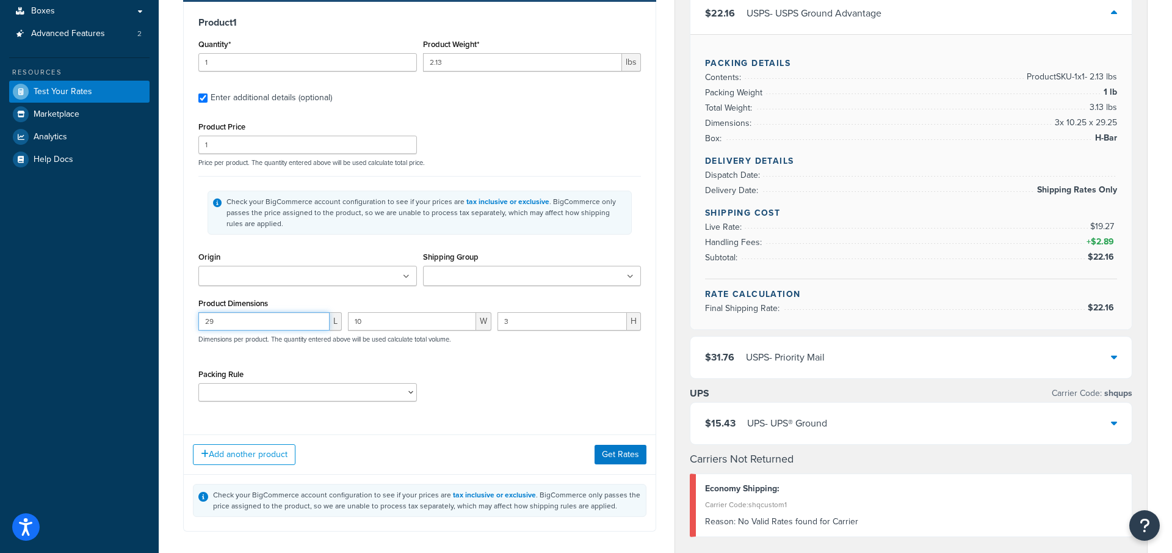
click at [272, 312] on input "29" at bounding box center [263, 321] width 131 height 18
click at [602, 451] on button "Get Rates" at bounding box center [621, 454] width 52 height 20
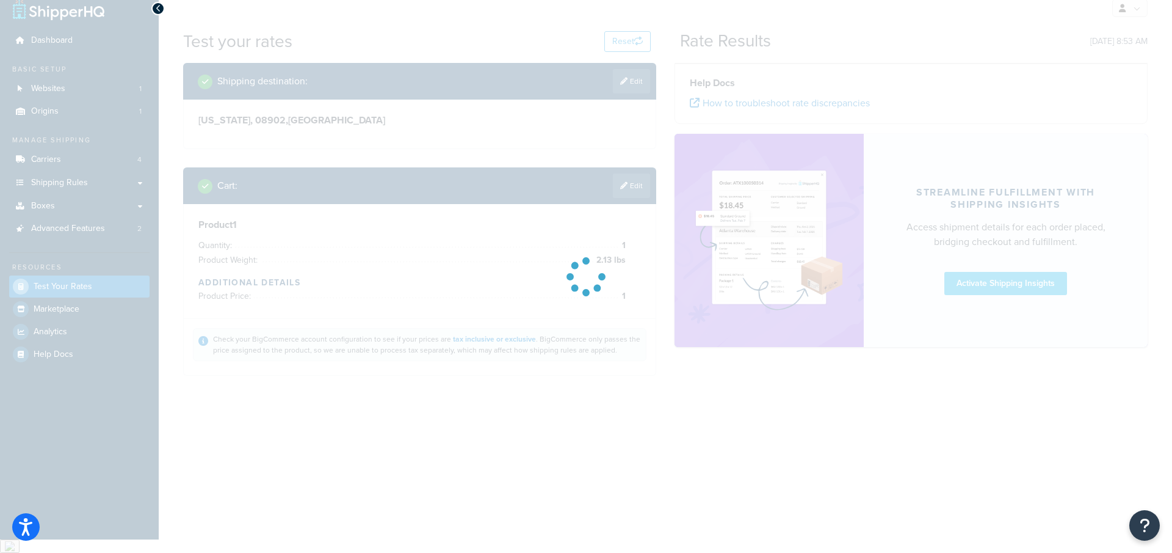
scroll to position [0, 0]
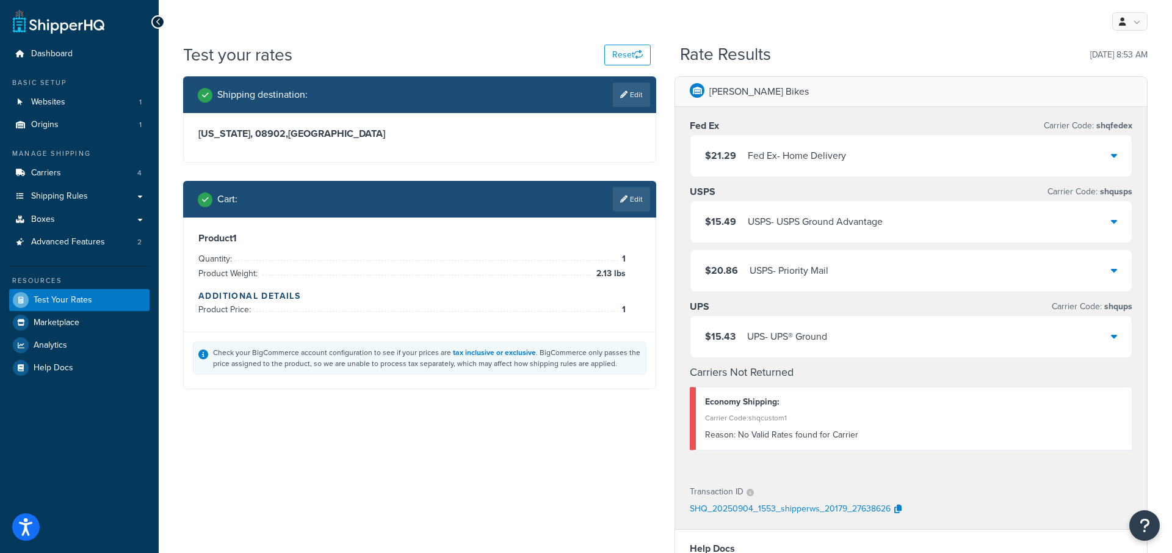
click at [794, 223] on div "USPS - USPS Ground Advantage" at bounding box center [815, 221] width 135 height 17
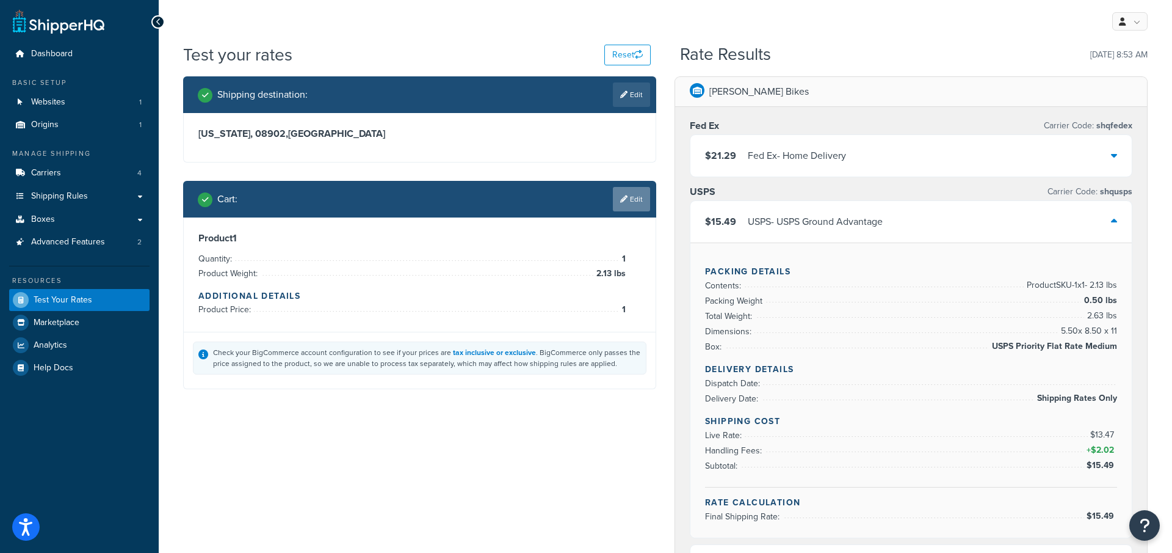
click at [634, 194] on link "Edit" at bounding box center [631, 199] width 37 height 24
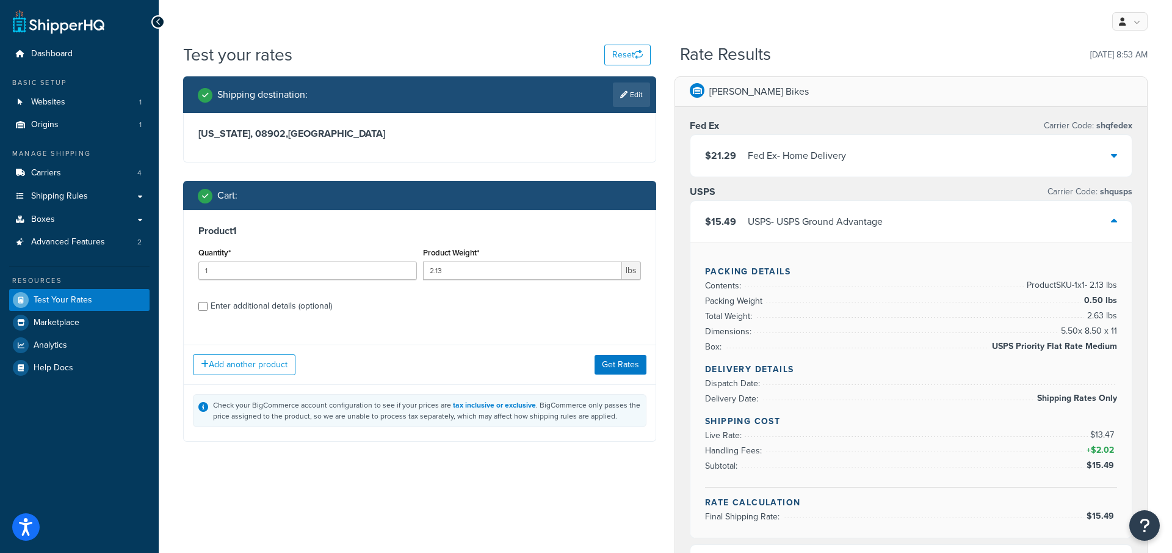
click at [324, 303] on div "Enter additional details (optional)" at bounding box center [271, 305] width 121 height 17
click at [208, 303] on input "Enter additional details (optional)" at bounding box center [202, 306] width 9 height 9
checkbox input "true"
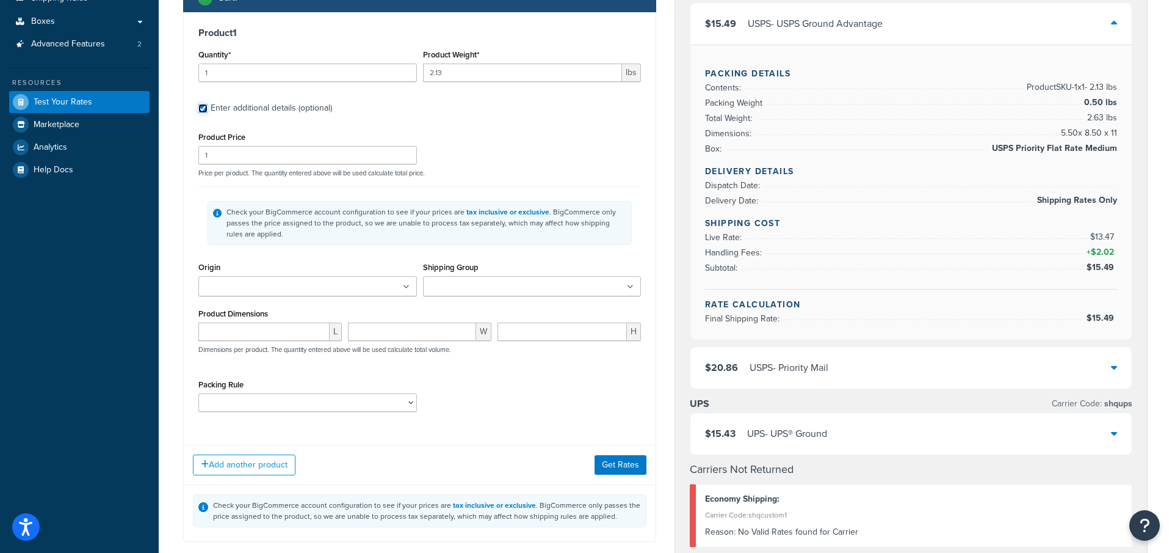
scroll to position [168, 0]
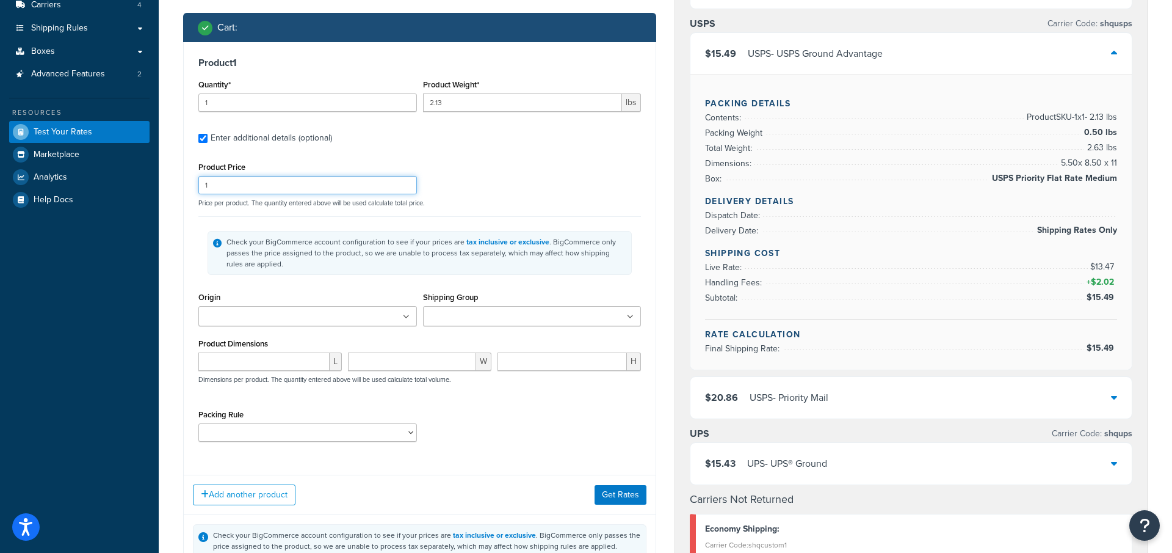
click at [303, 189] on input "1" at bounding box center [307, 185] width 219 height 18
type input "1.1"
click at [277, 360] on input "number" at bounding box center [263, 361] width 131 height 18
type input "29"
type input "10"
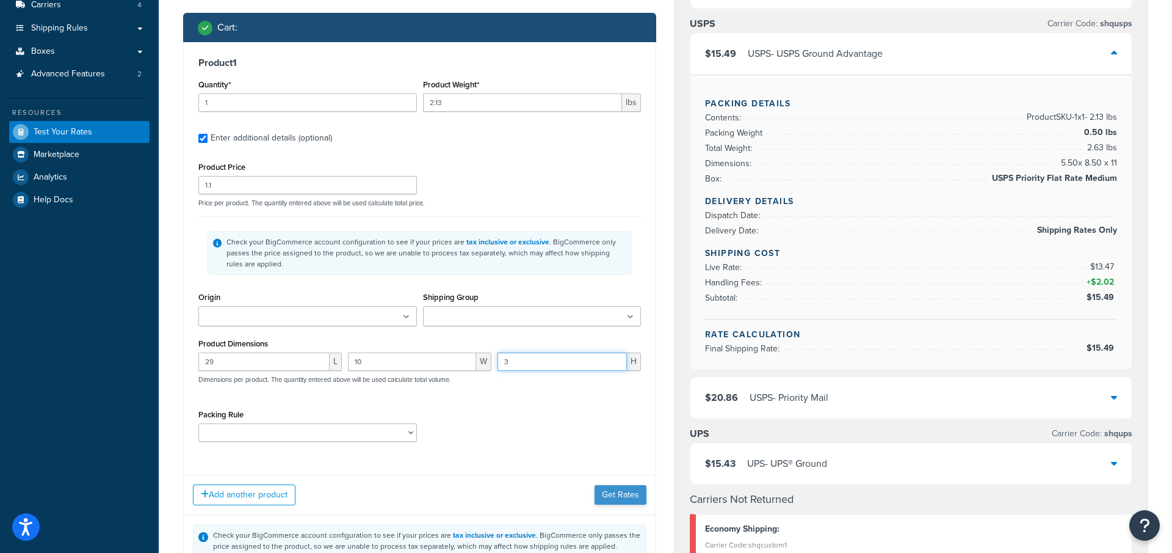
type input "3"
click at [628, 490] on button "Get Rates" at bounding box center [621, 495] width 52 height 20
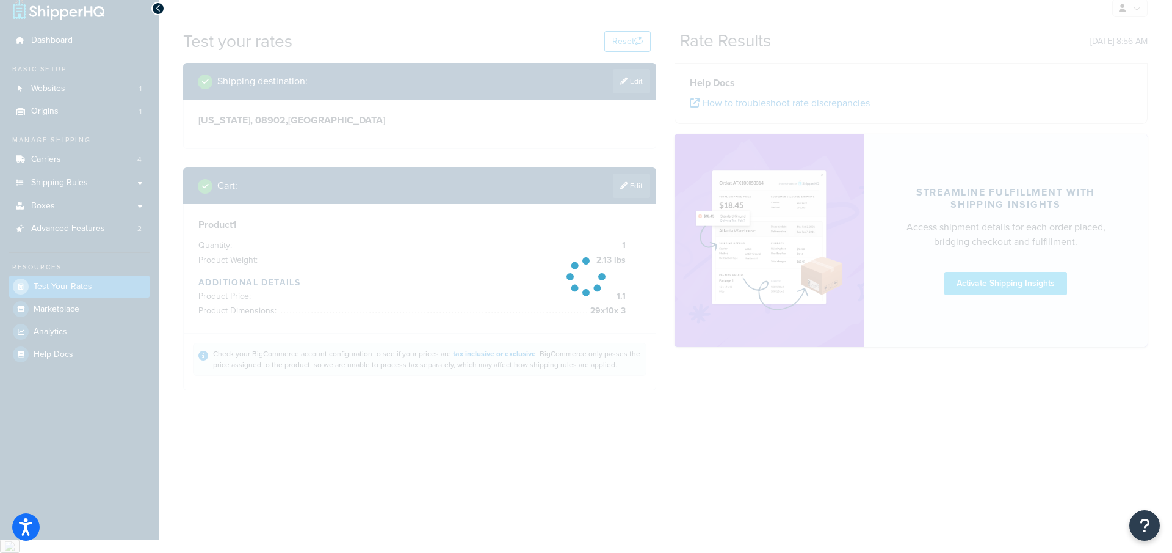
scroll to position [0, 0]
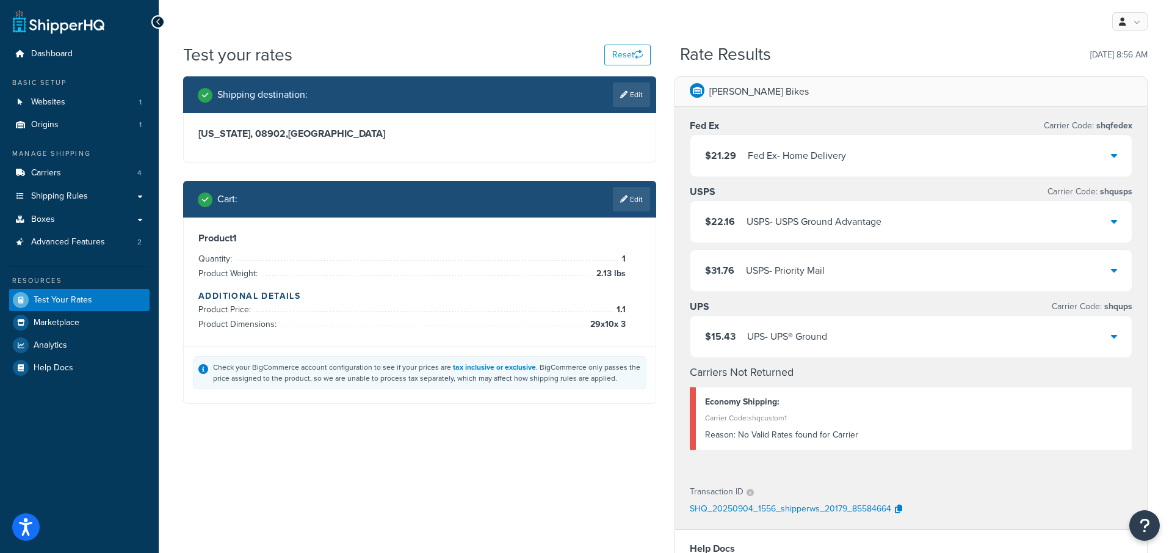
click at [768, 202] on div "$22.16 USPS - USPS Ground Advantage" at bounding box center [911, 222] width 441 height 42
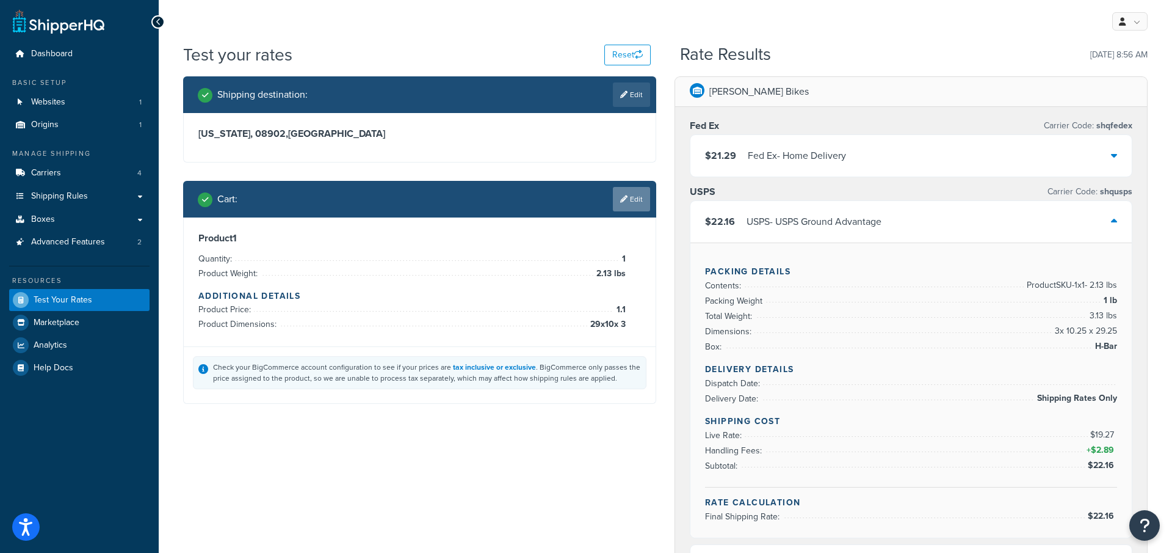
click at [640, 196] on link "Edit" at bounding box center [631, 199] width 37 height 24
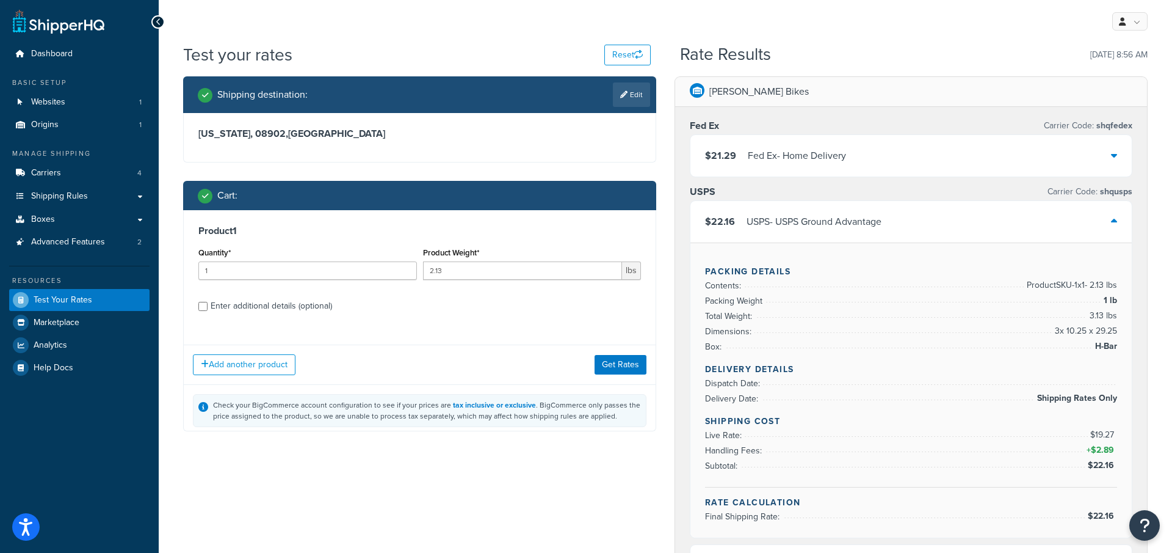
click at [225, 319] on div "Product 1 Quantity* 1 Product Weight* 2.13 lbs Enter additional details (option…" at bounding box center [420, 272] width 472 height 125
click at [230, 308] on div "Enter additional details (optional)" at bounding box center [271, 305] width 121 height 17
click at [208, 308] on input "Enter additional details (optional)" at bounding box center [202, 306] width 9 height 9
checkbox input "true"
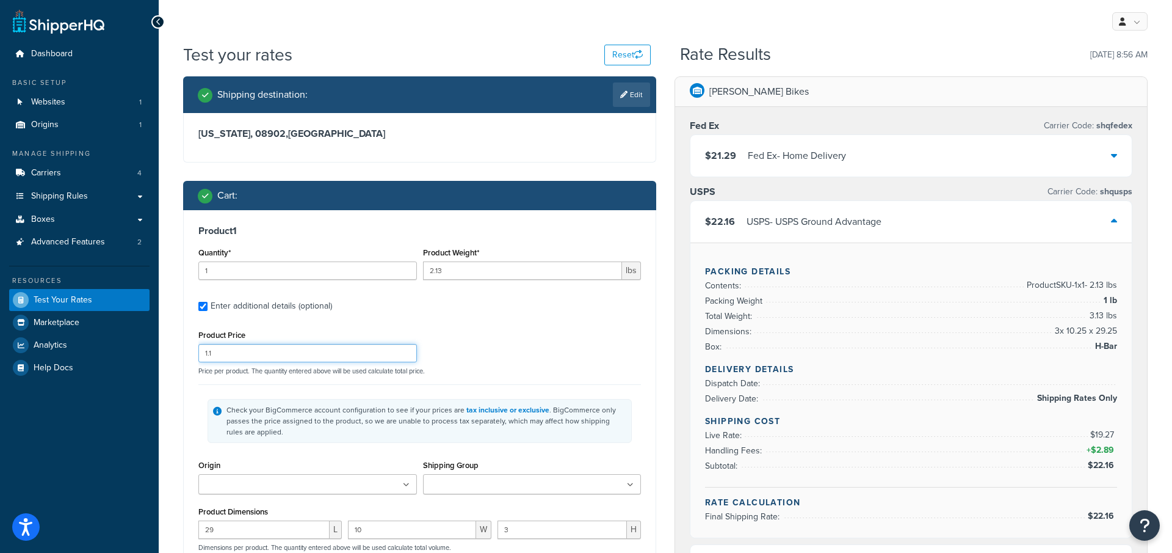
click at [256, 357] on input "1.1" at bounding box center [307, 353] width 219 height 18
type input "1.5"
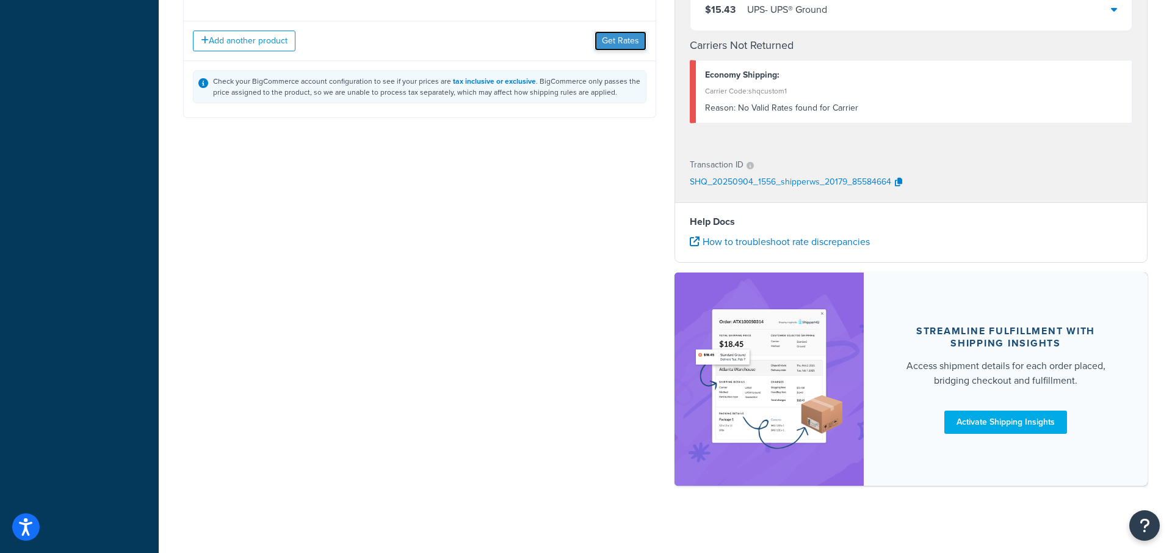
click at [620, 43] on button "Get Rates" at bounding box center [621, 41] width 52 height 20
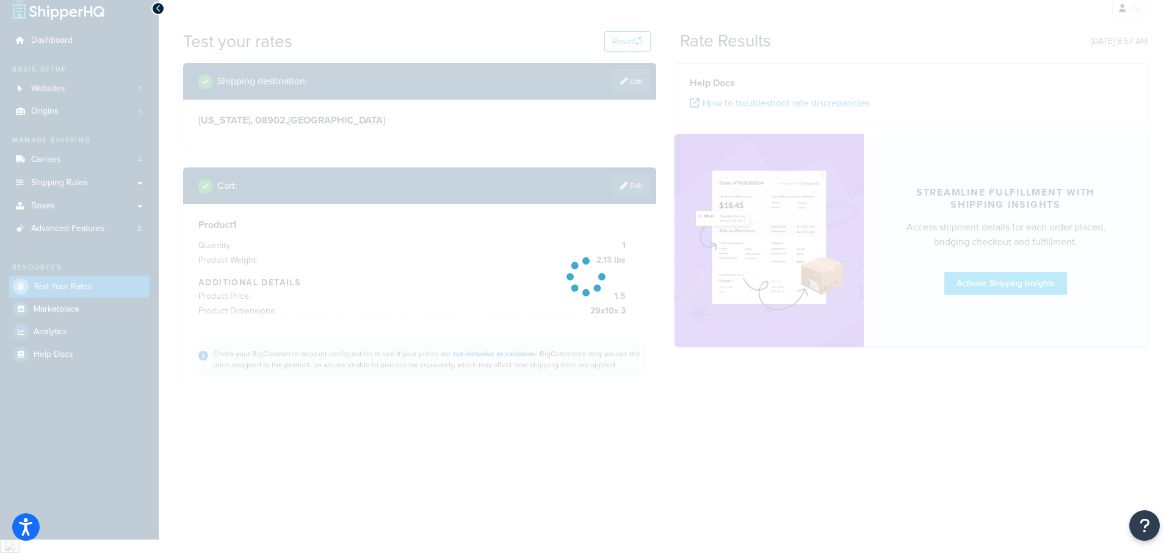
scroll to position [0, 0]
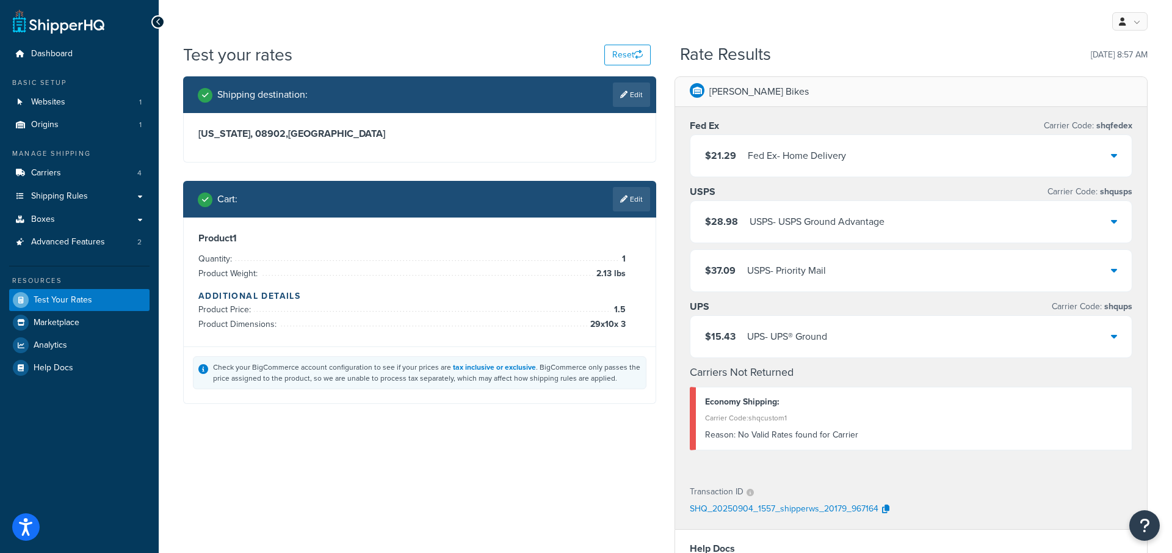
click at [767, 224] on div "USPS - USPS Ground Advantage" at bounding box center [817, 221] width 135 height 17
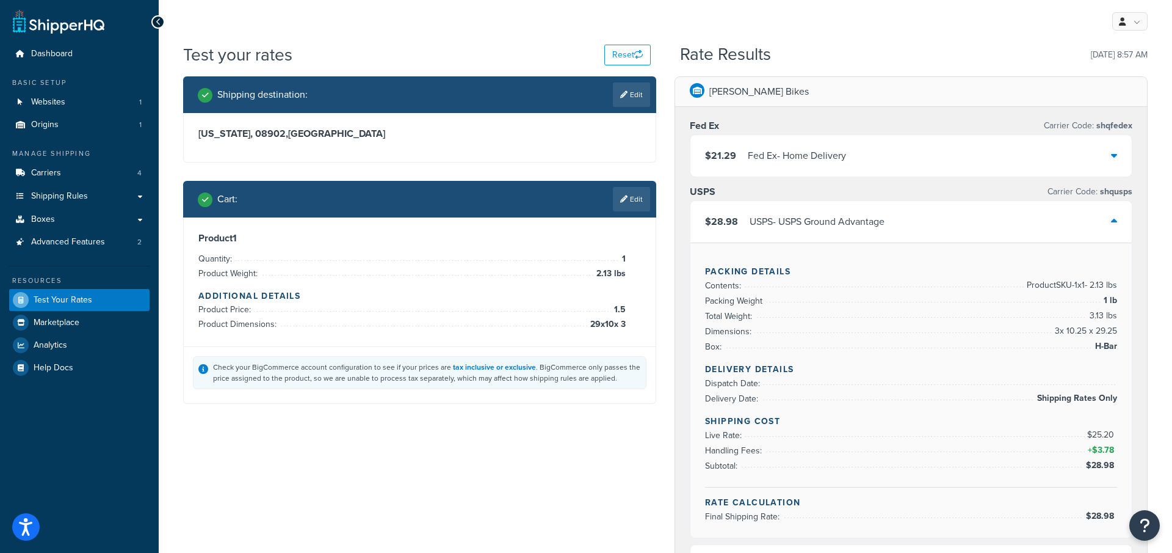
click at [635, 186] on div "Cart : Edit" at bounding box center [419, 199] width 473 height 37
click at [635, 193] on link "Edit" at bounding box center [631, 199] width 37 height 24
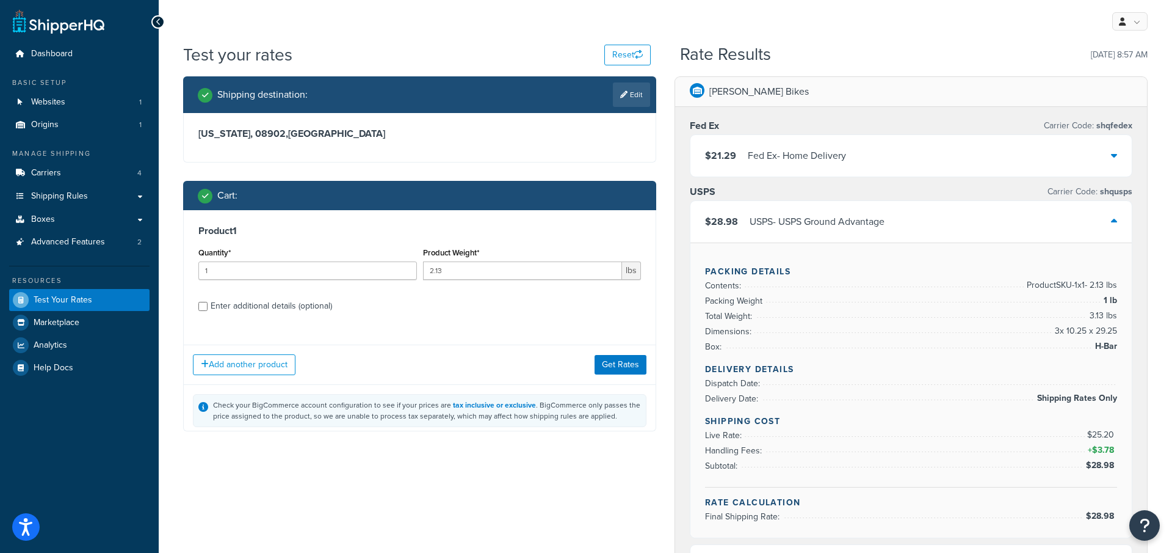
click at [277, 306] on div "Enter additional details (optional)" at bounding box center [271, 305] width 121 height 17
click at [208, 306] on input "Enter additional details (optional)" at bounding box center [202, 306] width 9 height 9
checkbox input "true"
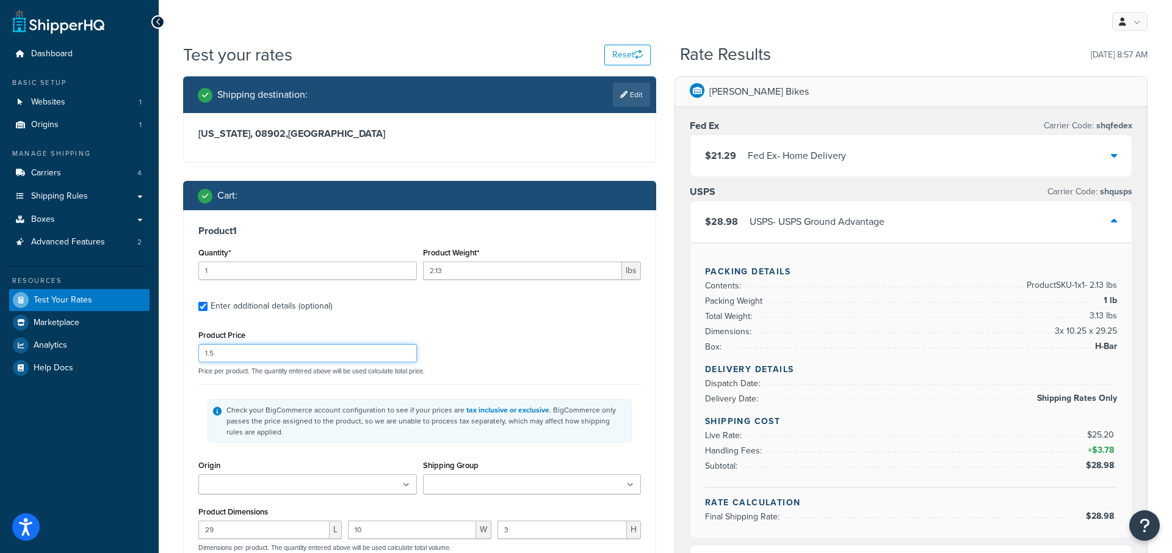
click at [263, 358] on input "1.5" at bounding box center [307, 353] width 219 height 18
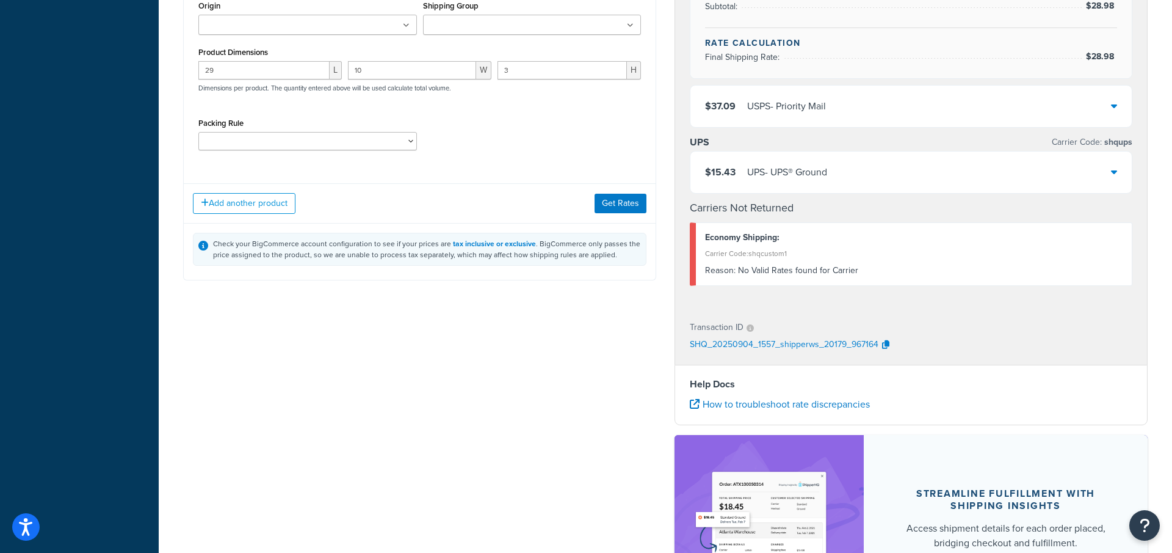
type input "1.8"
click at [612, 215] on div "Add another product Get Rates" at bounding box center [420, 203] width 472 height 40
click at [611, 203] on button "Get Rates" at bounding box center [621, 204] width 52 height 20
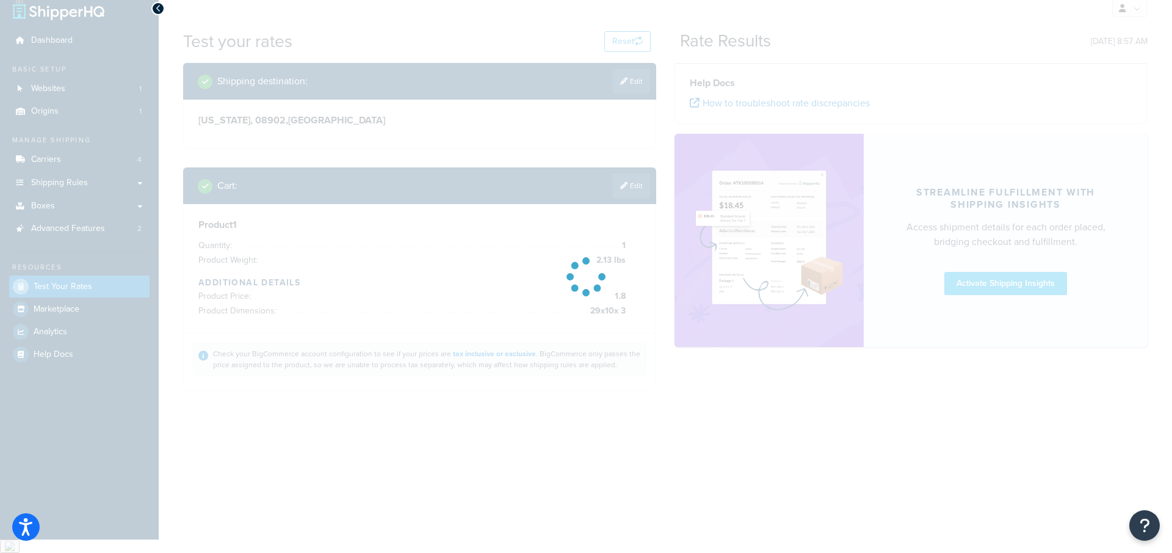
scroll to position [0, 0]
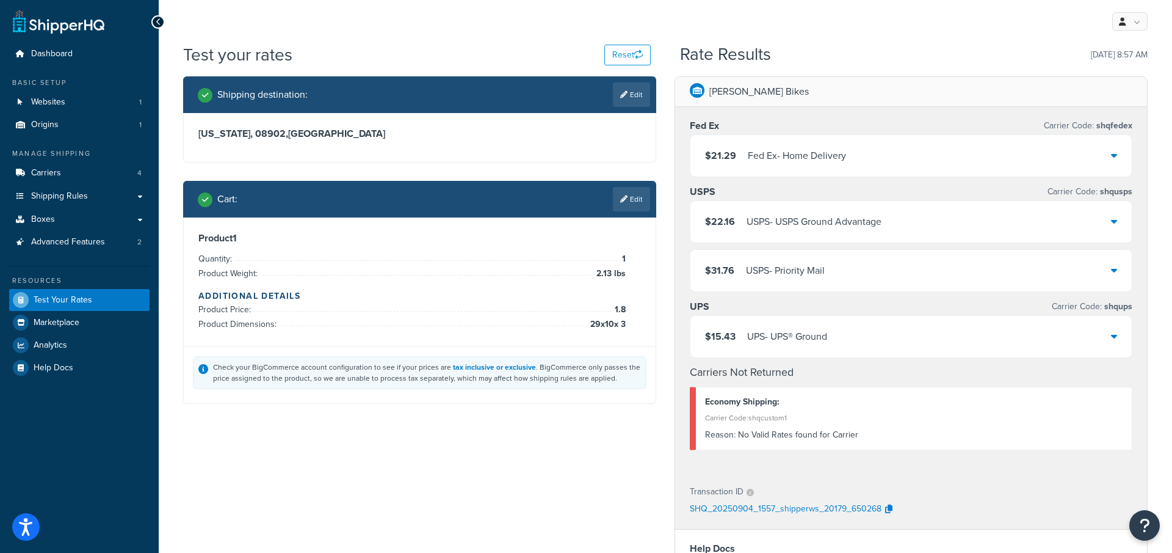
click at [768, 237] on div "$22.16 USPS - USPS Ground Advantage" at bounding box center [911, 222] width 441 height 42
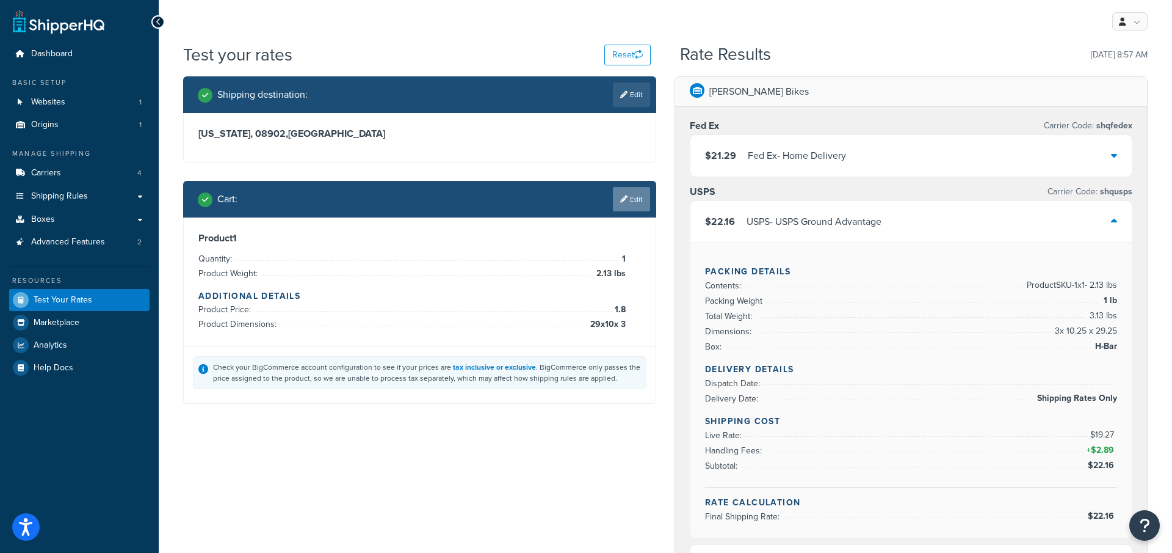
click at [643, 198] on link "Edit" at bounding box center [631, 199] width 37 height 24
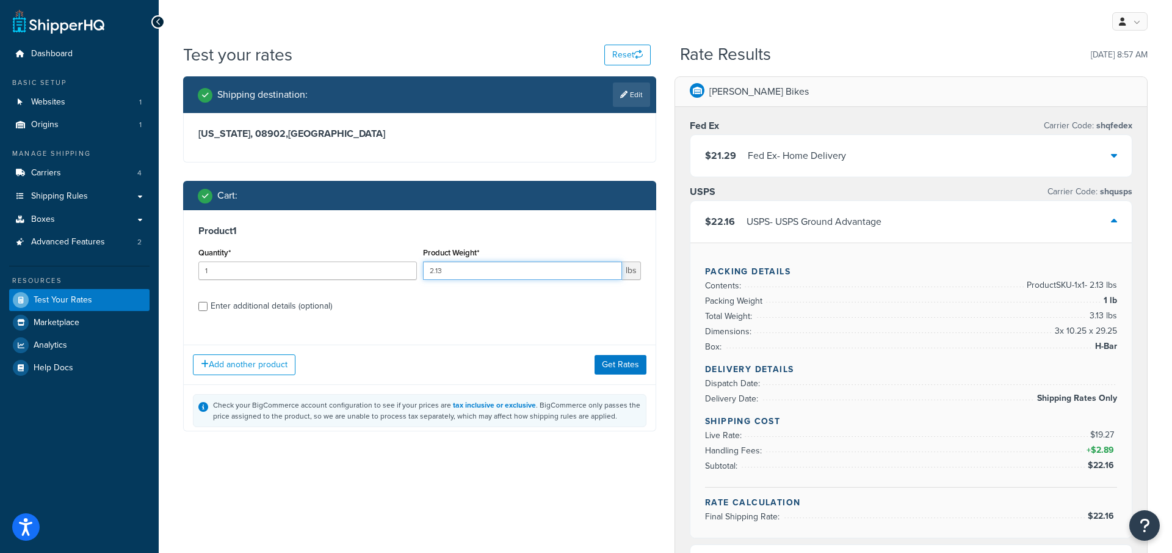
click at [463, 268] on input "2.13" at bounding box center [523, 270] width 200 height 18
click at [292, 307] on div "Enter additional details (optional)" at bounding box center [271, 305] width 121 height 17
click at [208, 307] on input "Enter additional details (optional)" at bounding box center [202, 306] width 9 height 9
checkbox input "true"
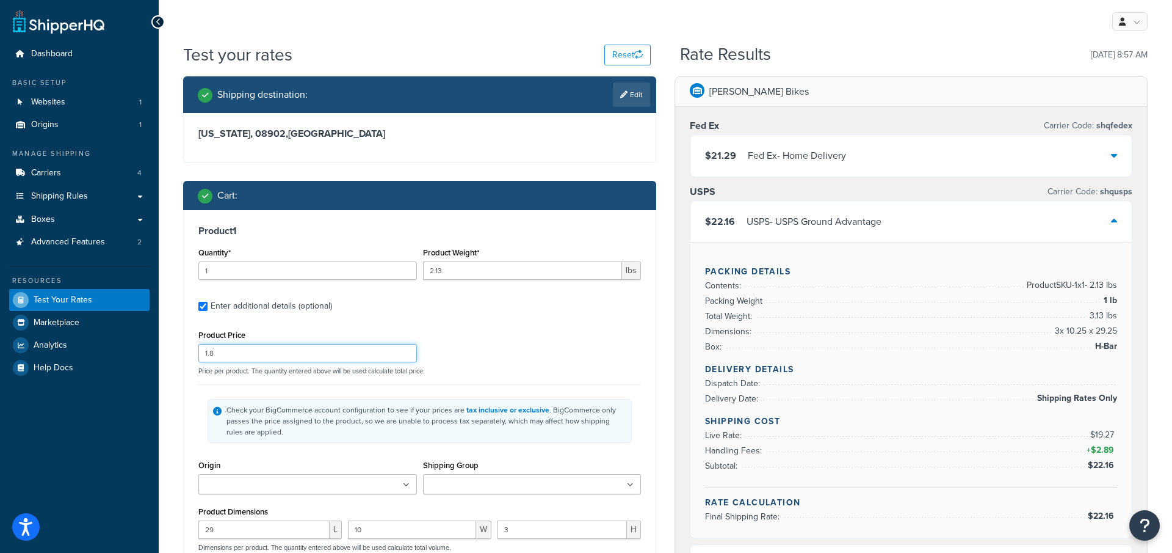
click at [297, 359] on input "1.8" at bounding box center [307, 353] width 219 height 18
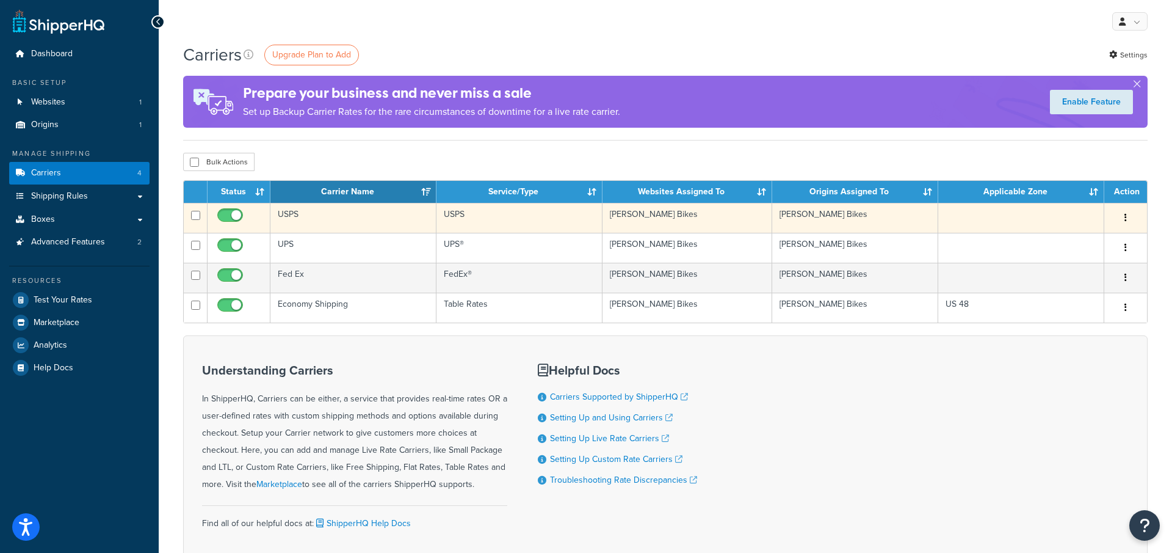
click at [332, 220] on td "USPS" at bounding box center [353, 218] width 166 height 30
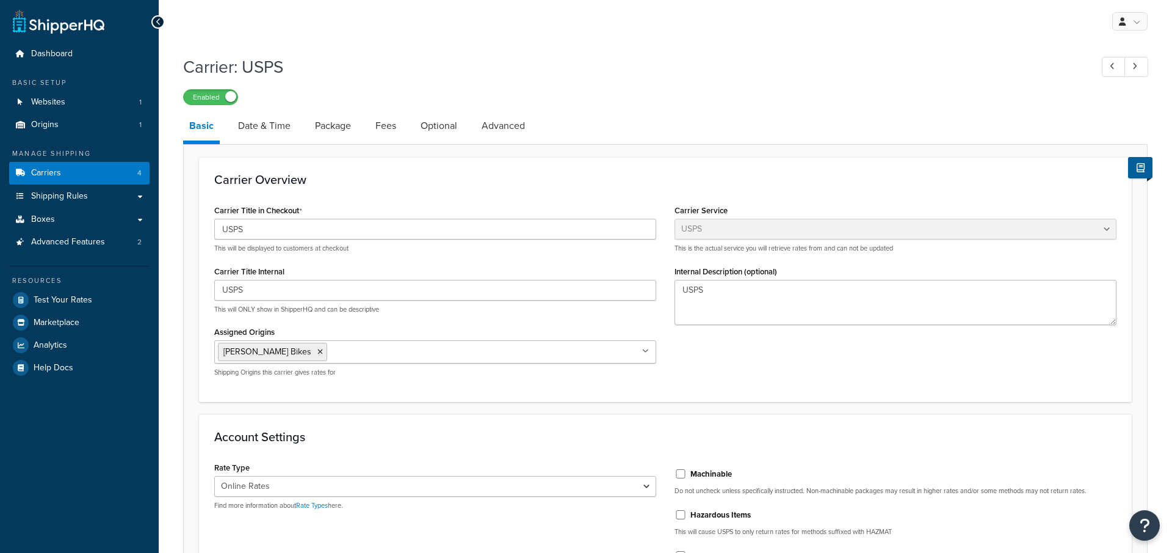
select select "usps"
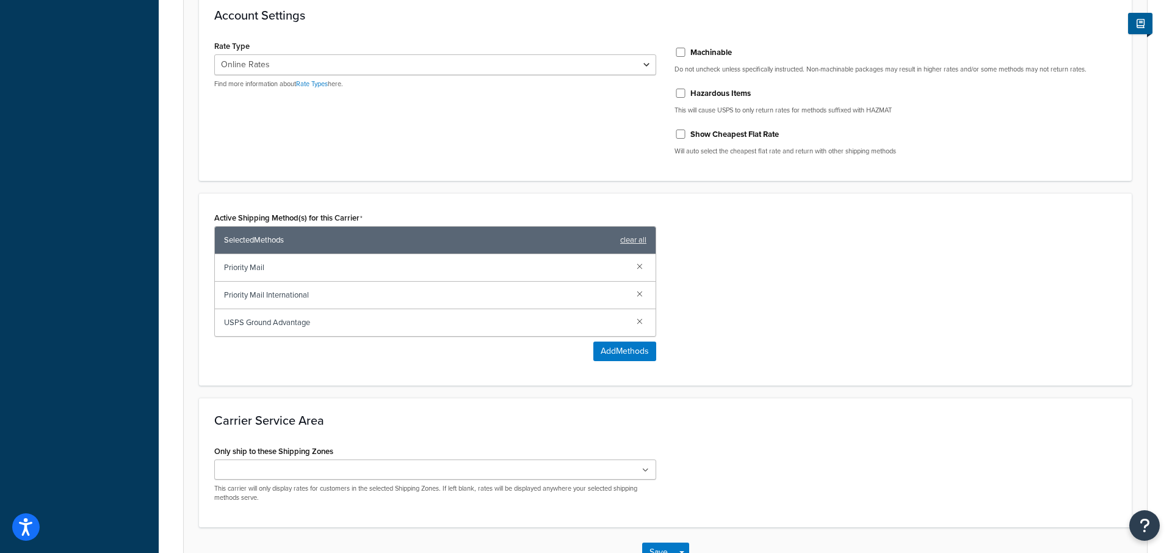
scroll to position [420, 0]
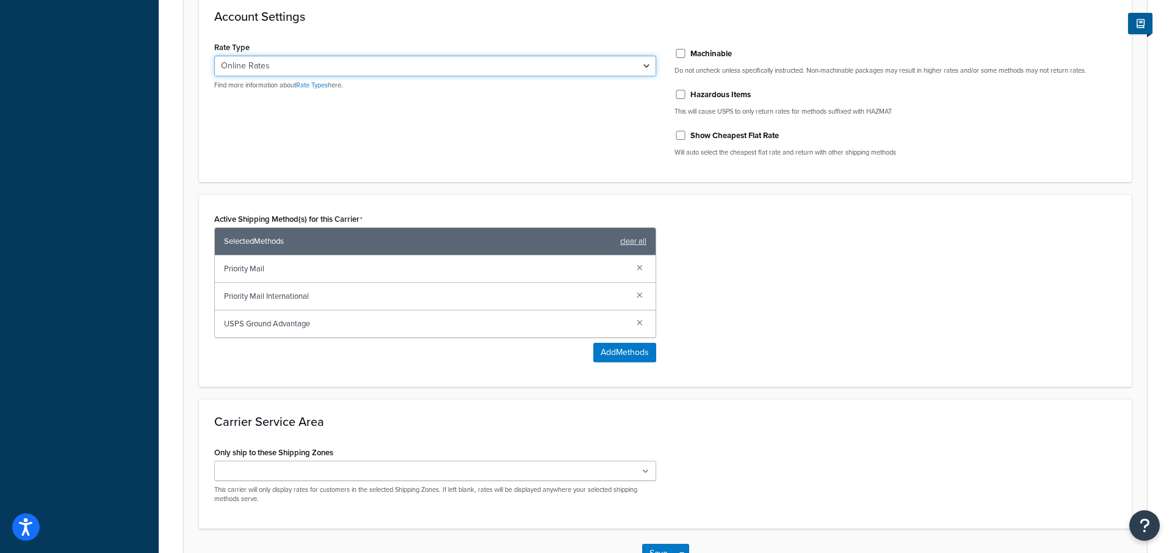
click at [393, 67] on select "Retail Rates Online Rates Commercial Plus" at bounding box center [435, 66] width 442 height 21
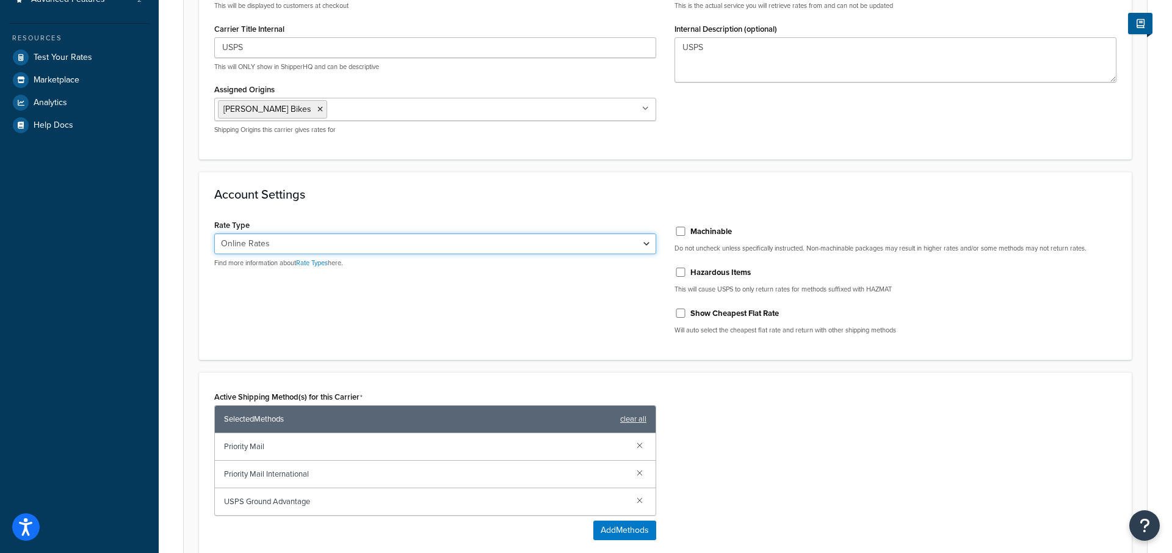
scroll to position [222, 0]
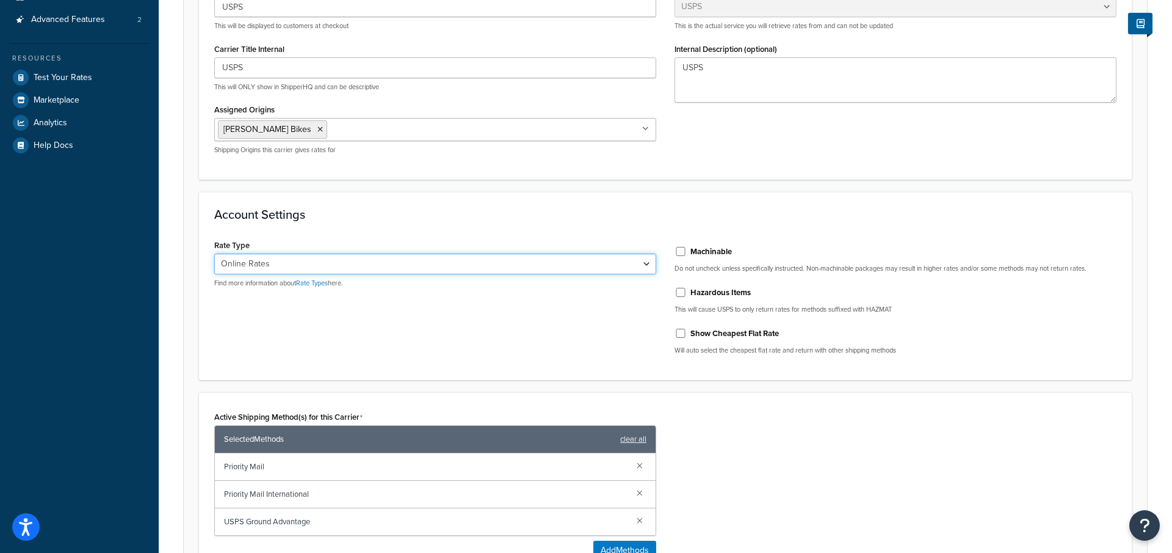
click at [302, 258] on select "Retail Rates Online Rates Commercial Plus" at bounding box center [435, 263] width 442 height 21
select select "ALL"
click at [214, 253] on select "Retail Rates Online Rates Commercial Plus" at bounding box center [435, 263] width 442 height 21
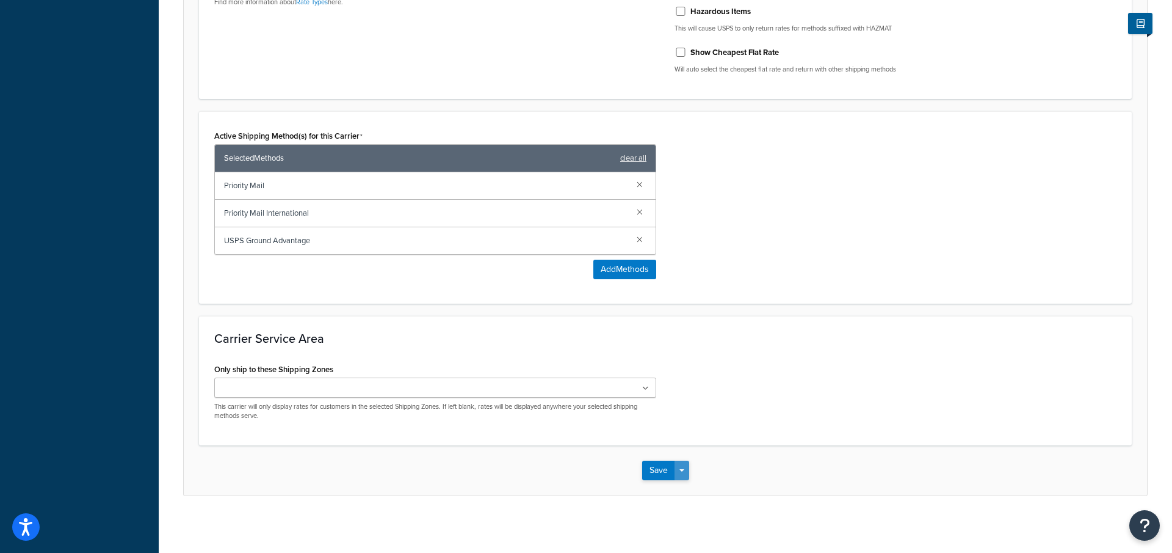
click at [682, 463] on button "Save Dropdown" at bounding box center [682, 470] width 15 height 20
click at [687, 488] on button "Save and Edit" at bounding box center [686, 493] width 89 height 26
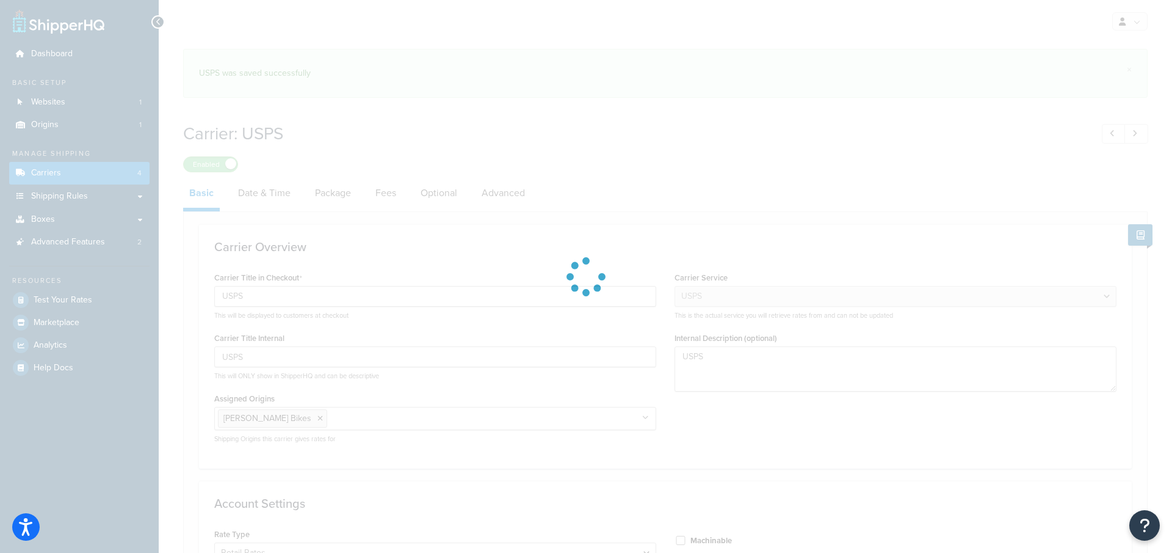
select select "usps"
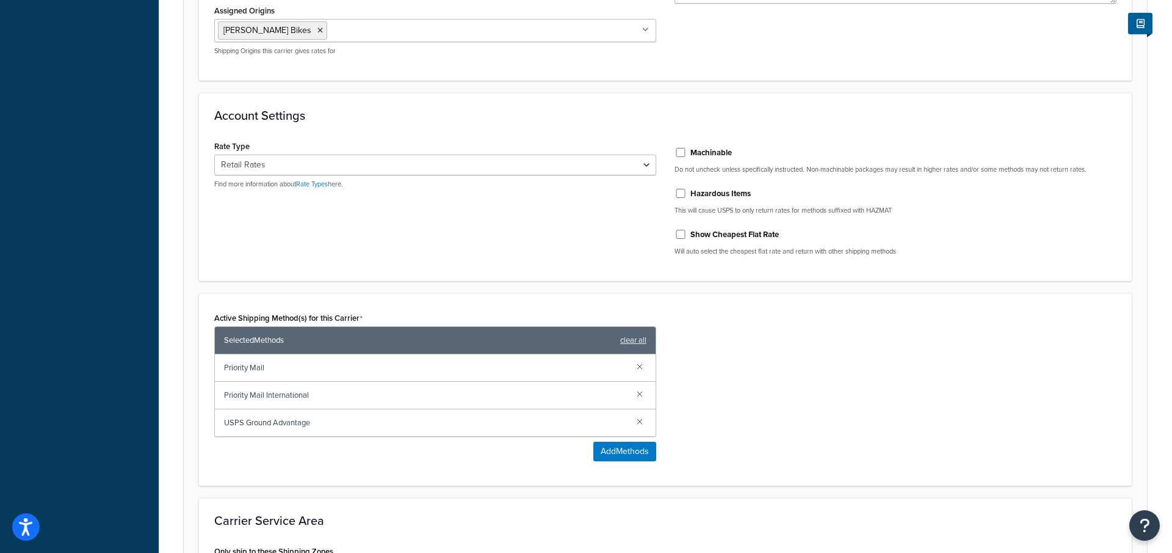
scroll to position [349, 0]
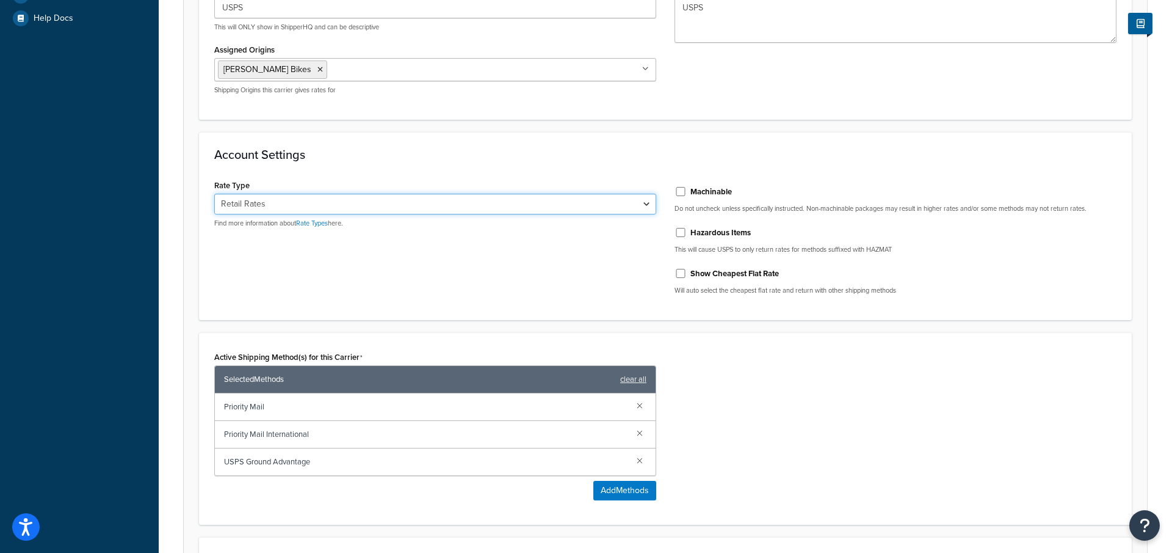
click at [316, 194] on select "Retail Rates Online Rates Commercial Plus" at bounding box center [435, 204] width 442 height 21
select select "PLUS"
click at [214, 194] on select "Retail Rates Online Rates Commercial Plus" at bounding box center [435, 204] width 442 height 21
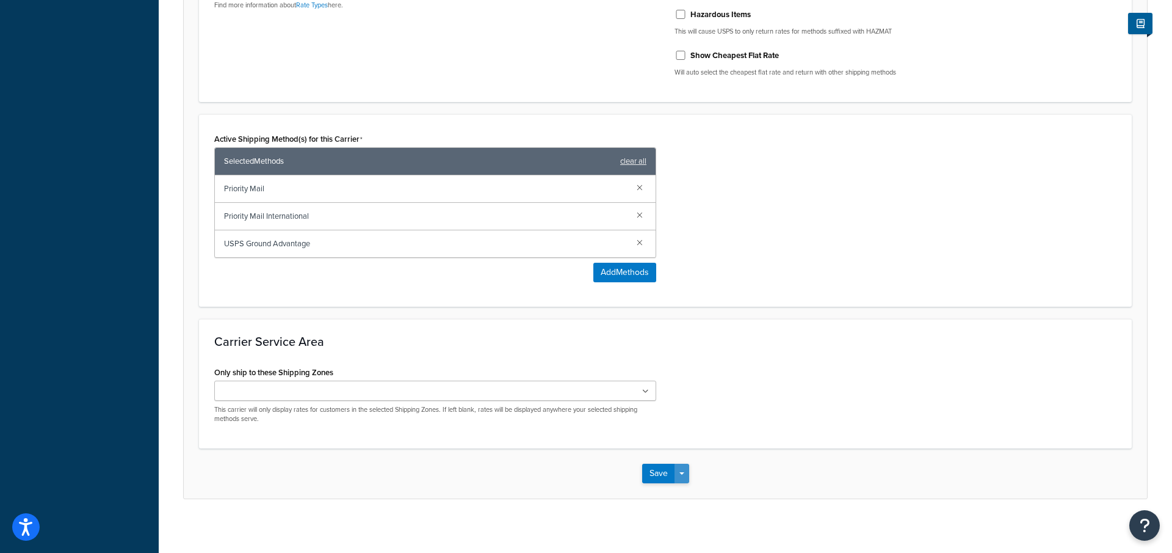
click at [684, 470] on button "Save Dropdown" at bounding box center [682, 473] width 15 height 20
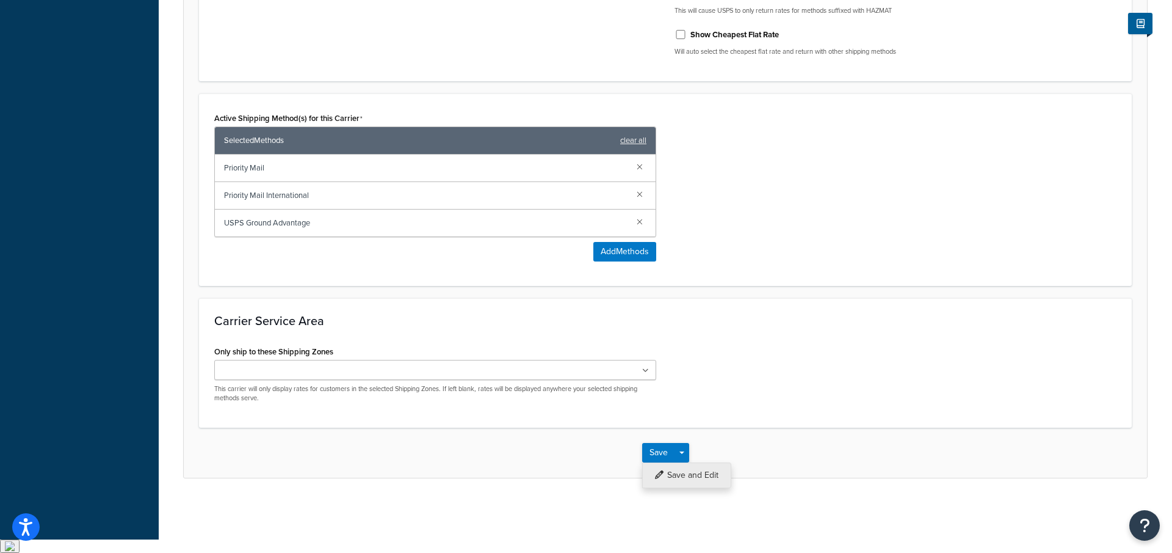
click at [684, 488] on button "Save and Edit" at bounding box center [686, 475] width 89 height 26
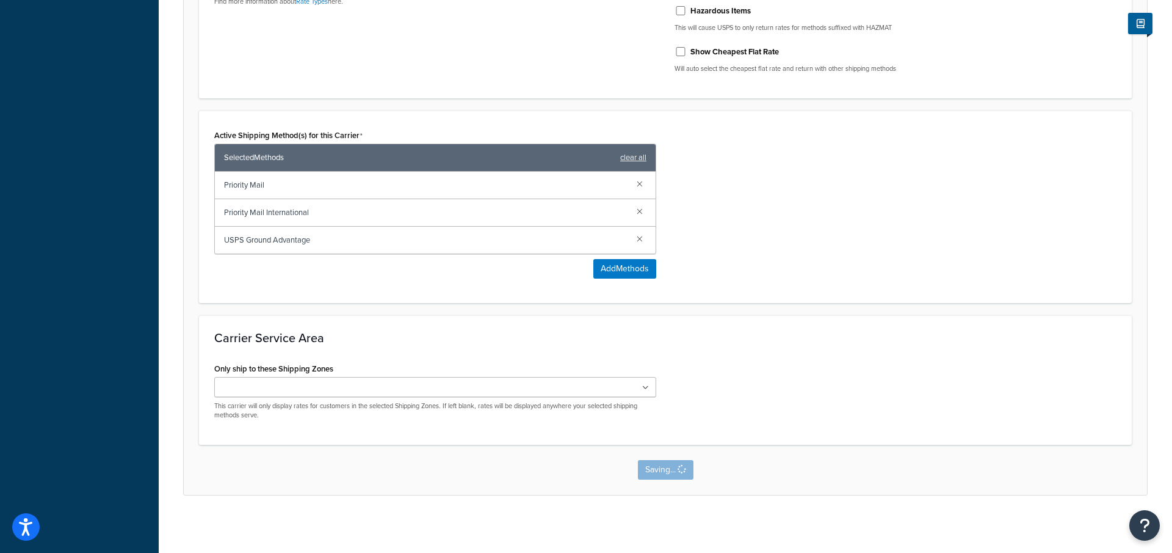
scroll to position [503, 0]
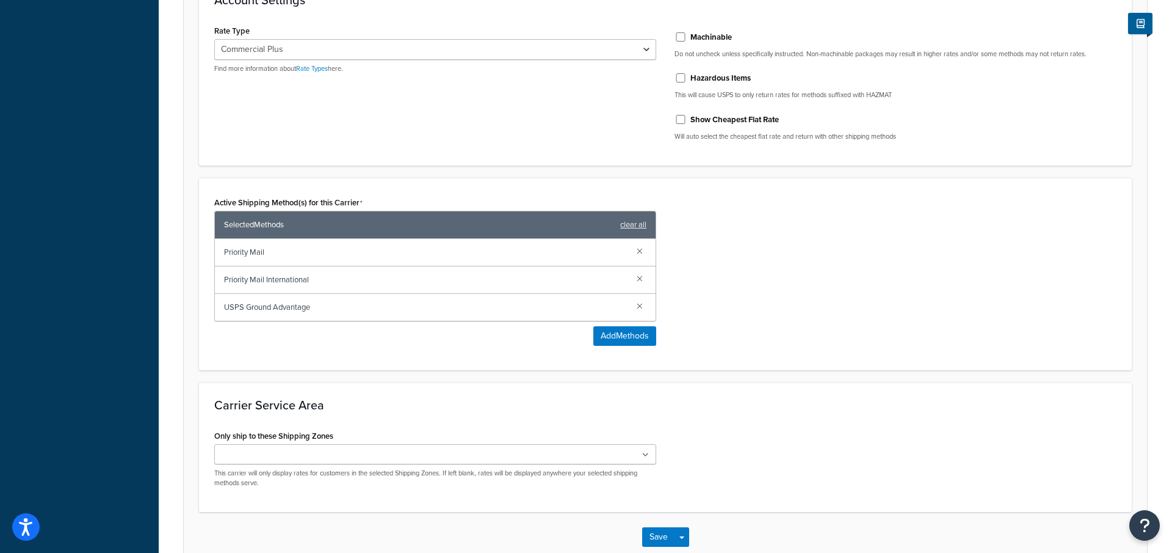
select select "usps"
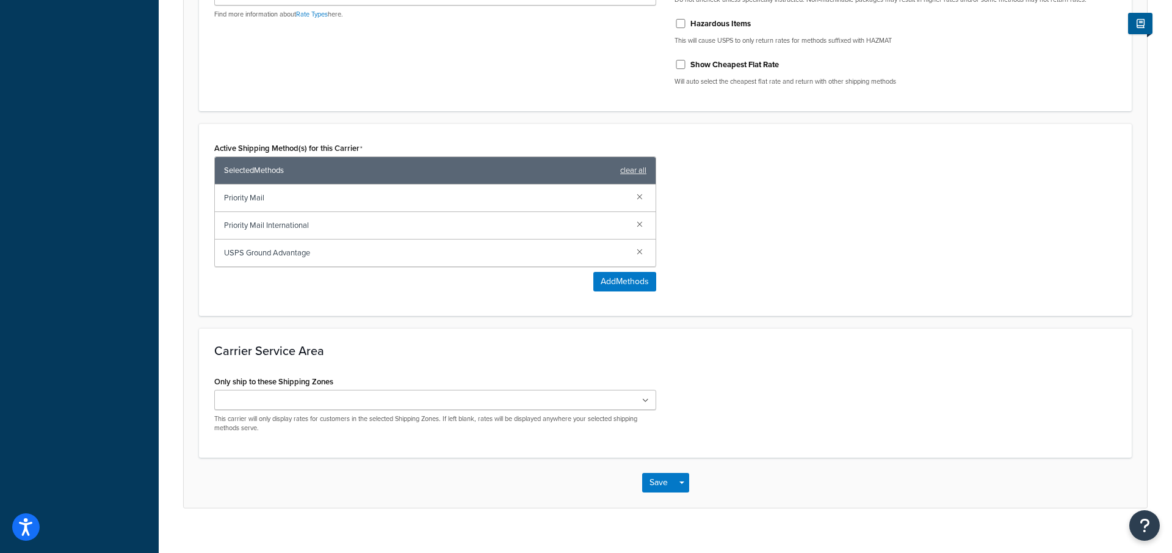
scroll to position [370, 0]
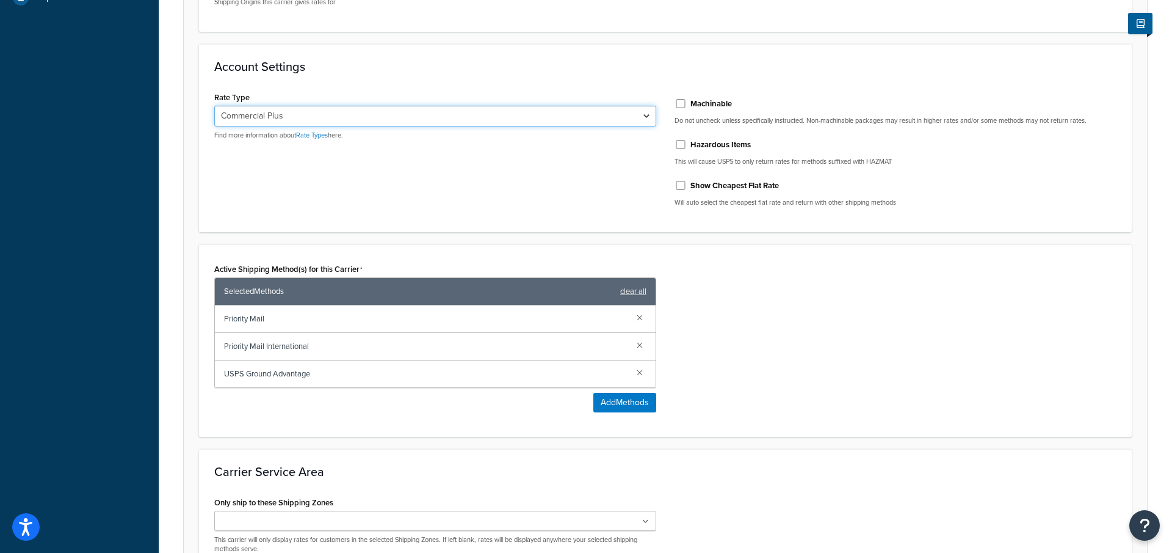
click at [372, 121] on select "Retail Rates Online Rates Commercial Plus" at bounding box center [435, 116] width 442 height 21
select select "ONLINE"
click at [214, 106] on select "Retail Rates Online Rates Commercial Plus" at bounding box center [435, 116] width 442 height 21
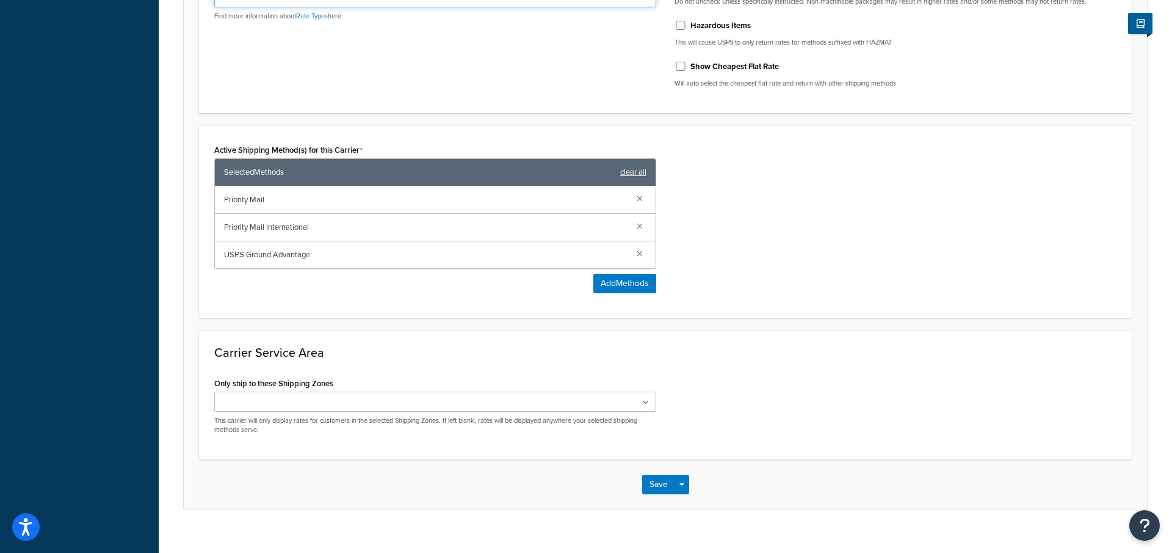
scroll to position [503, 0]
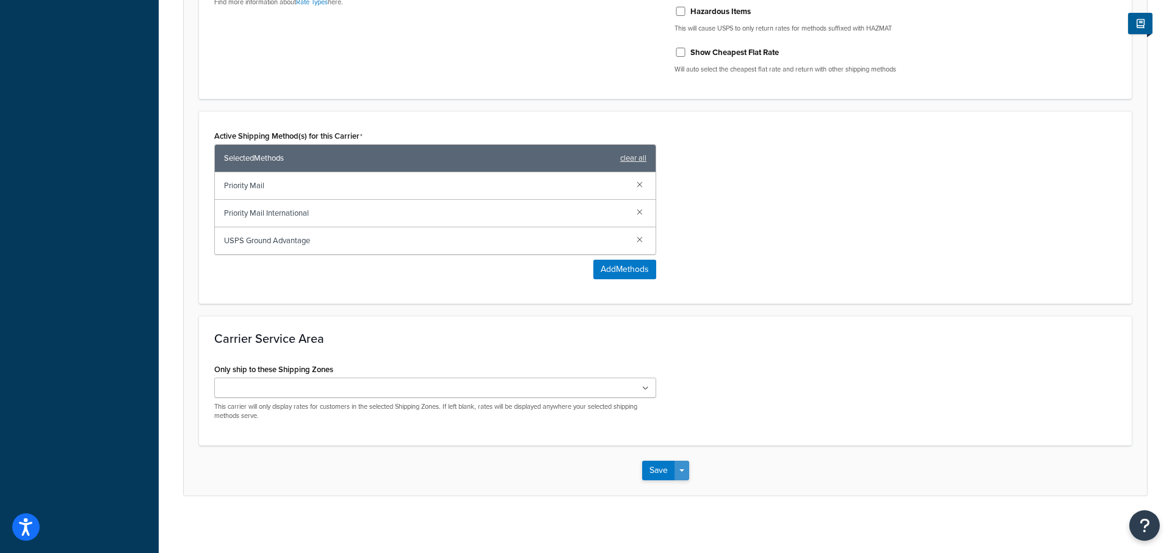
click at [686, 467] on button "Save Dropdown" at bounding box center [682, 470] width 15 height 20
click at [687, 484] on button "Save and Edit" at bounding box center [686, 493] width 89 height 26
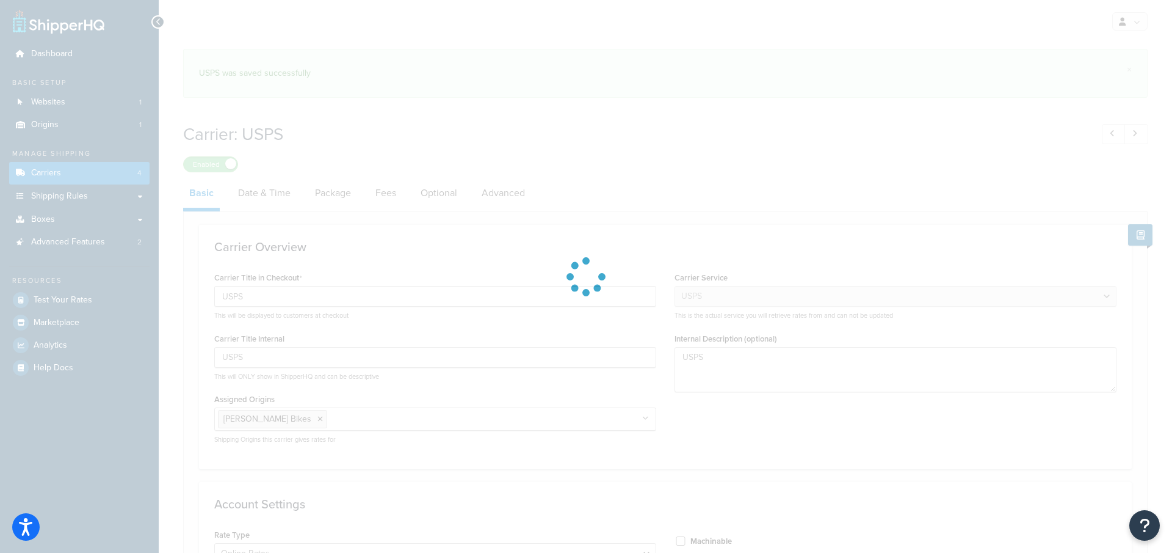
select select "usps"
select select "ONLINE"
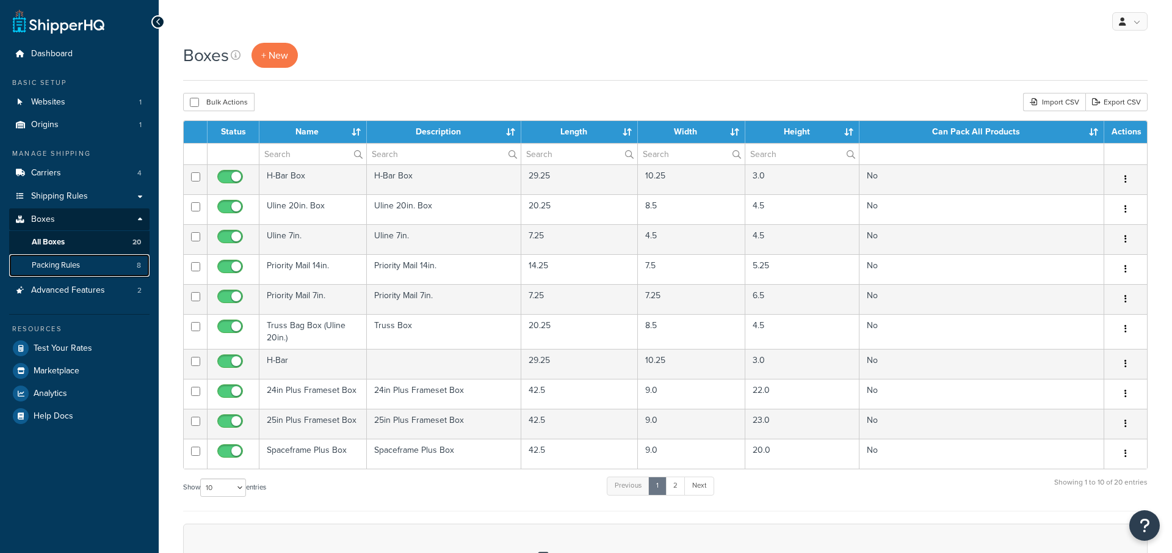
click at [124, 266] on link "Packing Rules 8" at bounding box center [79, 265] width 140 height 23
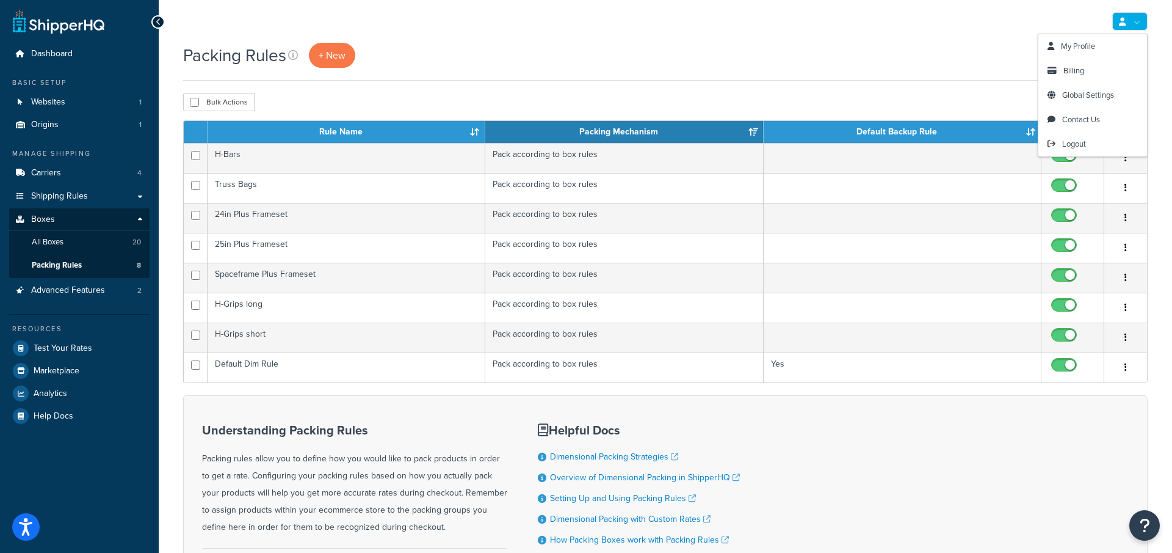
click at [1130, 26] on link at bounding box center [1129, 21] width 35 height 18
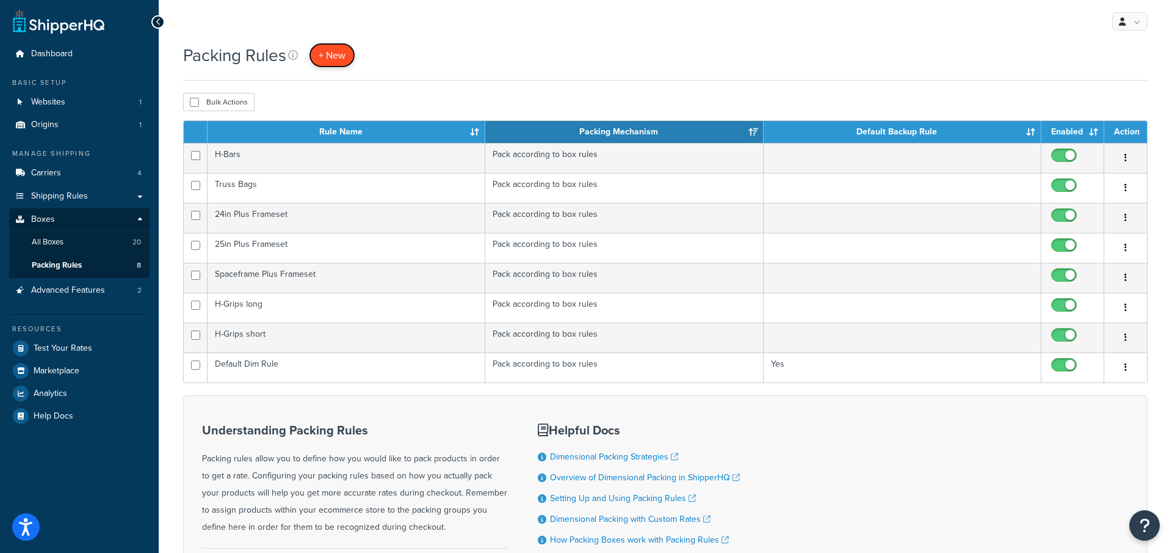
click at [354, 57] on link "+ New" at bounding box center [332, 55] width 46 height 25
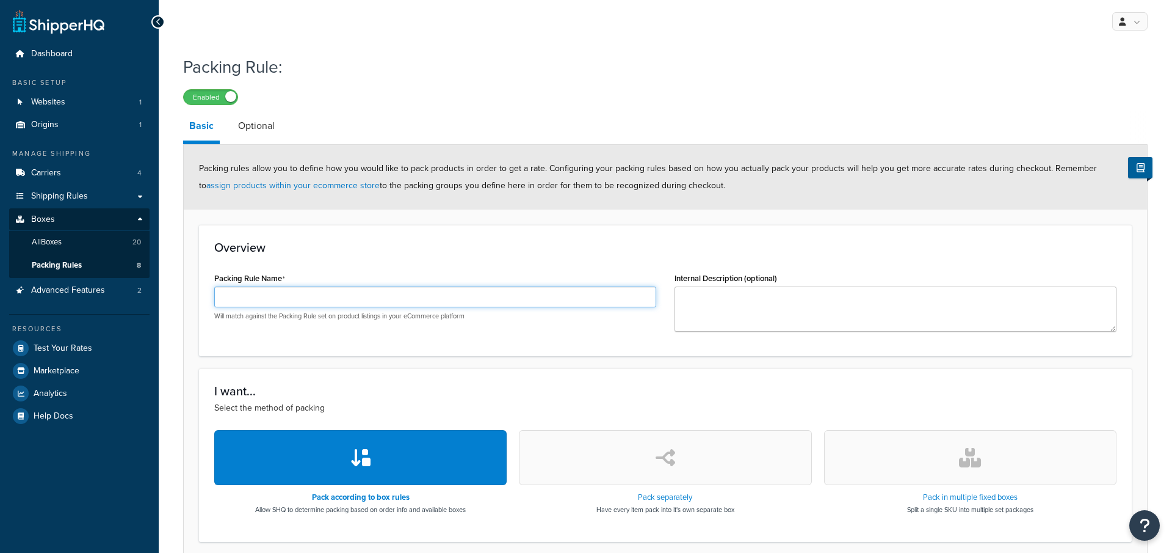
click at [453, 286] on input "Packing Rule Name" at bounding box center [435, 296] width 442 height 21
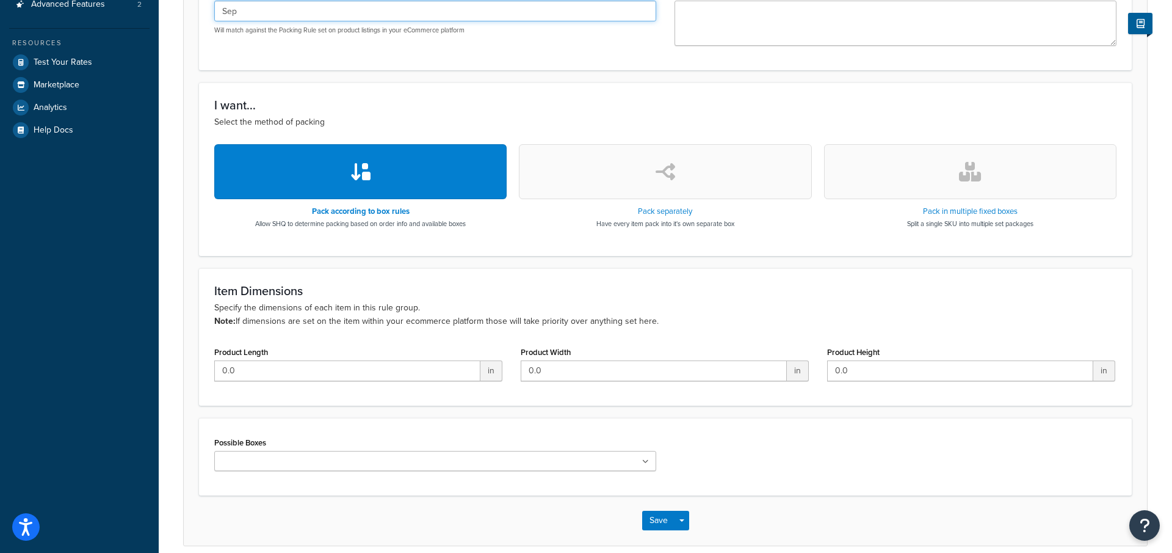
type input "Sep"
click at [702, 199] on div "Pack separately Have every item pack into it's own separate box" at bounding box center [665, 186] width 292 height 84
click at [700, 187] on button "button" at bounding box center [665, 171] width 292 height 55
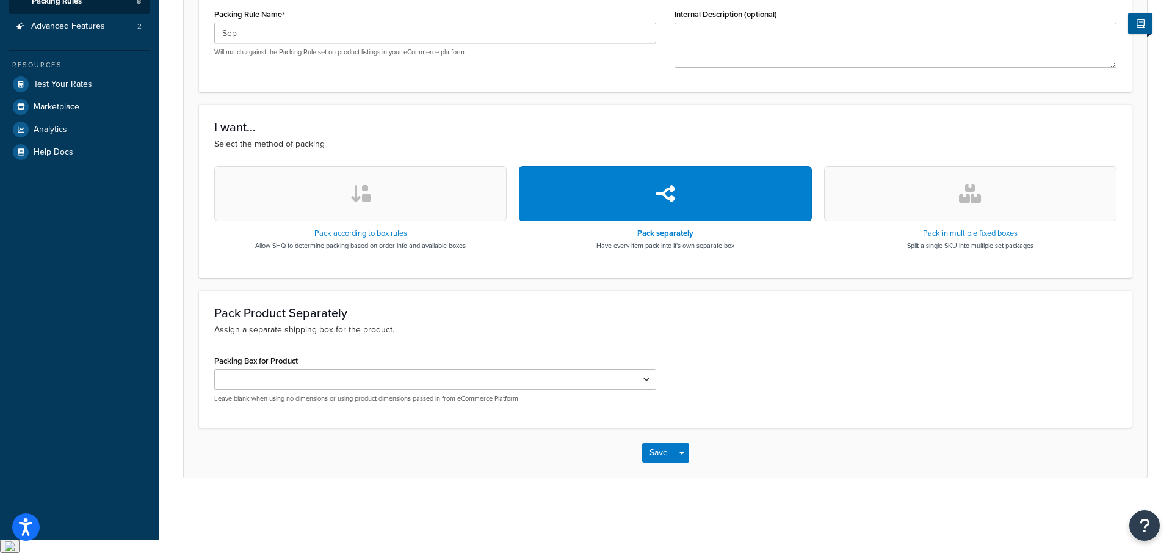
scroll to position [249, 0]
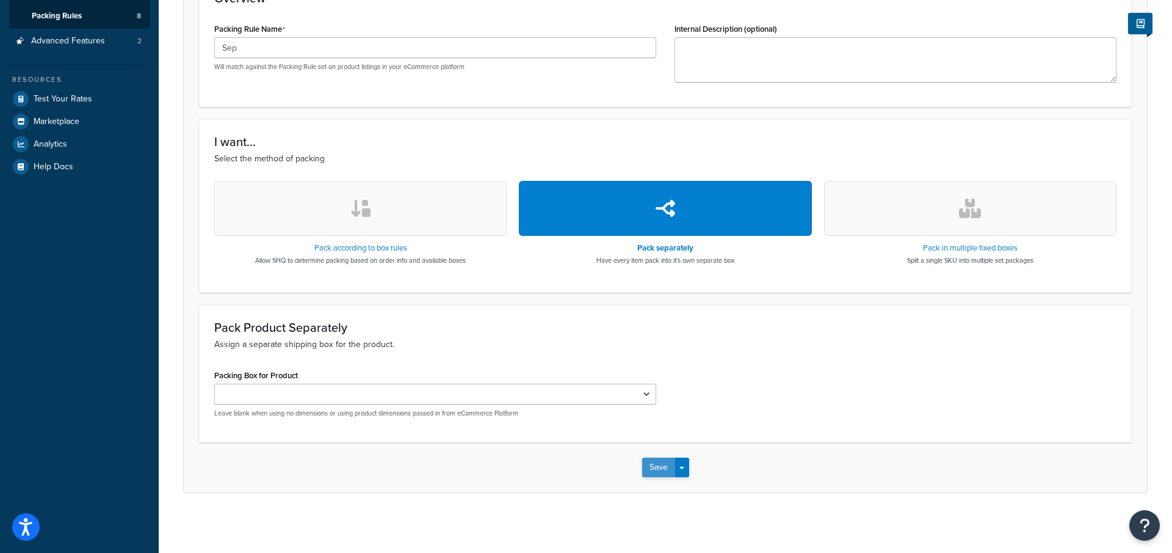
click at [653, 463] on button "Save" at bounding box center [658, 467] width 33 height 20
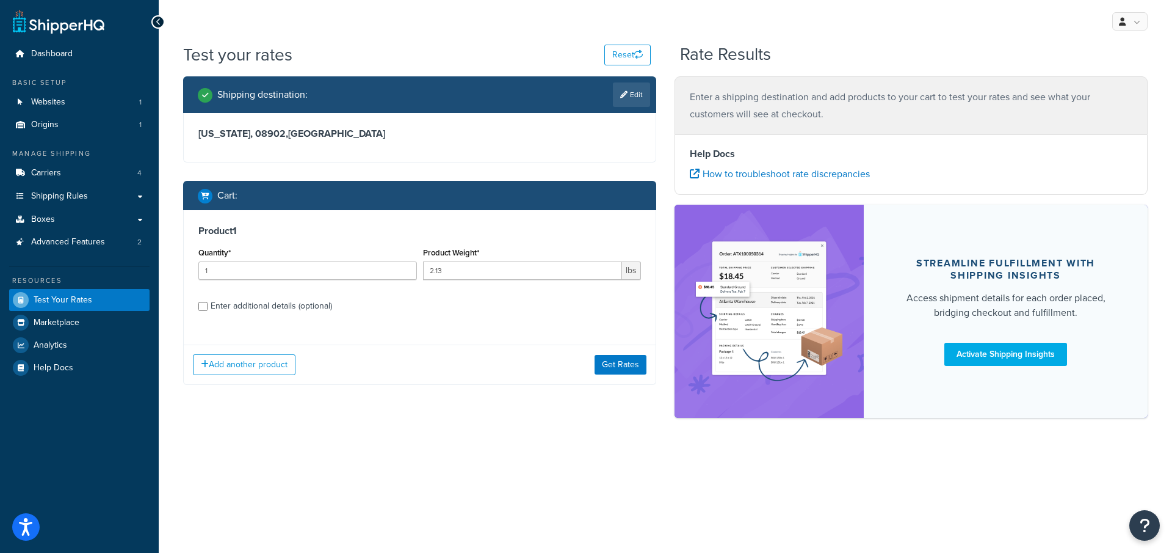
click at [299, 300] on div "Enter additional details (optional)" at bounding box center [271, 305] width 121 height 17
click at [208, 302] on input "Enter additional details (optional)" at bounding box center [202, 306] width 9 height 9
checkbox input "true"
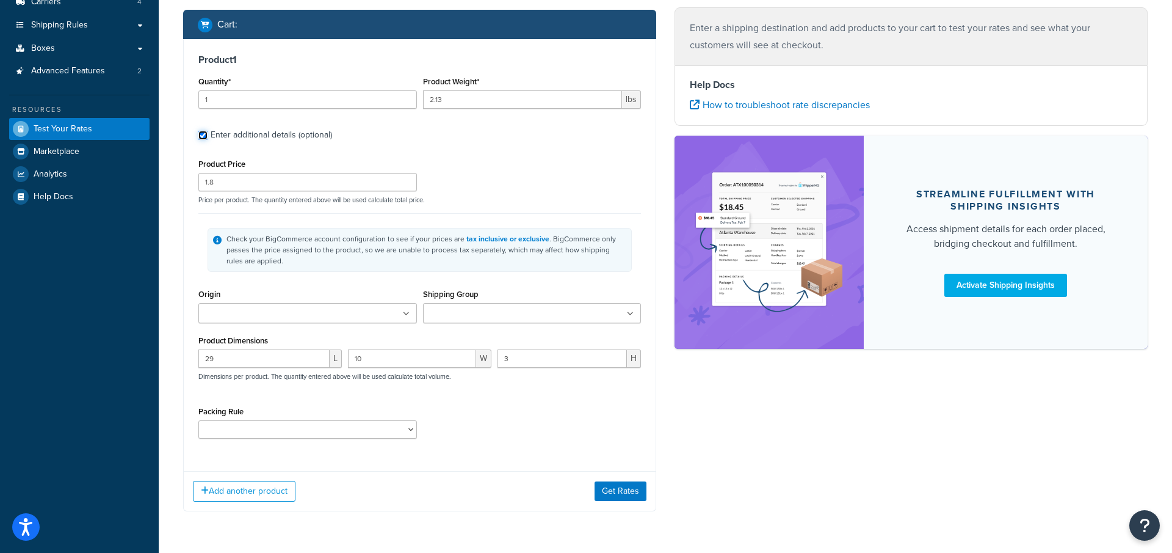
scroll to position [208, 0]
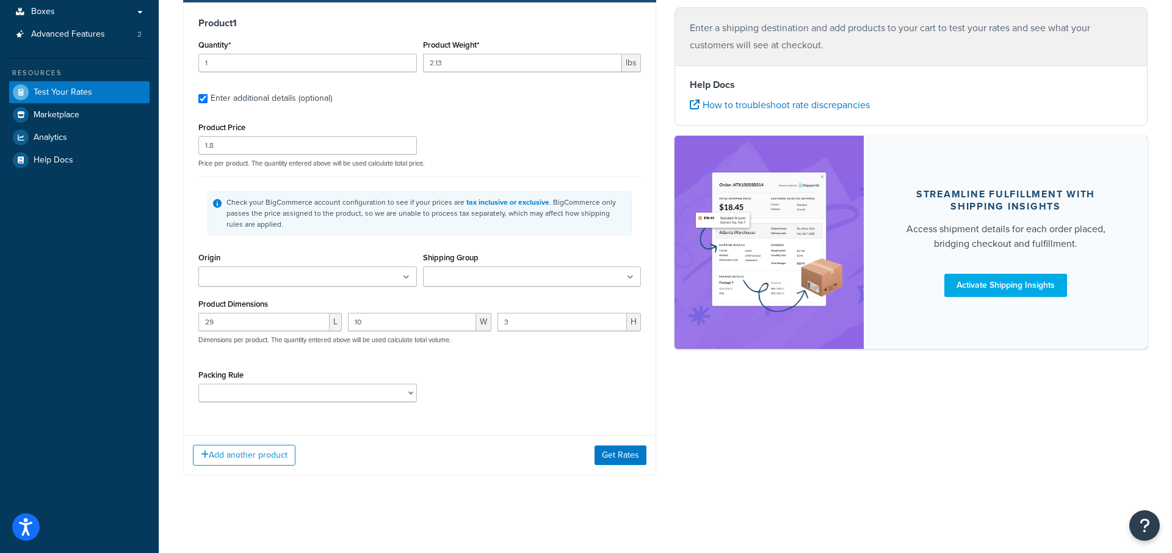
click at [270, 412] on div "Product 1 Quantity* 1 Product Weight* 2.13 lbs Enter additional details (option…" at bounding box center [420, 213] width 472 height 423
click at [283, 391] on select "24in Plus Frameset 25in Plus Frameset Default Dim Rule H-Bars H-Grips long H-Gr…" at bounding box center [307, 392] width 219 height 18
select select "87600"
click at [198, 383] on select "24in Plus Frameset 25in Plus Frameset Default Dim Rule H-Bars H-Grips long H-Gr…" at bounding box center [307, 392] width 219 height 18
click at [618, 454] on button "Get Rates" at bounding box center [621, 455] width 52 height 20
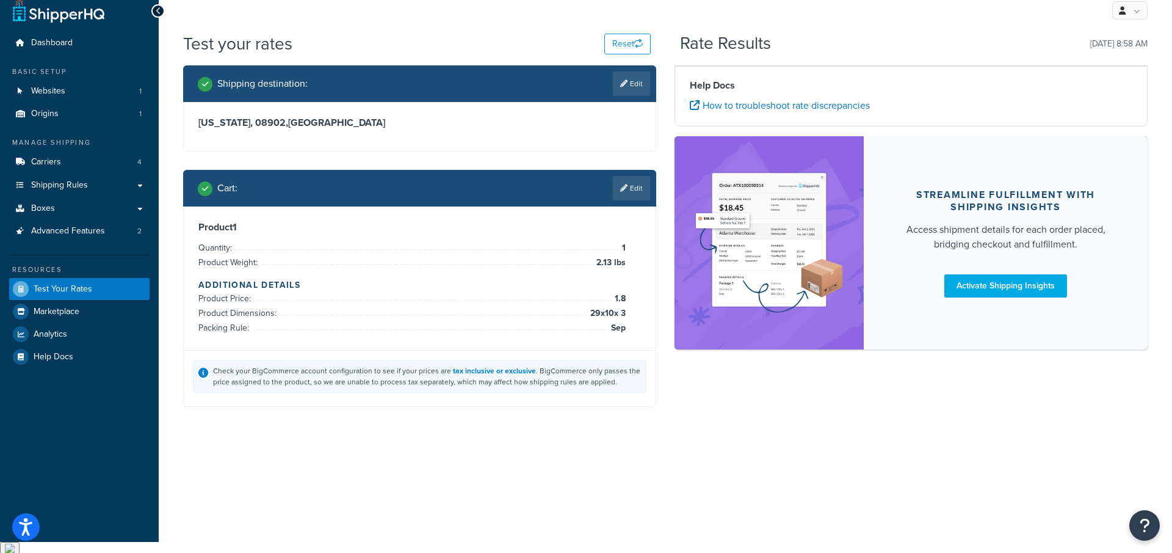
scroll to position [0, 0]
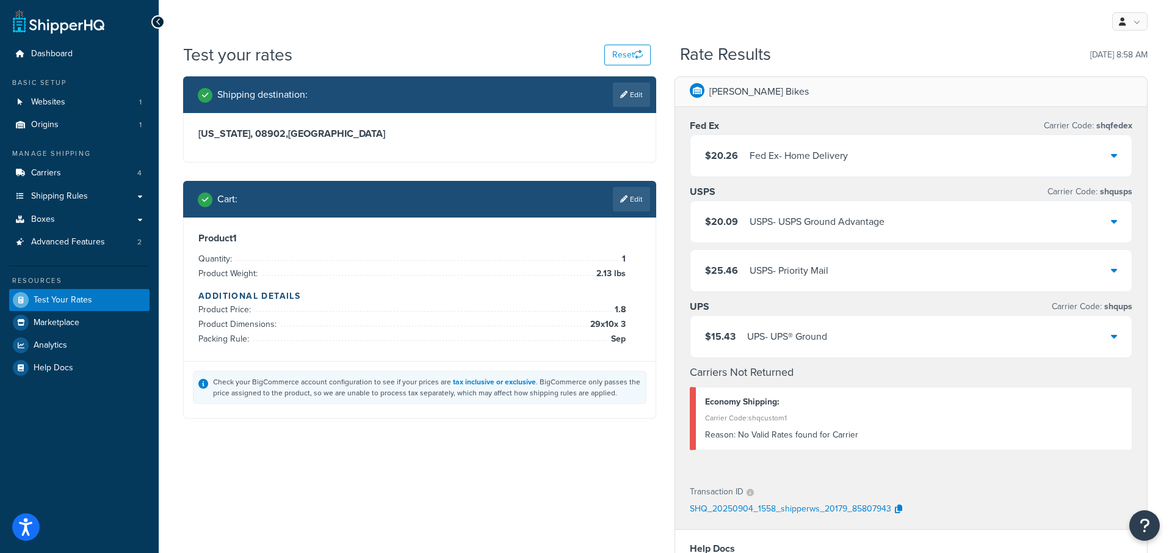
click at [778, 220] on div "USPS - USPS Ground Advantage" at bounding box center [817, 221] width 135 height 17
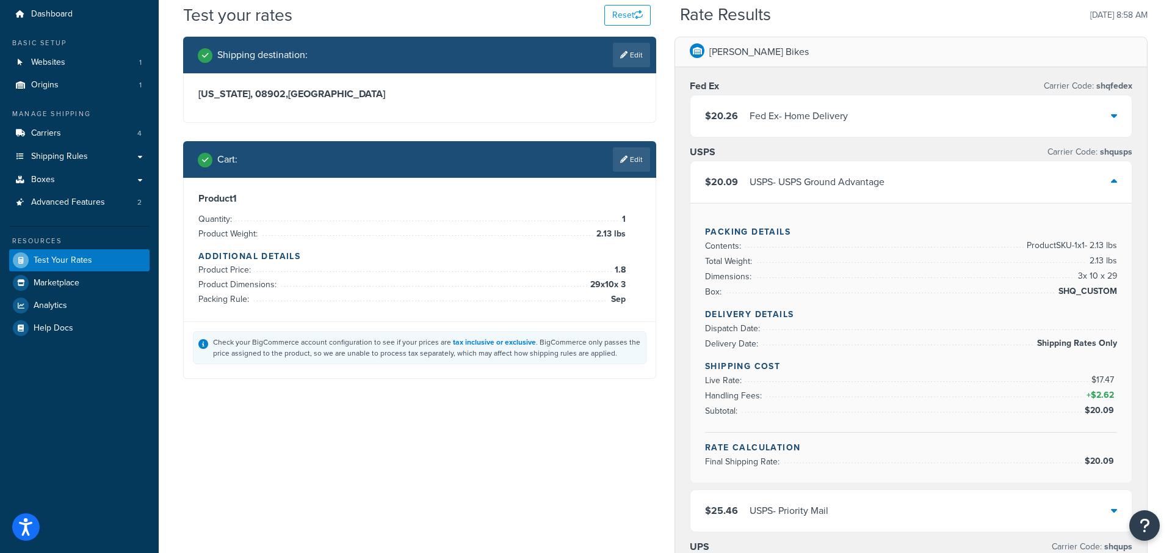
scroll to position [45, 0]
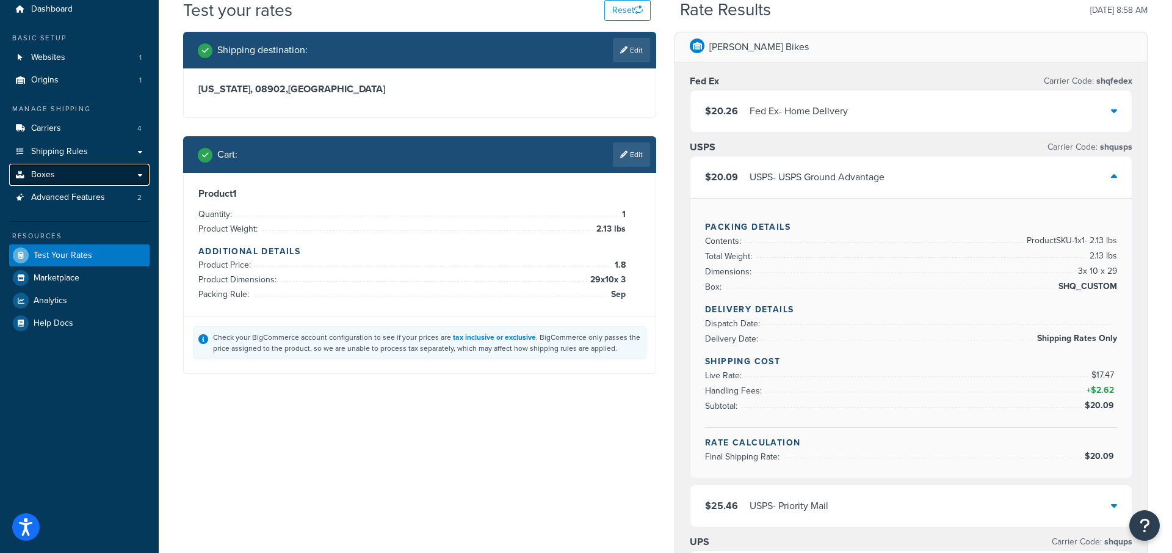
click at [77, 176] on link "Boxes" at bounding box center [79, 175] width 140 height 23
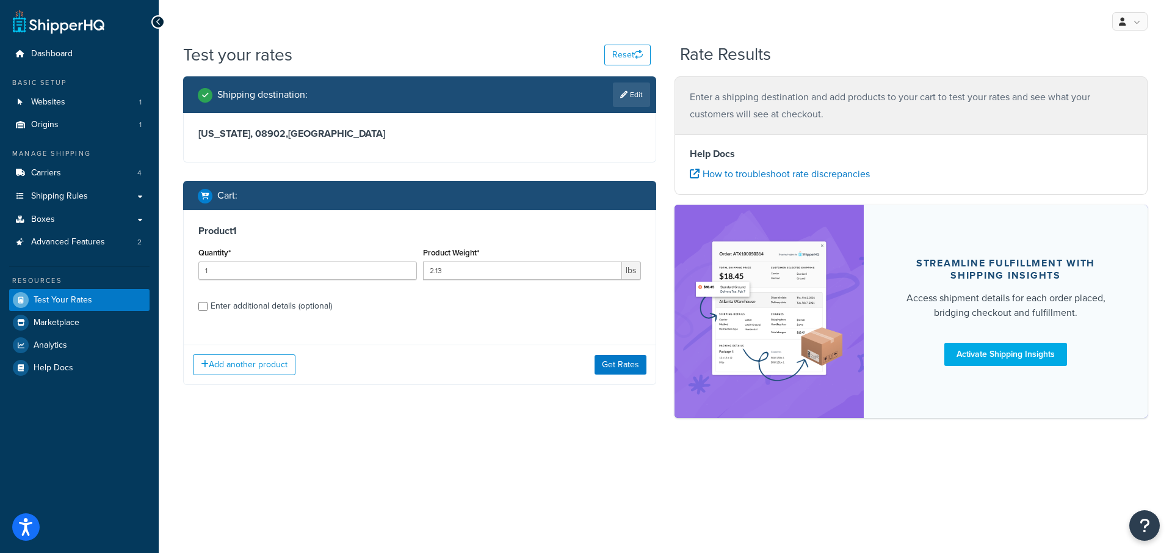
click at [333, 315] on div "Product 1 Quantity* 1 Product Weight* 2.13 lbs Enter additional details (option…" at bounding box center [420, 272] width 472 height 125
click at [329, 310] on div "Enter additional details (optional)" at bounding box center [271, 305] width 121 height 17
click at [208, 310] on input "Enter additional details (optional)" at bounding box center [202, 306] width 9 height 9
checkbox input "true"
select select "87600"
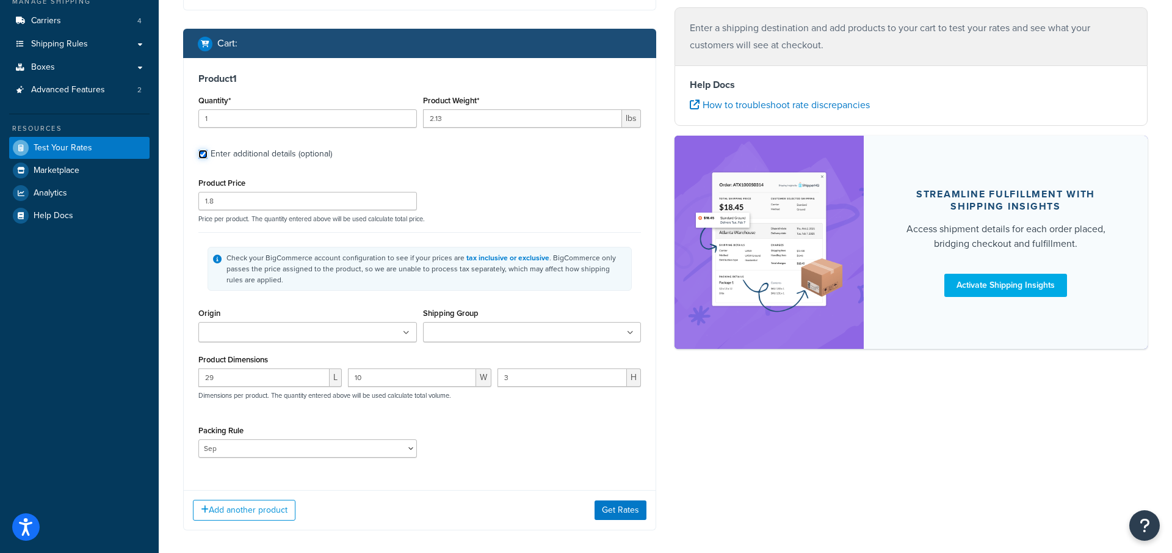
scroll to position [154, 0]
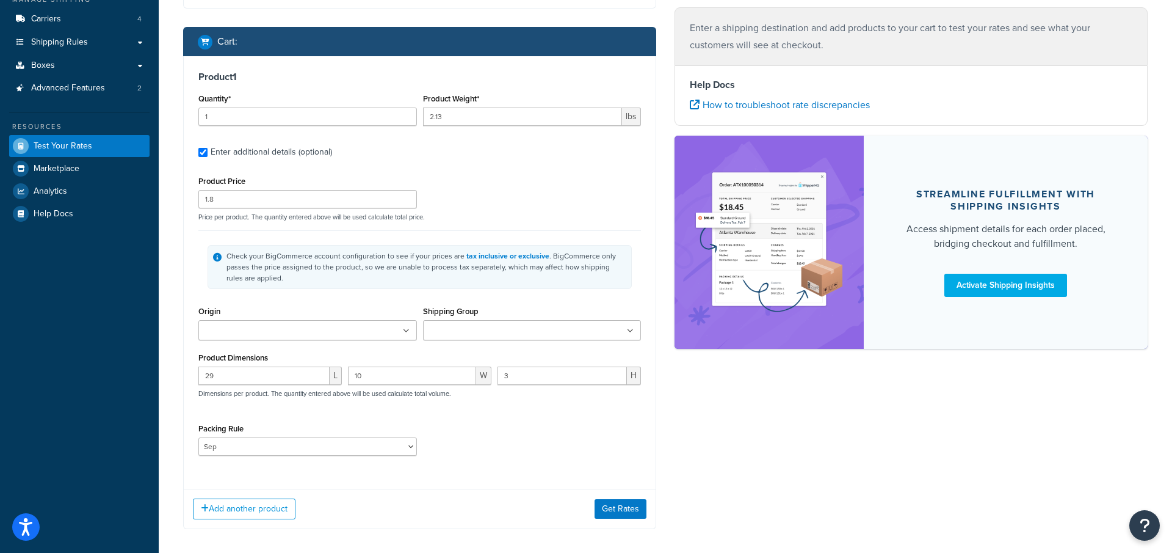
click at [291, 456] on div "Packing Rule 24in Plus Frameset 25in Plus Frameset Default Dim Rule H-Bars H-Gr…" at bounding box center [307, 442] width 225 height 45
click at [292, 442] on select "24in Plus Frameset 25in Plus Frameset Default Dim Rule H-Bars H-Grips long H-Gr…" at bounding box center [307, 446] width 219 height 18
select select
click at [198, 437] on select "24in Plus Frameset 25in Plus Frameset Default Dim Rule H-Bars H-Grips long H-Gr…" at bounding box center [307, 446] width 219 height 18
click at [627, 512] on button "Get Rates" at bounding box center [621, 509] width 52 height 20
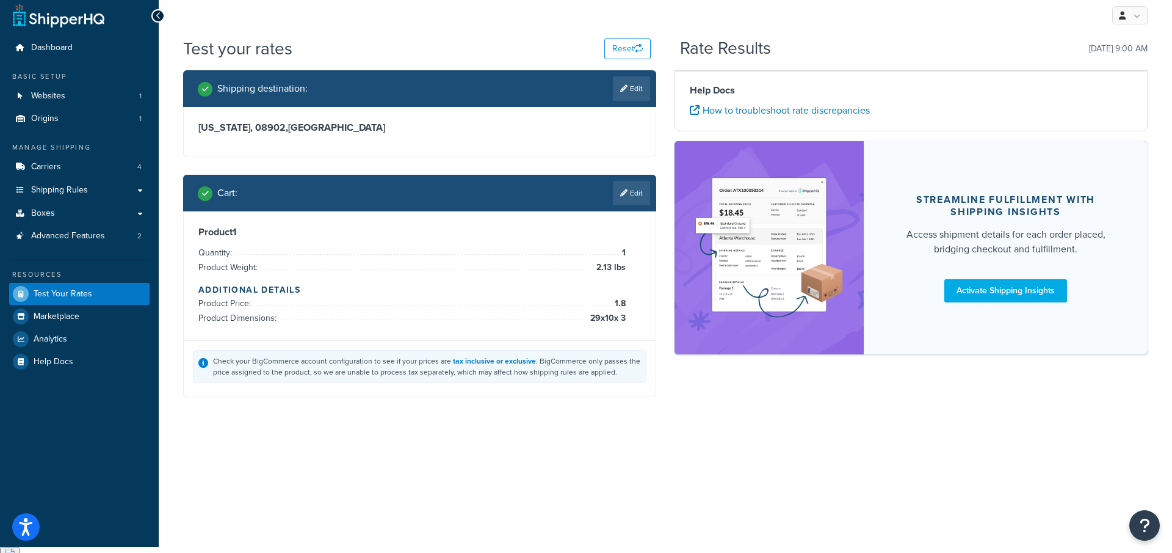
scroll to position [0, 0]
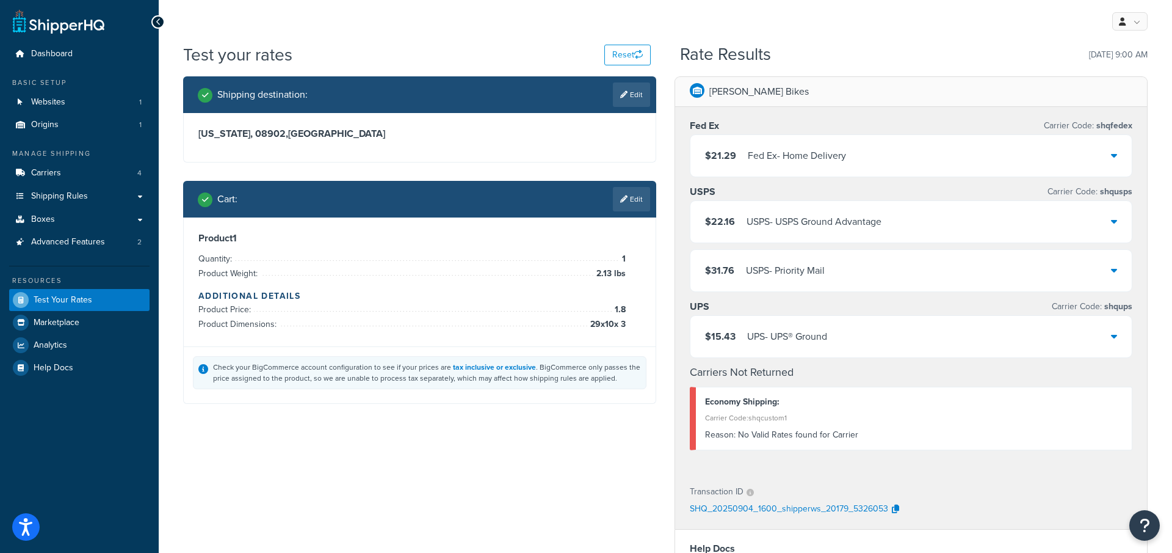
click at [756, 229] on div "$22.16 USPS - USPS Ground Advantage" at bounding box center [911, 222] width 441 height 42
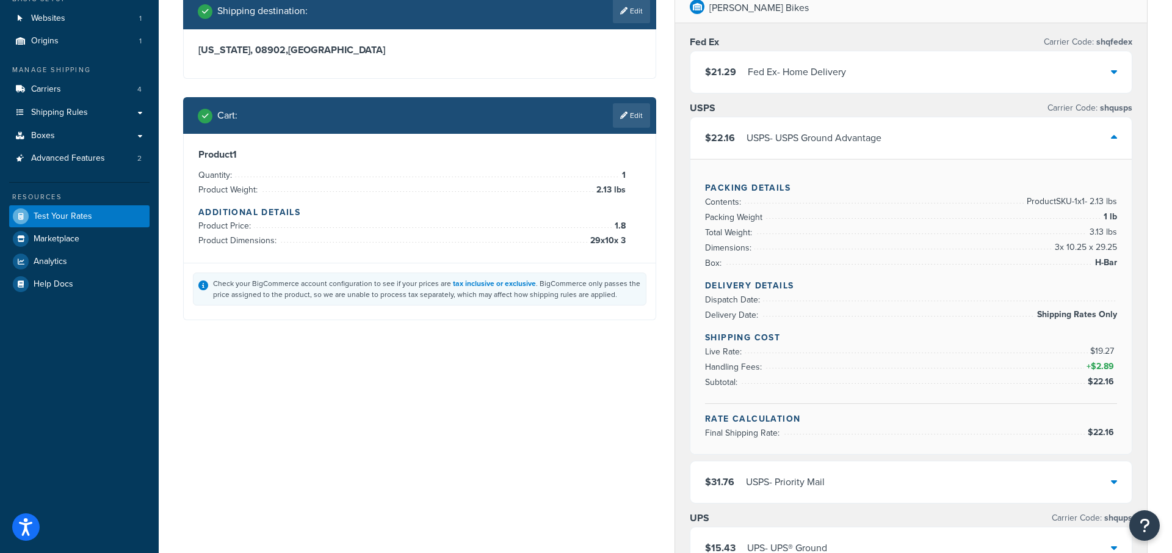
scroll to position [84, 0]
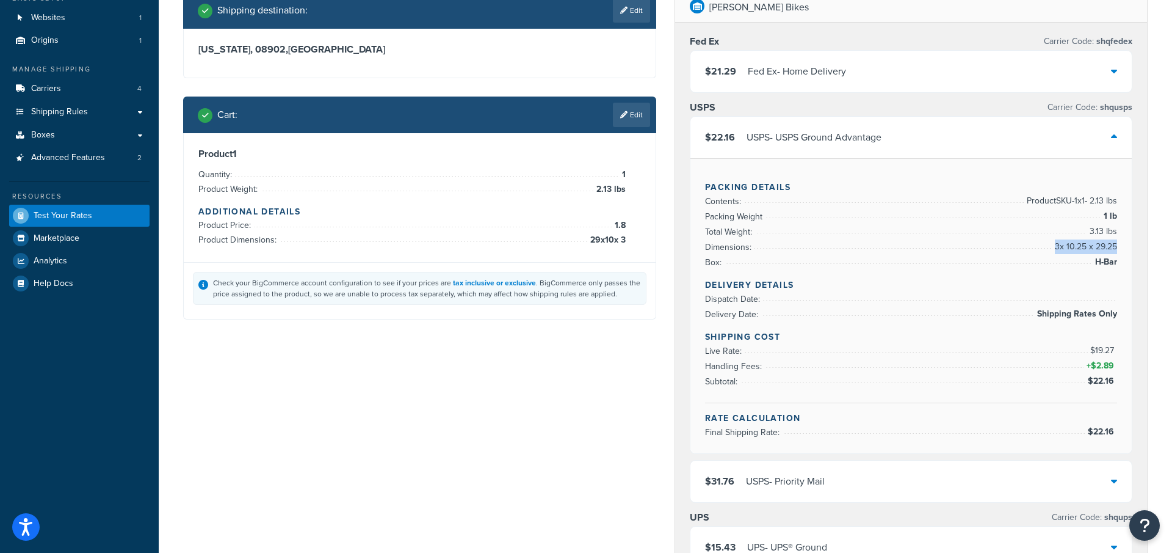
drag, startPoint x: 1125, startPoint y: 244, endPoint x: 1117, endPoint y: 248, distance: 9.3
click at [1117, 248] on div "Packing Details Contents: Product SKU-1 x 1 - 2.13 lbs Packing Weight 1 lb Tota…" at bounding box center [911, 305] width 441 height 295
copy li "3 x 10.25 x 29.25"
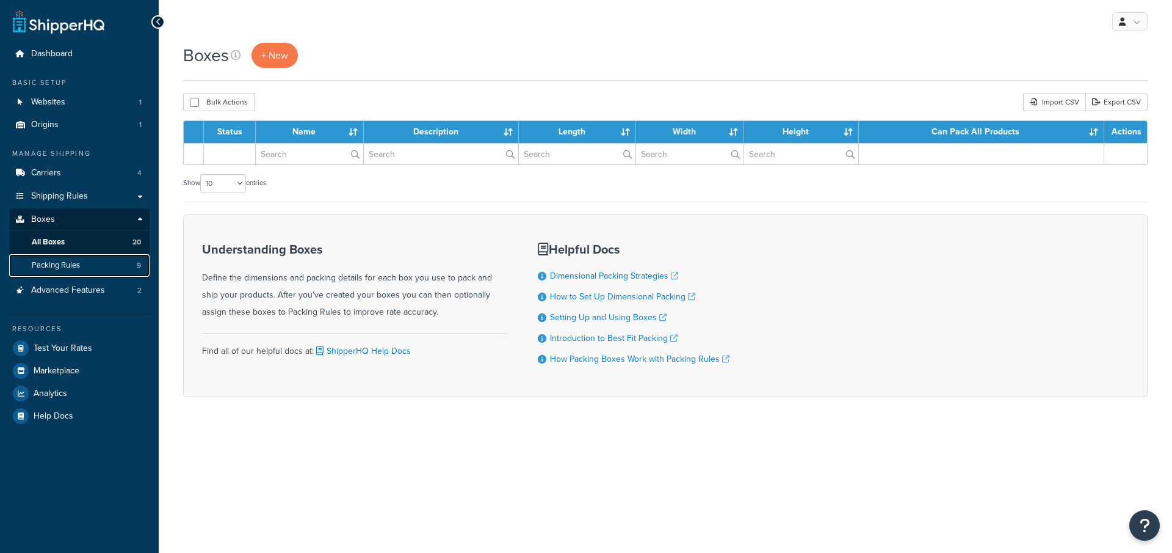
click at [100, 265] on link "Packing Rules 9" at bounding box center [79, 265] width 140 height 23
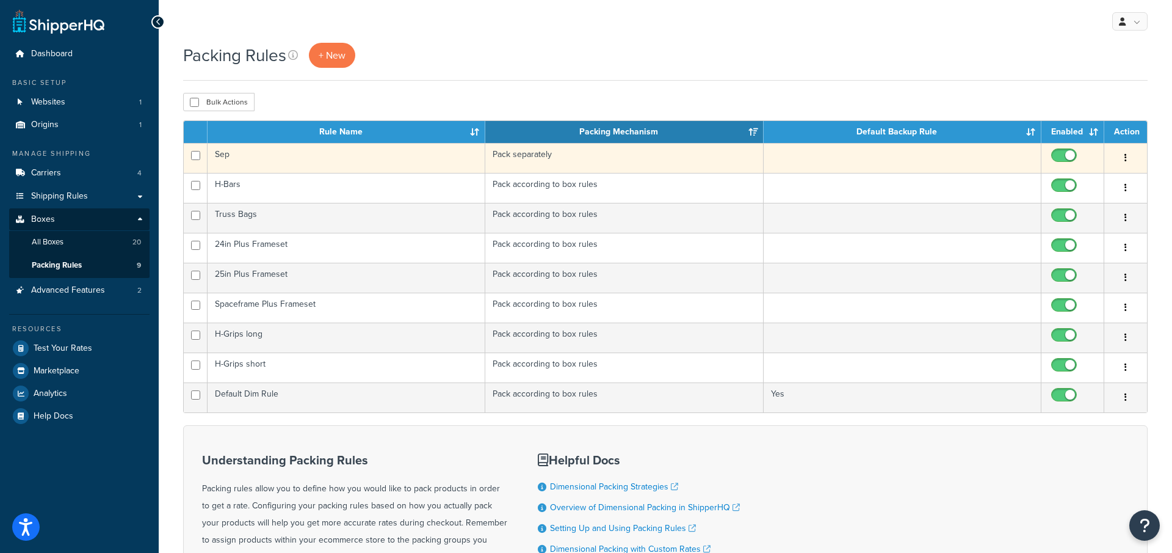
click at [1128, 156] on button "button" at bounding box center [1125, 158] width 17 height 20
click at [1072, 228] on link "Delete" at bounding box center [1076, 231] width 96 height 25
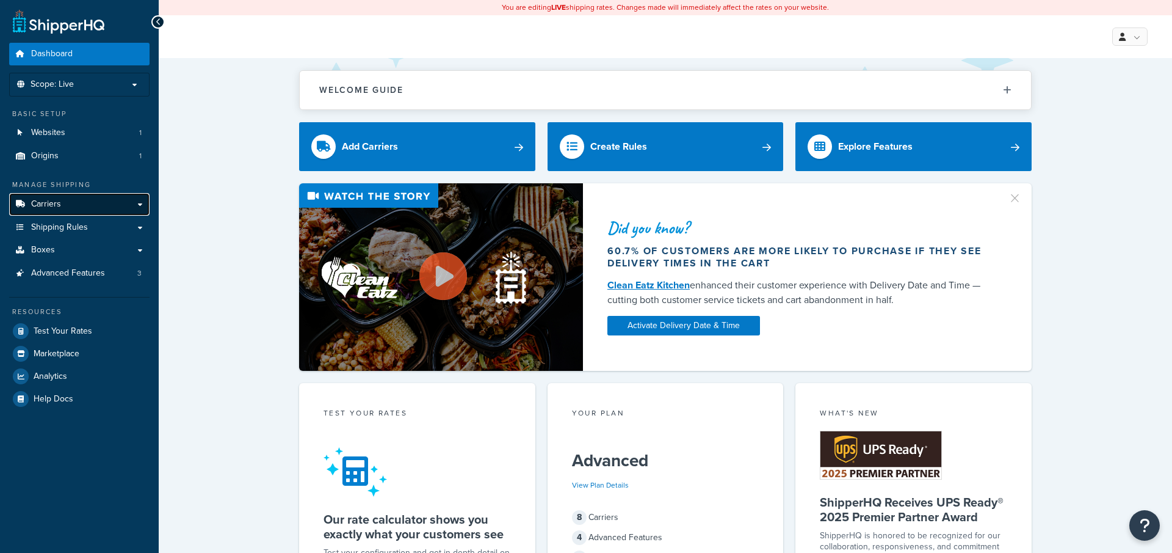
click at [100, 209] on link "Carriers" at bounding box center [79, 204] width 140 height 23
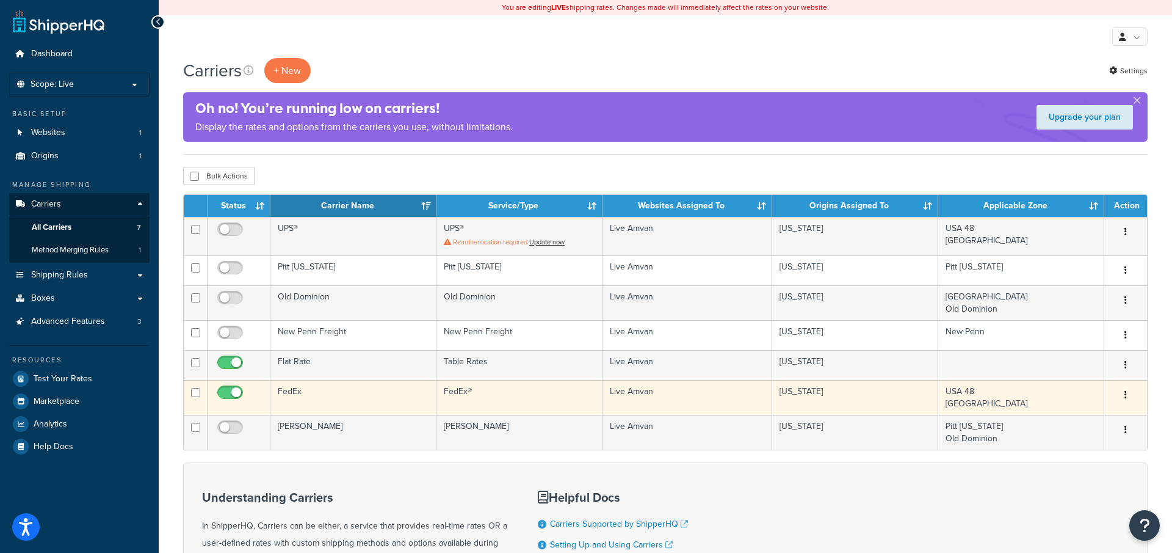
click at [411, 402] on td "FedEx" at bounding box center [353, 397] width 166 height 35
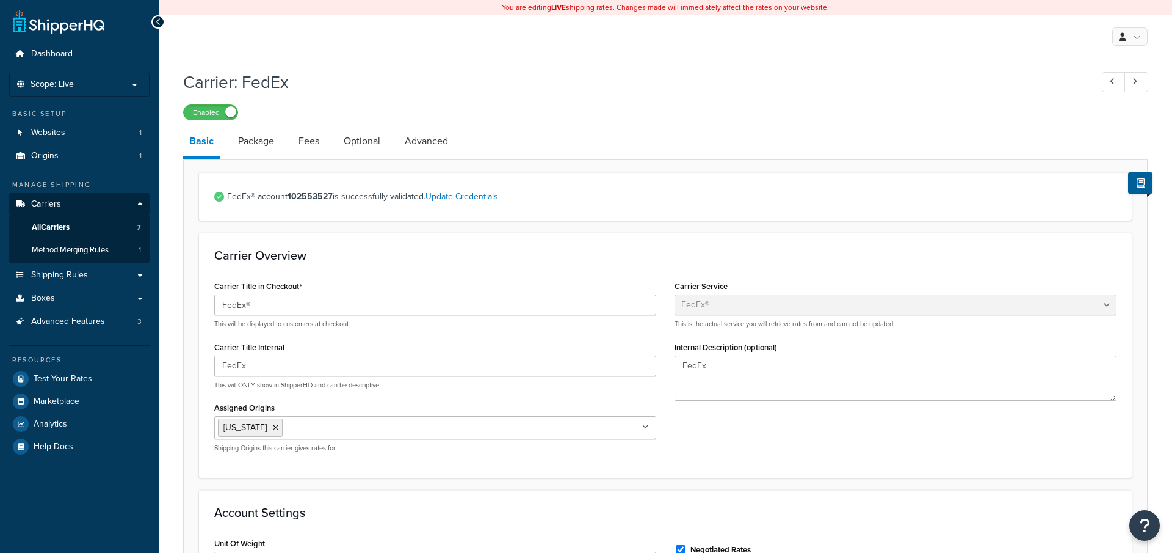
select select "fedEx"
select select "REGULAR_PICKUP"
select select "YOUR_PACKAGING"
click at [364, 148] on link "Optional" at bounding box center [362, 140] width 49 height 29
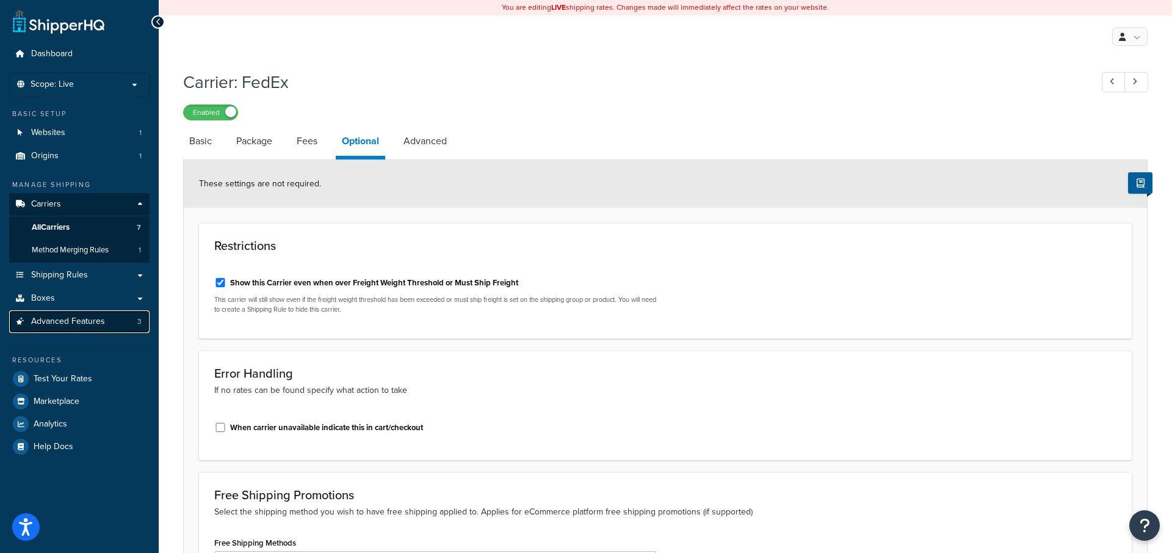
click at [96, 327] on link "Advanced Features 3" at bounding box center [79, 321] width 140 height 23
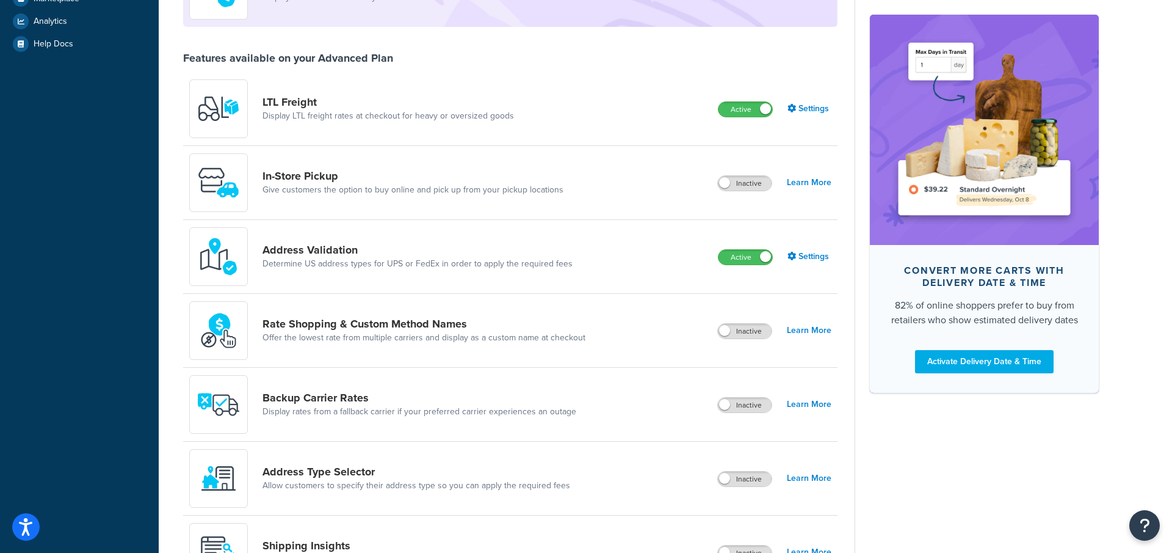
scroll to position [357, 0]
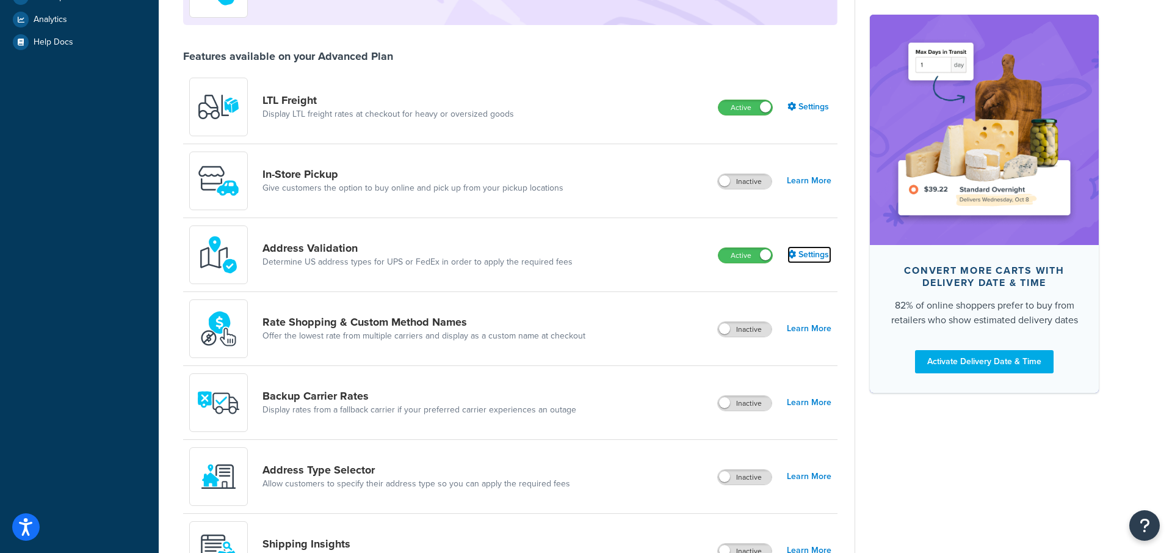
click at [805, 257] on link "Settings" at bounding box center [810, 254] width 44 height 17
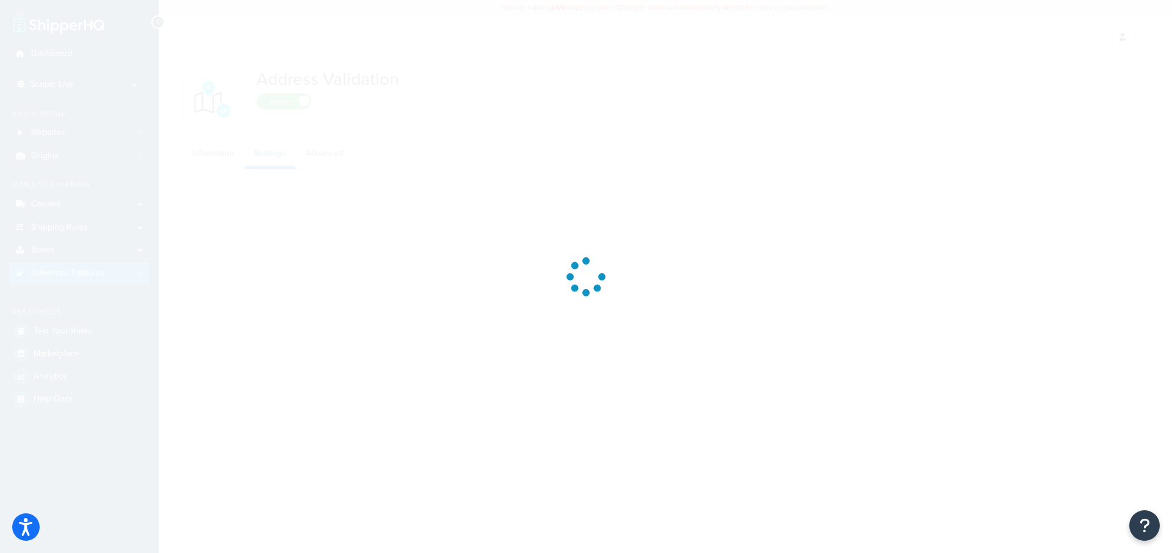
select select "131118"
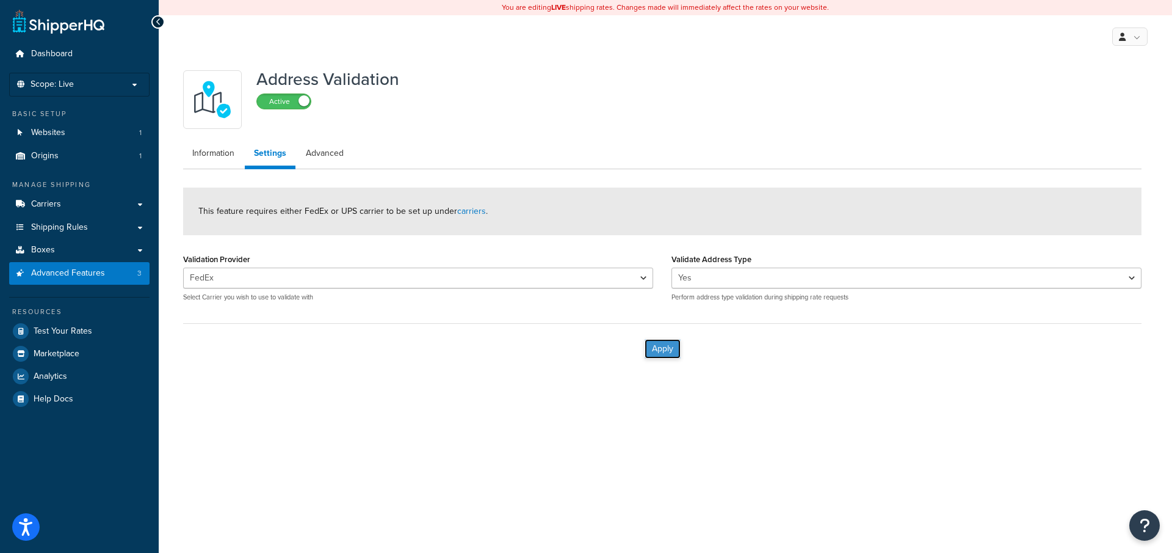
click at [671, 351] on button "Apply" at bounding box center [663, 349] width 36 height 20
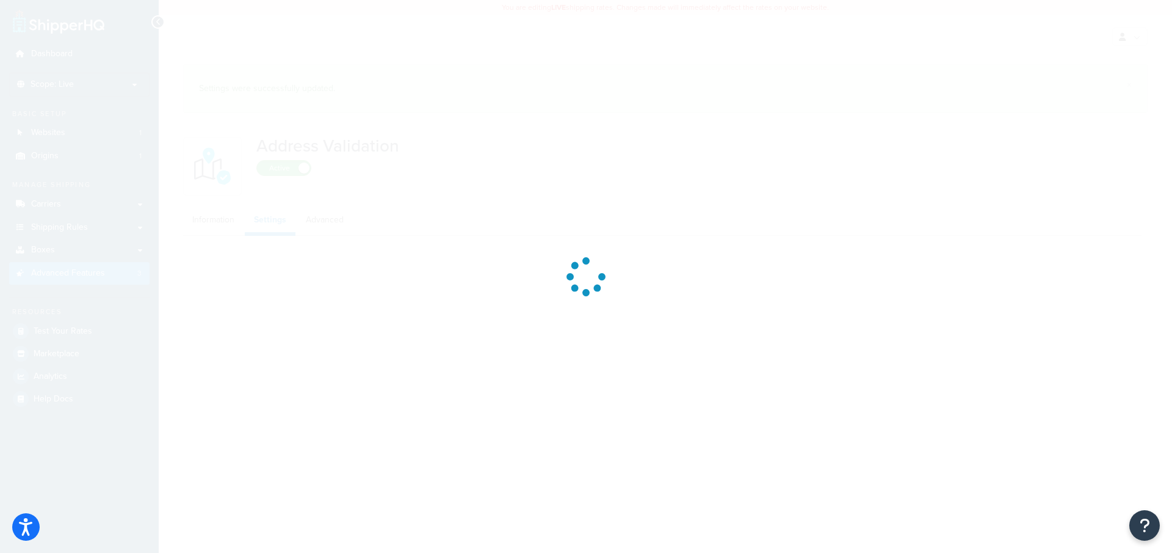
select select "131118"
